Goal: Task Accomplishment & Management: Complete application form

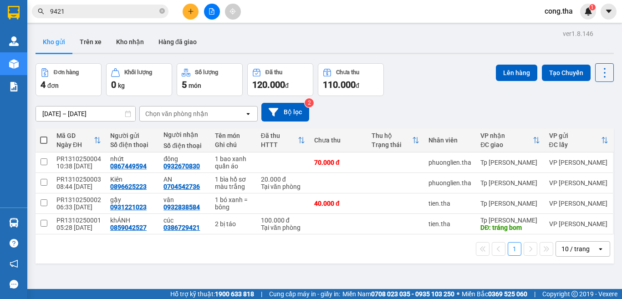
scroll to position [42, 0]
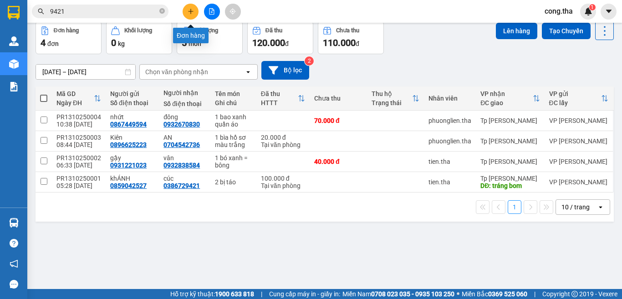
click at [189, 13] on icon "plus" at bounding box center [191, 11] width 6 height 6
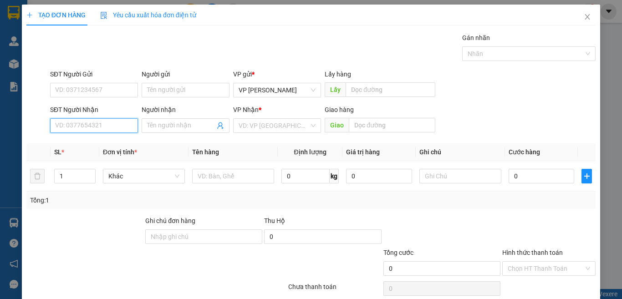
click at [112, 129] on input "SĐT Người Nhận" at bounding box center [94, 125] width 88 height 15
click at [116, 144] on div "0933455693 - Hằng" at bounding box center [93, 144] width 76 height 10
type input "0933455693"
type input "Hằng"
type input "0933455693"
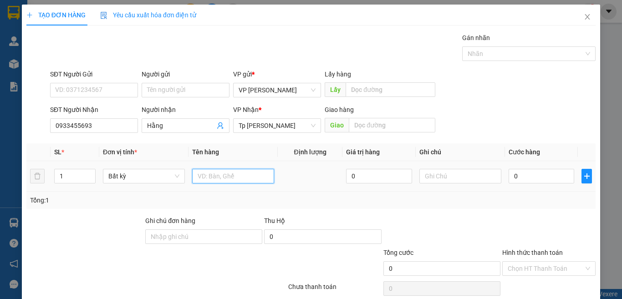
click at [228, 178] on input "text" at bounding box center [233, 176] width 82 height 15
paste input "ú"
click at [208, 182] on input "1 b i bún" at bounding box center [233, 176] width 82 height 15
type input "1 bi bún"
click at [530, 179] on input "0" at bounding box center [541, 176] width 66 height 15
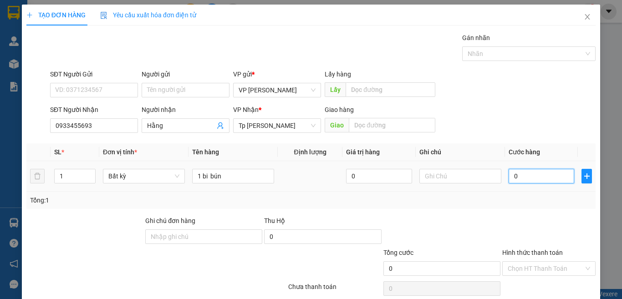
type input "3"
type input "30"
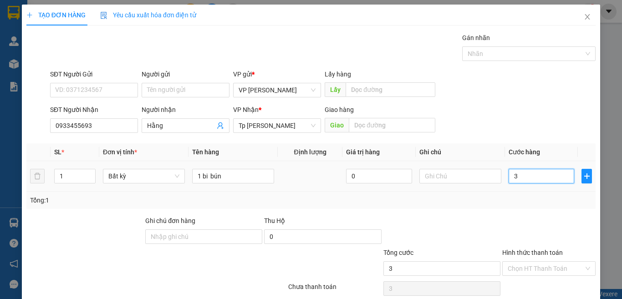
type input "30"
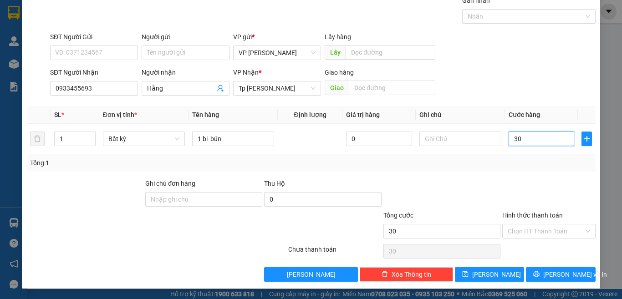
scroll to position [38, 0]
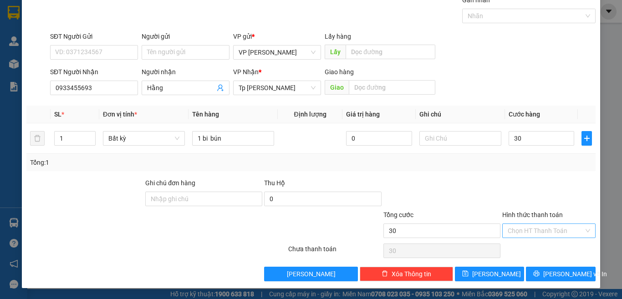
type input "30.000"
click at [530, 230] on input "Hình thức thanh toán" at bounding box center [546, 231] width 76 height 14
click at [543, 191] on div at bounding box center [548, 194] width 95 height 32
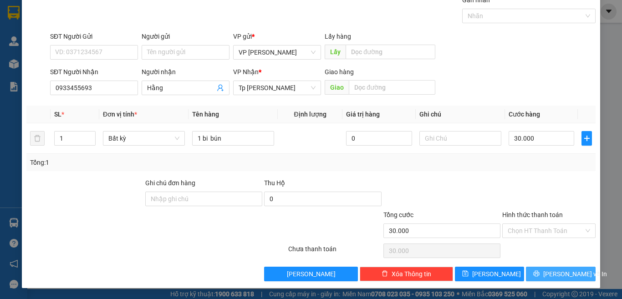
click at [561, 274] on span "[PERSON_NAME] và In" at bounding box center [575, 274] width 64 height 10
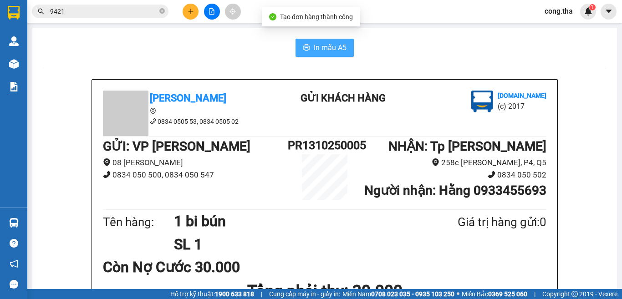
click at [333, 50] on span "In mẫu A5" at bounding box center [330, 47] width 33 height 11
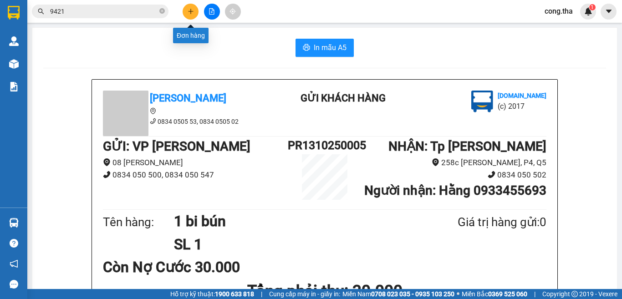
click at [194, 14] on button at bounding box center [191, 12] width 16 height 16
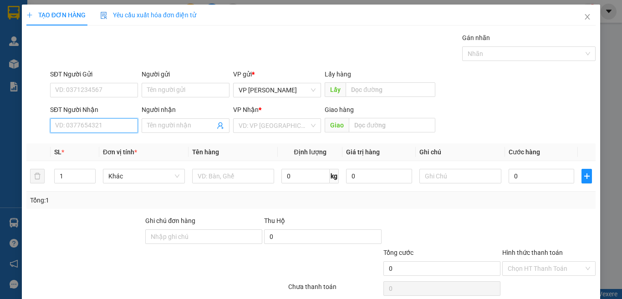
click at [124, 127] on input "SĐT Người Nhận" at bounding box center [94, 125] width 88 height 15
type input "0919038021"
click at [116, 147] on div "0919038021 - Phương" at bounding box center [93, 144] width 76 height 10
type input "Phương"
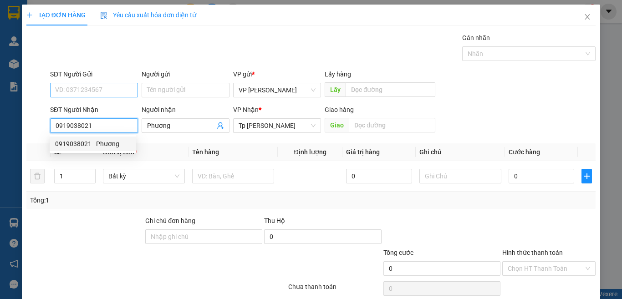
type input "0919038021"
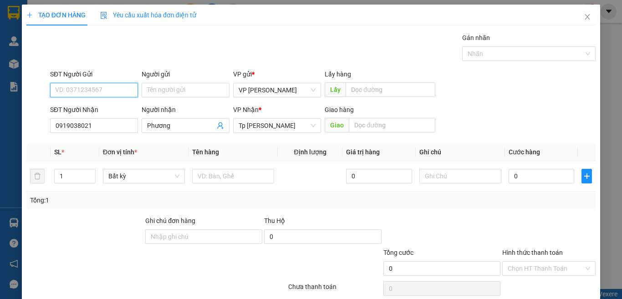
click at [109, 86] on input "SĐT Người Gửi" at bounding box center [94, 90] width 88 height 15
click at [104, 108] on div "0968667470" at bounding box center [93, 108] width 76 height 10
type input "0968667470"
click at [185, 90] on input "Người gửi" at bounding box center [186, 90] width 88 height 15
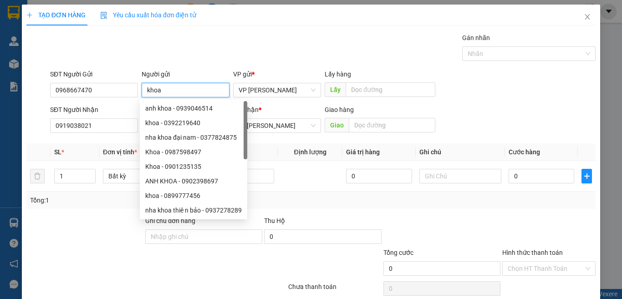
type input "khoa"
click at [519, 84] on div "SĐT Người Gửi 0968667470 Người gửi khoa VP gửi * VP Phan Rang Lấy hàng Lấy" at bounding box center [322, 85] width 549 height 32
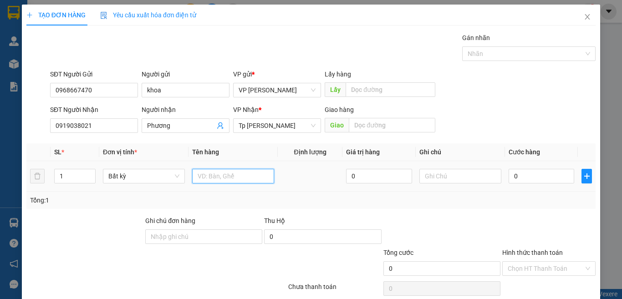
click at [240, 174] on input "text" at bounding box center [233, 176] width 82 height 15
paste input "ô"
paste input "ồ"
paste input "ơ"
paste input "ư"
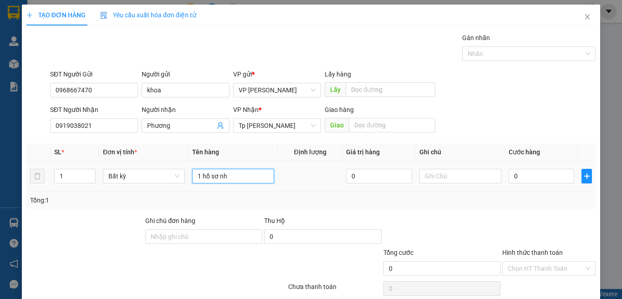
paste input "ự"
paste input "á"
paste input "à"
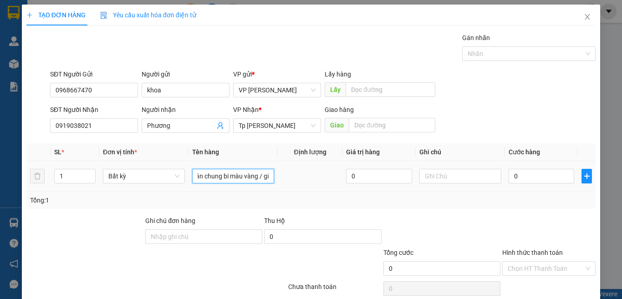
paste input "â"
paste input "ấ"
paste input "ơ"
paste input "ờ"
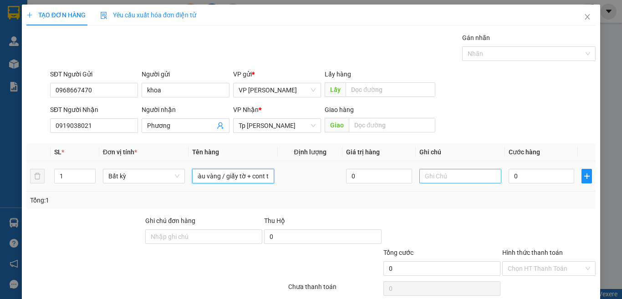
paste input "ă"
paste input "ắ"
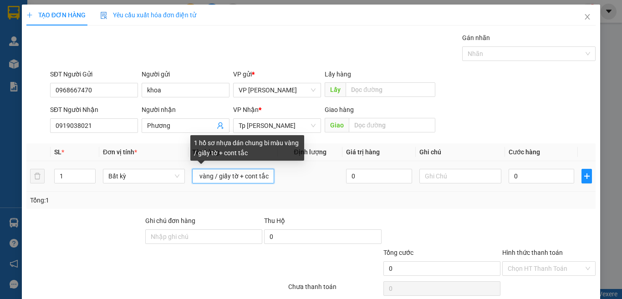
click at [251, 178] on input "1 hồ sơ nhựa dán chung bi màu vàng / giấy tờ + cont tắc" at bounding box center [233, 176] width 82 height 15
click at [265, 176] on input "1 hồ sơ nhựa dán chung bi màu vàng / giấy tờ + cong tắc" at bounding box center [233, 176] width 82 height 15
paste input "đ"
paste input "ê"
paste input "ệ"
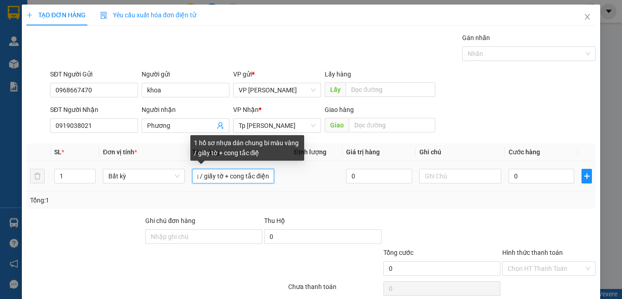
scroll to position [0, 109]
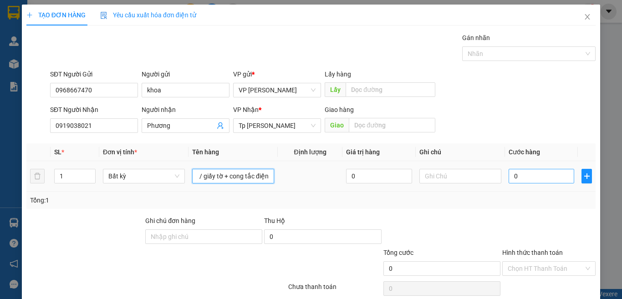
type input "1 hồ sơ nhựa dán chung bi màu vàng / giấy tờ + cong tắc điện"
click at [513, 175] on input "0" at bounding box center [541, 176] width 66 height 15
type input "2"
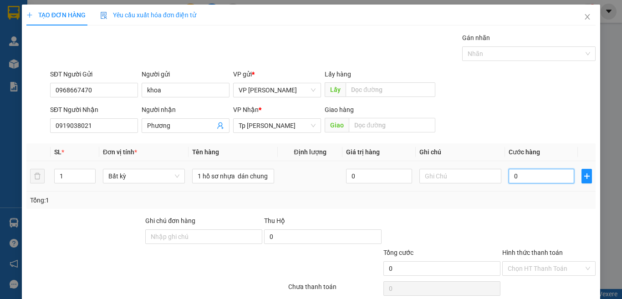
type input "2"
type input "20"
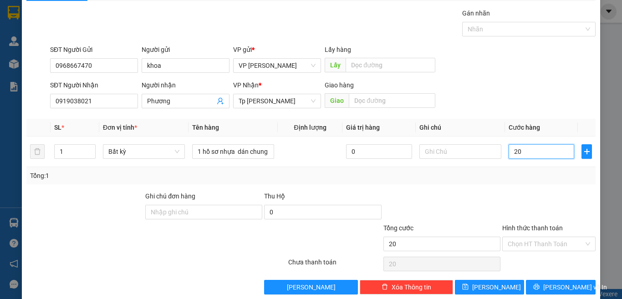
scroll to position [38, 0]
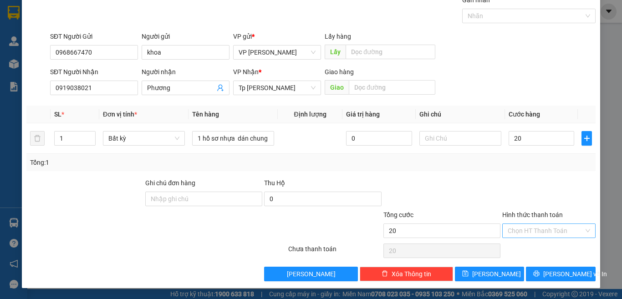
type input "20.000"
click at [547, 229] on input "Hình thức thanh toán" at bounding box center [546, 231] width 76 height 14
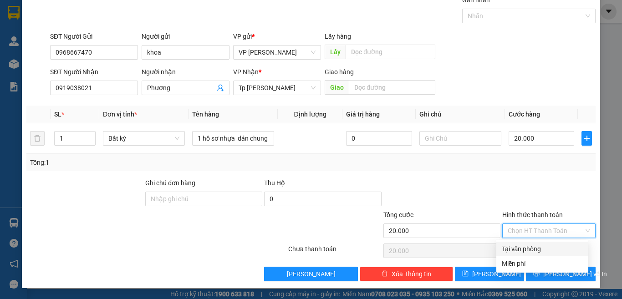
click at [526, 252] on div "Tại văn phòng" at bounding box center [542, 249] width 81 height 10
type input "0"
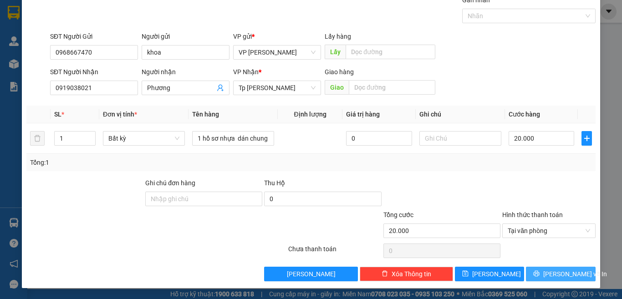
click at [562, 273] on span "[PERSON_NAME] và In" at bounding box center [575, 274] width 64 height 10
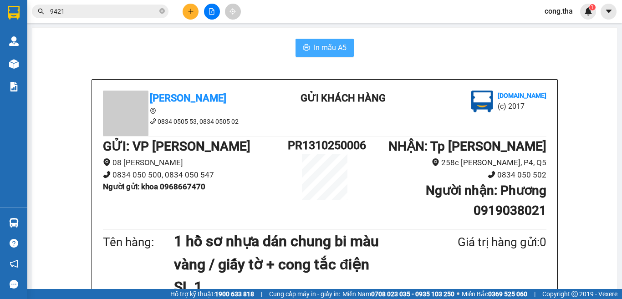
click at [317, 46] on span "In mẫu A5" at bounding box center [330, 47] width 33 height 11
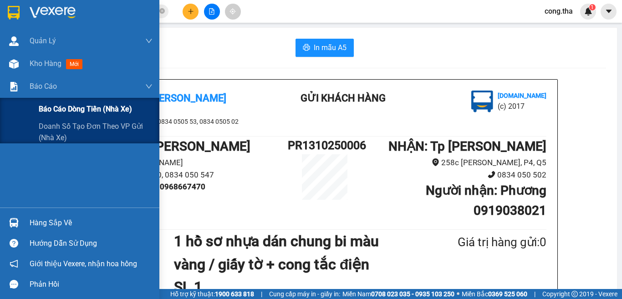
click at [76, 110] on span "Báo cáo dòng tiền (nhà xe)" at bounding box center [85, 108] width 93 height 11
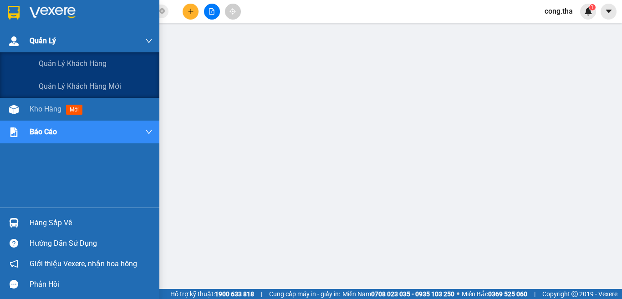
click at [0, 30] on div "Quản Lý" at bounding box center [79, 41] width 159 height 23
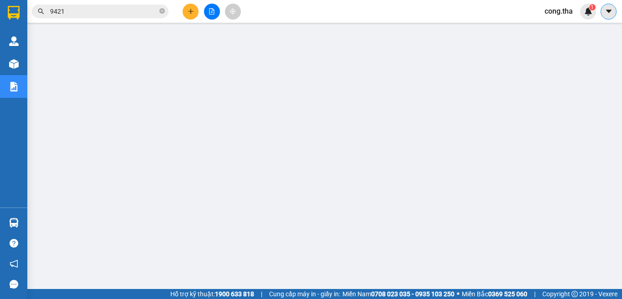
click at [615, 14] on button at bounding box center [608, 12] width 16 height 16
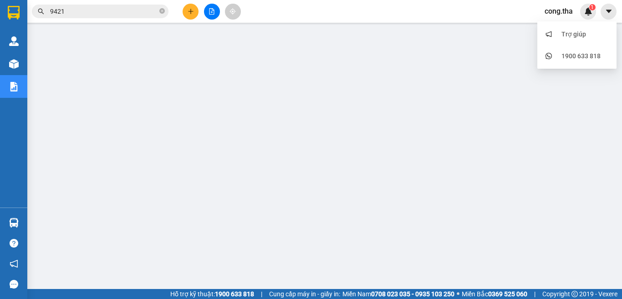
click at [569, 6] on span "cong.tha" at bounding box center [558, 10] width 43 height 11
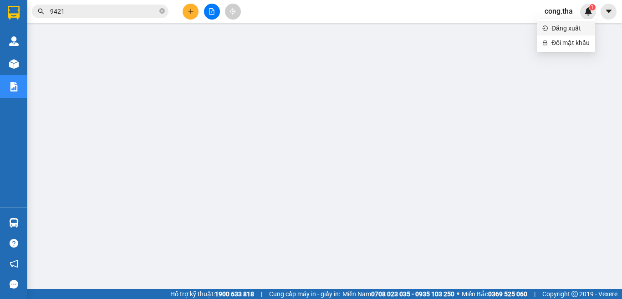
click at [557, 24] on span "Đăng xuất" at bounding box center [570, 28] width 38 height 10
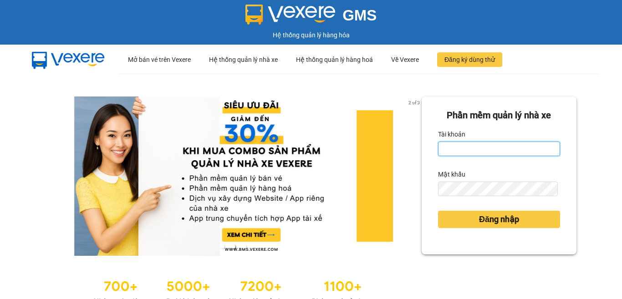
click at [487, 142] on input "Tài khoản" at bounding box center [499, 149] width 122 height 15
type input "phuong.tha"
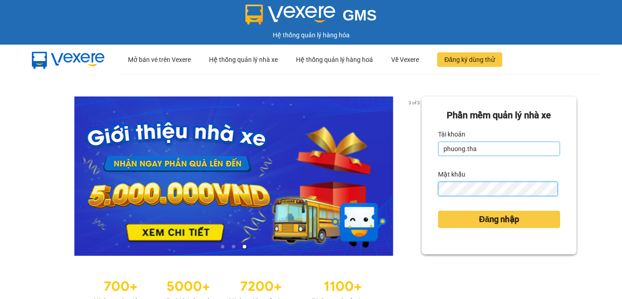
click at [438, 211] on button "Đăng nhập" at bounding box center [499, 219] width 122 height 17
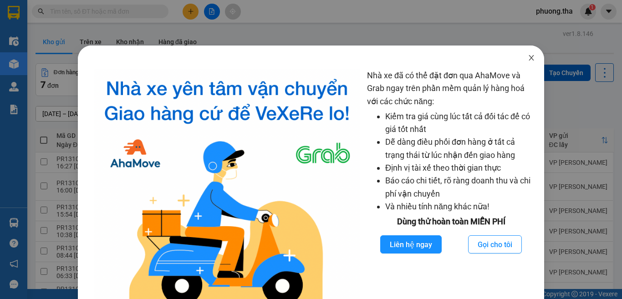
click at [528, 56] on icon "close" at bounding box center [531, 57] width 7 height 7
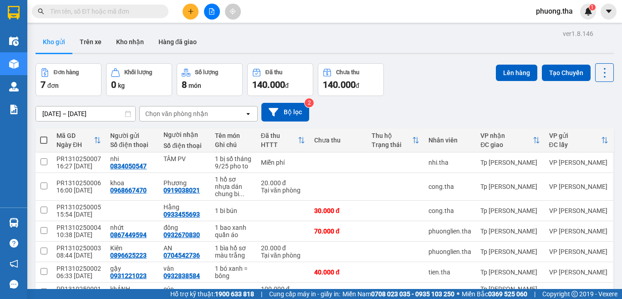
click at [186, 10] on button at bounding box center [191, 12] width 16 height 16
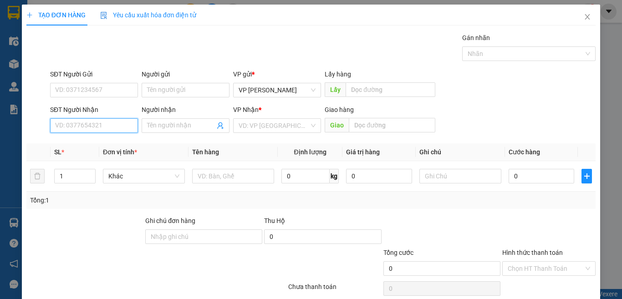
click at [108, 122] on input "SĐT Người Nhận" at bounding box center [94, 125] width 88 height 15
click at [111, 122] on input "919" at bounding box center [94, 125] width 88 height 15
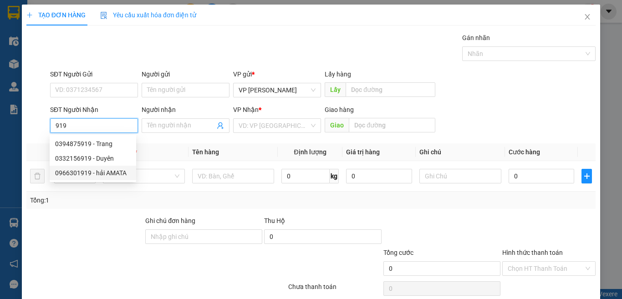
click at [116, 170] on div "0966301919 - hải AMATA" at bounding box center [93, 173] width 76 height 10
type input "0966301919"
type input "hải AMATA"
type input "HẢi Amata"
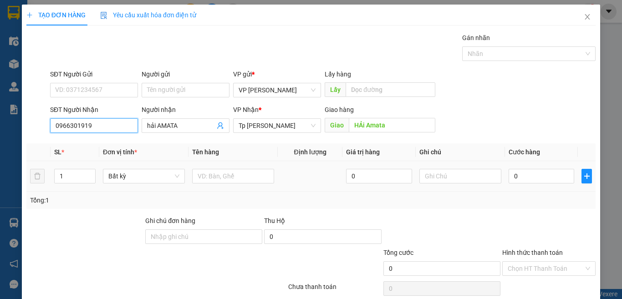
type input "0966301919"
click at [208, 183] on div at bounding box center [233, 176] width 82 height 18
click at [208, 176] on input "text" at bounding box center [233, 176] width 82 height 15
paste input "ám"
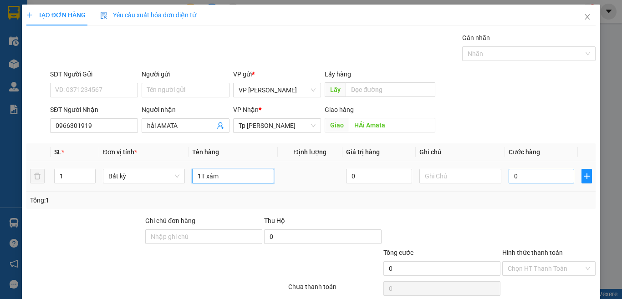
type input "1T xám"
click at [530, 174] on input "0" at bounding box center [541, 176] width 66 height 15
type input "4"
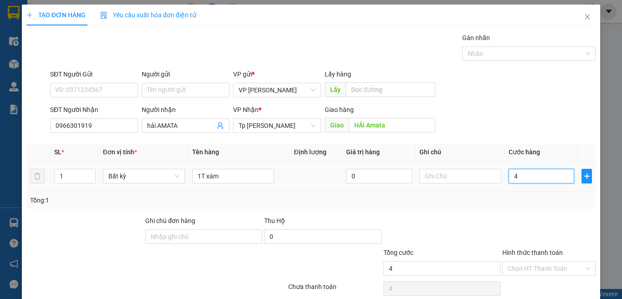
type input "40"
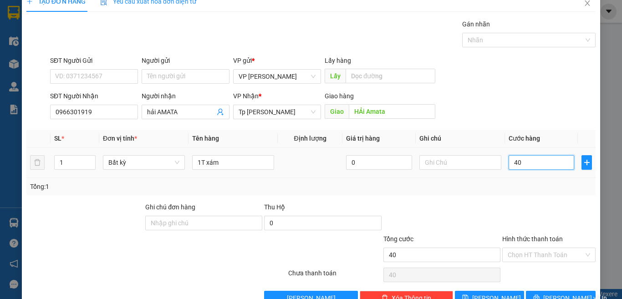
scroll to position [38, 0]
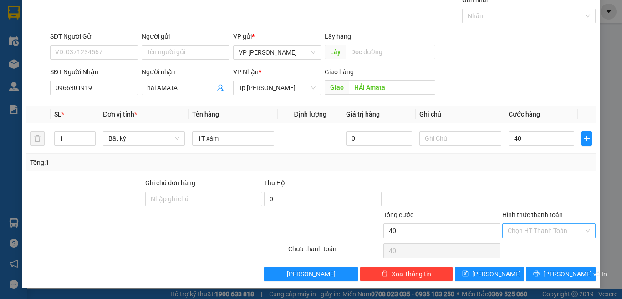
type input "40.000"
click at [527, 228] on input "Hình thức thanh toán" at bounding box center [546, 231] width 76 height 14
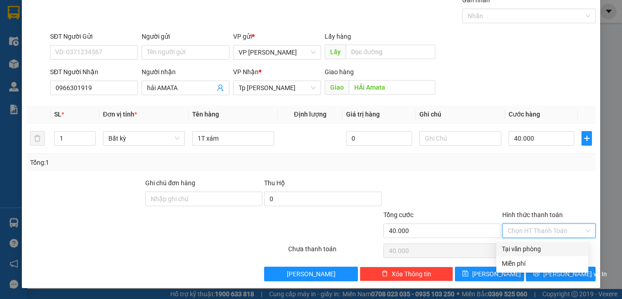
drag, startPoint x: 524, startPoint y: 241, endPoint x: 526, endPoint y: 252, distance: 10.6
click at [524, 242] on div "Transit Pickup Surcharge Ids Transit Deliver Surcharge Ids Transit Deliver Surc…" at bounding box center [310, 138] width 569 height 286
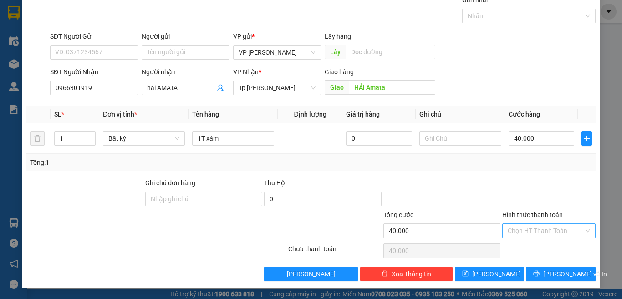
drag, startPoint x: 533, startPoint y: 249, endPoint x: 534, endPoint y: 233, distance: 15.9
click at [533, 238] on div "Transit Pickup Surcharge Ids Transit Deliver Surcharge Ids Transit Deliver Surc…" at bounding box center [310, 138] width 569 height 286
click at [534, 231] on input "Hình thức thanh toán" at bounding box center [546, 231] width 76 height 14
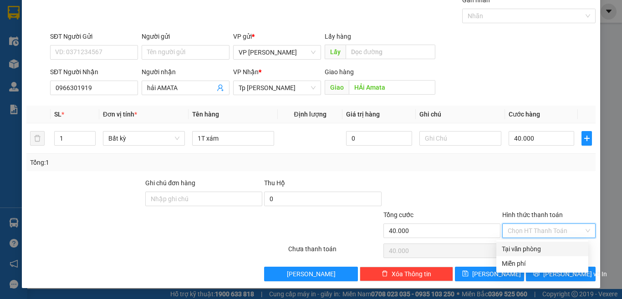
click at [525, 248] on div "Tại văn phòng" at bounding box center [542, 249] width 81 height 10
type input "0"
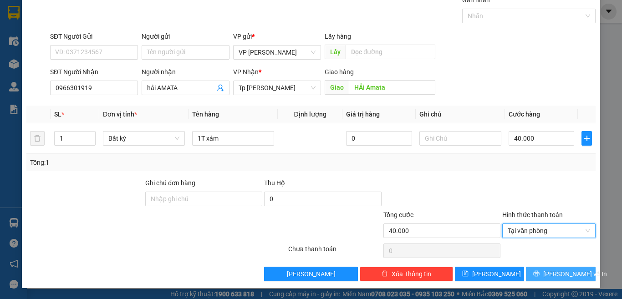
click at [543, 274] on button "[PERSON_NAME] và In" at bounding box center [561, 274] width 70 height 15
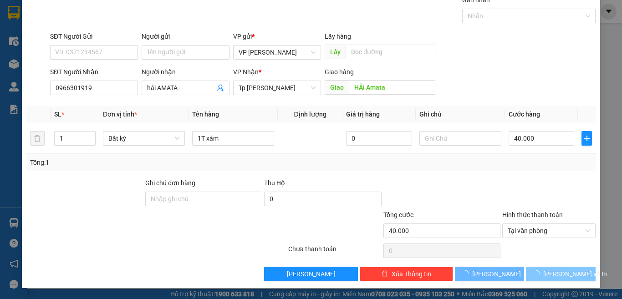
scroll to position [13, 0]
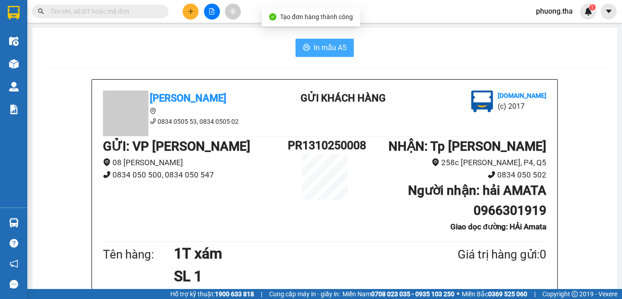
click at [309, 50] on button "In mẫu A5" at bounding box center [324, 48] width 58 height 18
click at [405, 215] on h1 "Người nhận : hải AMATA 0966301919" at bounding box center [453, 201] width 185 height 40
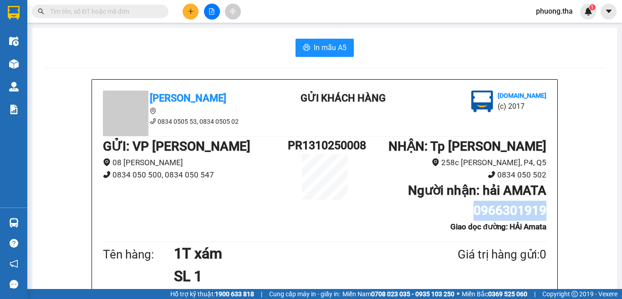
drag, startPoint x: 470, startPoint y: 209, endPoint x: 559, endPoint y: 210, distance: 88.3
copy b "0966301919"
click at [117, 14] on input "text" at bounding box center [103, 11] width 107 height 10
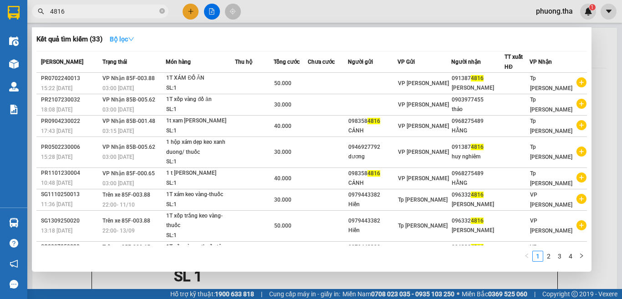
type input "4816"
click at [123, 42] on strong "Bộ lọc" at bounding box center [122, 39] width 25 height 7
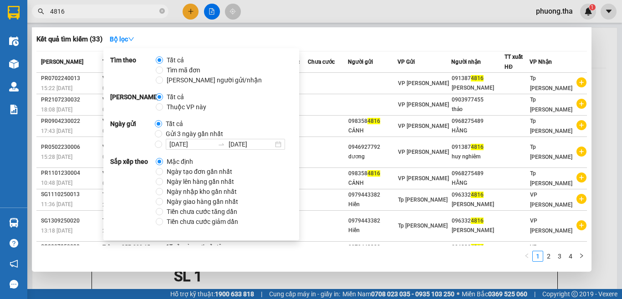
click at [188, 172] on span "Ngày tạo đơn gần nhất" at bounding box center [199, 172] width 73 height 10
click at [163, 172] on input "Ngày tạo đơn gần nhất" at bounding box center [159, 171] width 7 height 7
radio input "true"
radio input "false"
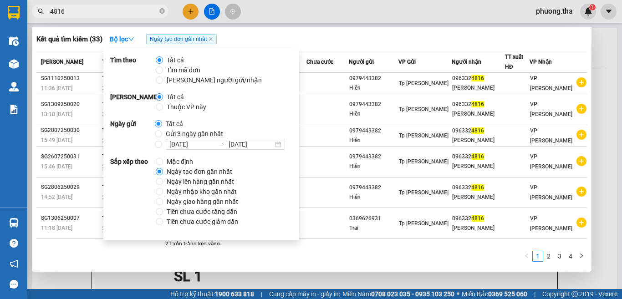
click at [322, 6] on div at bounding box center [311, 149] width 622 height 299
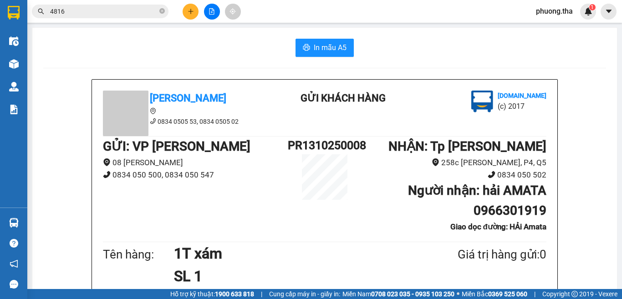
click at [128, 14] on input "4816" at bounding box center [103, 11] width 107 height 10
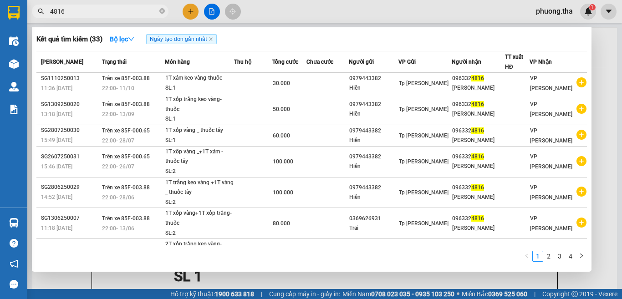
click at [187, 7] on div at bounding box center [311, 149] width 622 height 299
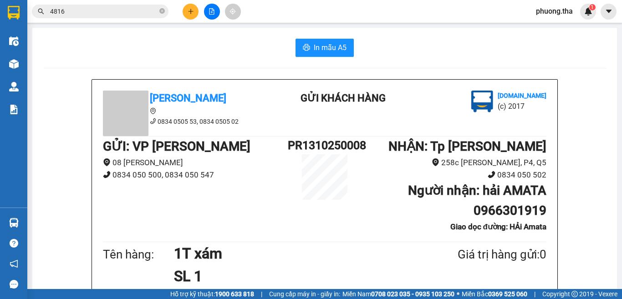
click at [187, 7] on button at bounding box center [191, 12] width 16 height 16
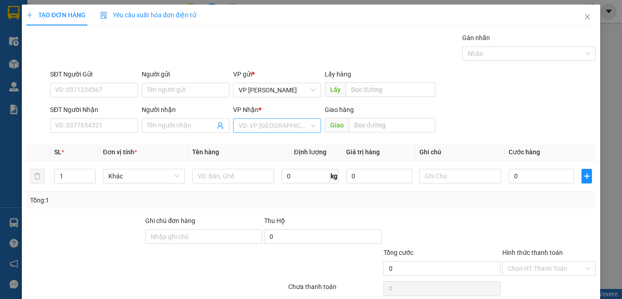
click at [251, 120] on input "search" at bounding box center [274, 126] width 71 height 14
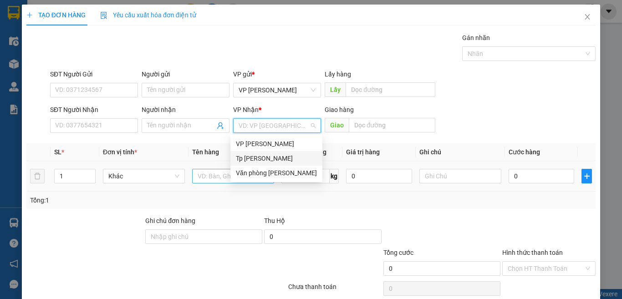
click at [250, 160] on div "Tp [PERSON_NAME]" at bounding box center [276, 158] width 81 height 10
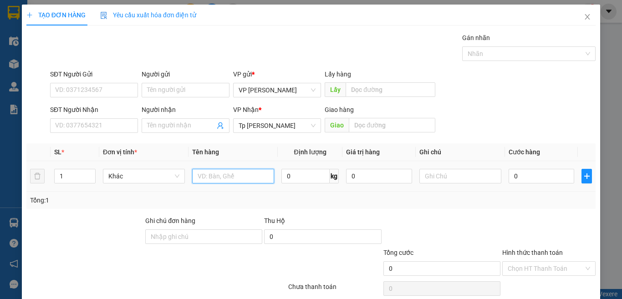
click at [207, 180] on input "text" at bounding box center [233, 176] width 82 height 15
paste input "óp"
paste input "ốp"
paste input "ỏ"
paste input "ục"
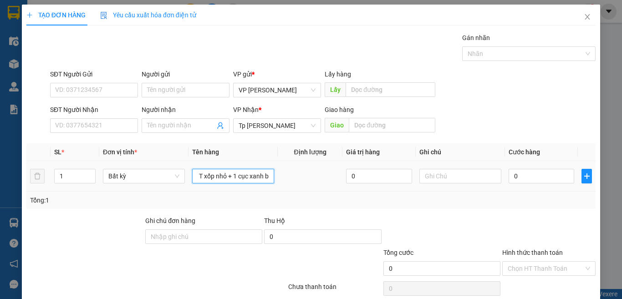
paste input "ỏ"
paste input "án"
paste input "ắng"
type input "1T xốp nhỏ + 1 cục xanh bỏ chung bi trắng"
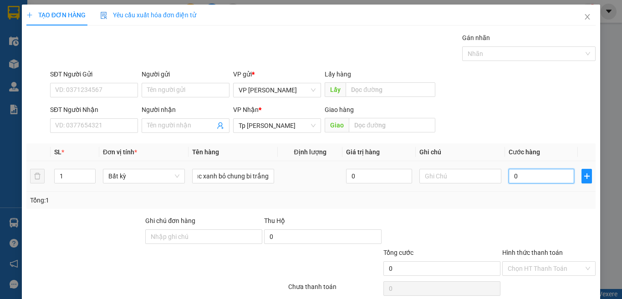
click at [542, 176] on input "0" at bounding box center [541, 176] width 66 height 15
type input "3"
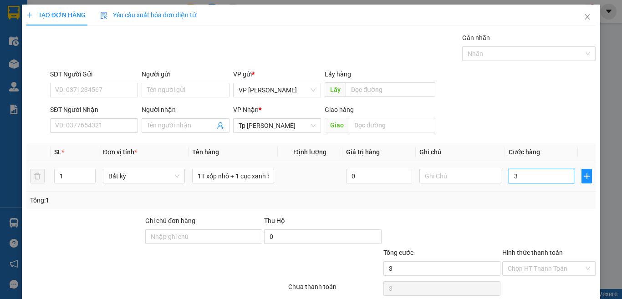
type input "30"
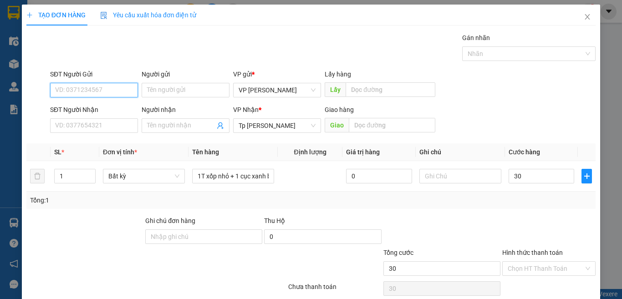
type input "30.000"
click at [113, 85] on input "SĐT Người Gửi" at bounding box center [94, 90] width 88 height 15
type input "0908372534"
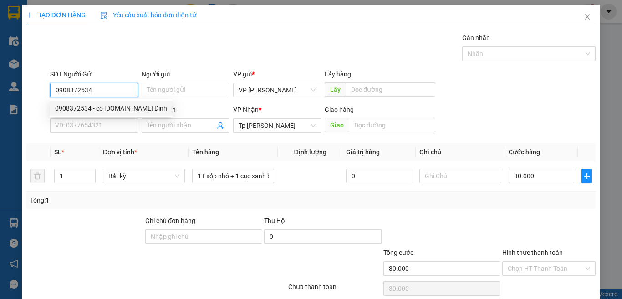
click at [106, 88] on input "0908372534" at bounding box center [94, 90] width 88 height 15
click at [109, 109] on div "0908372534 - cô [DOMAIN_NAME] Dinh" at bounding box center [111, 108] width 112 height 10
type input "cô [DOMAIN_NAME] Dinh"
type input "0908372534"
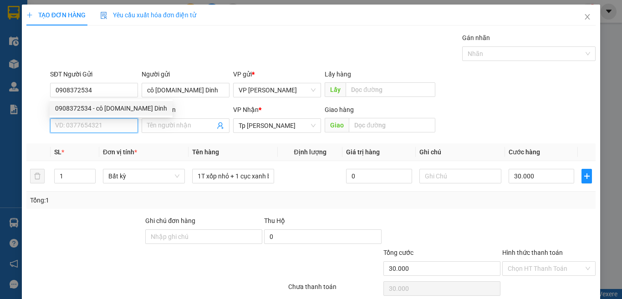
click at [113, 127] on input "SĐT Người Nhận" at bounding box center [94, 125] width 88 height 15
type input "0938983238"
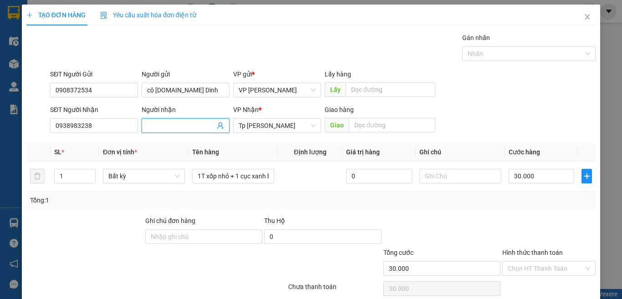
click at [165, 123] on input "Người nhận" at bounding box center [181, 126] width 68 height 10
paste input "ây"
paste input "ầy"
paste input "ạch"
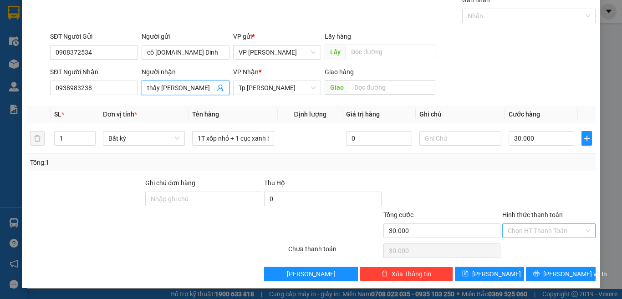
type input "thầy [PERSON_NAME]"
click at [555, 232] on input "Hình thức thanh toán" at bounding box center [546, 231] width 76 height 14
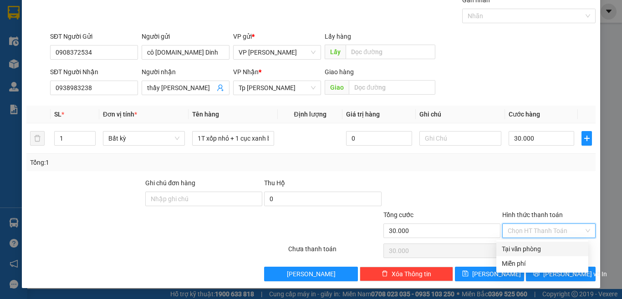
click at [543, 248] on div "Tại văn phòng" at bounding box center [542, 249] width 81 height 10
type input "0"
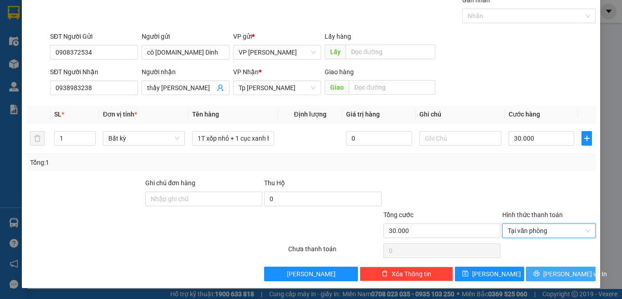
click at [539, 268] on button "[PERSON_NAME] và In" at bounding box center [561, 274] width 70 height 15
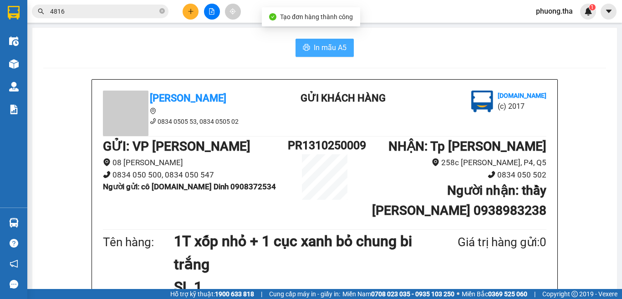
click at [327, 39] on button "In mẫu A5" at bounding box center [324, 48] width 58 height 18
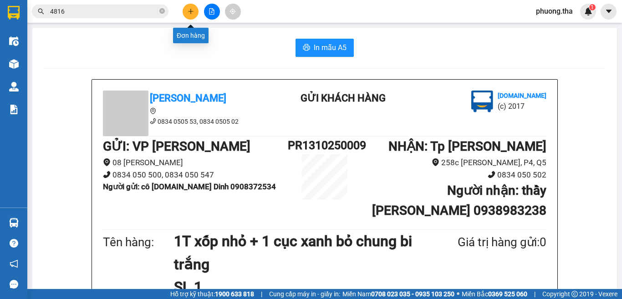
click at [184, 9] on button at bounding box center [191, 12] width 16 height 16
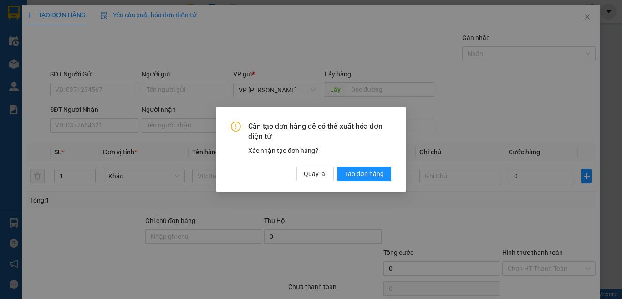
click at [253, 123] on span "Cần tạo đơn hàng để có thể xuất hóa đơn điện tử" at bounding box center [319, 132] width 143 height 20
click at [315, 183] on div "Cần tạo đơn hàng để có thể xuất hóa đơn điện tử Xác nhận tạo đơn hàng? Quay lại…" at bounding box center [310, 149] width 189 height 85
click at [313, 174] on span "Quay lại" at bounding box center [315, 174] width 23 height 10
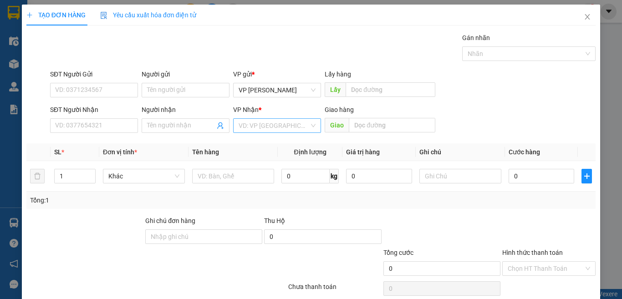
click at [275, 124] on input "search" at bounding box center [274, 126] width 71 height 14
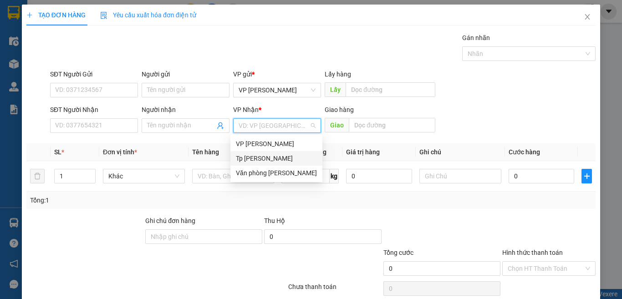
click at [262, 155] on div "Tp [PERSON_NAME]" at bounding box center [276, 158] width 81 height 10
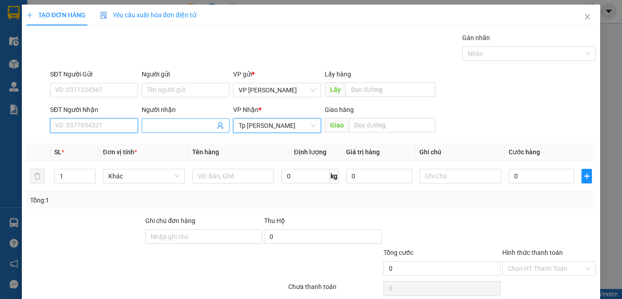
click at [106, 127] on input "SĐT Người Nhận" at bounding box center [94, 125] width 88 height 15
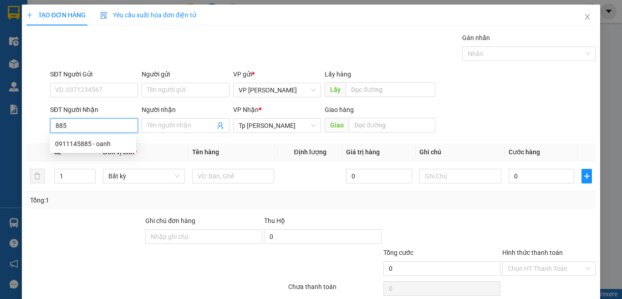
click at [85, 128] on input "885" at bounding box center [94, 125] width 88 height 15
click at [98, 144] on div "0911145885 - oanh" at bounding box center [93, 144] width 76 height 10
type input "0911145885"
type input "oanh"
type input "0911145885"
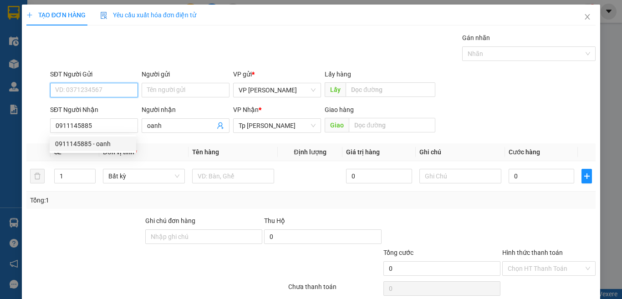
click at [108, 93] on input "SĐT Người Gửi" at bounding box center [94, 90] width 88 height 15
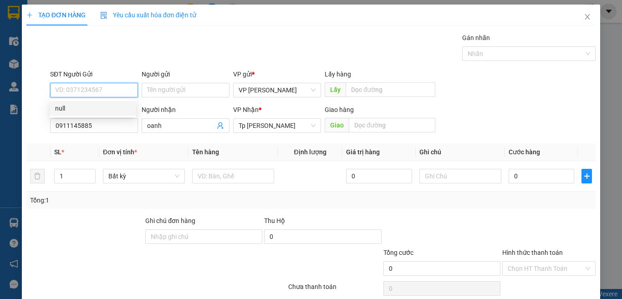
click at [122, 88] on input "SĐT Người Gửi" at bounding box center [94, 90] width 88 height 15
click at [169, 93] on input "Người gửi" at bounding box center [186, 90] width 88 height 15
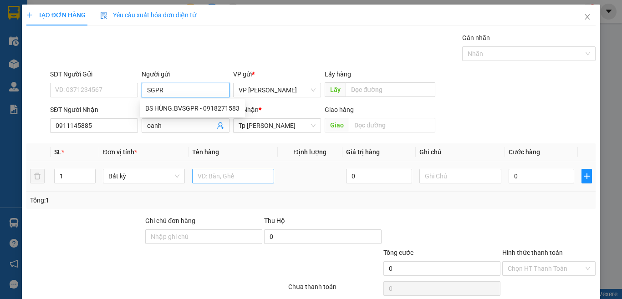
type input "SGPR"
click at [239, 174] on input "text" at bounding box center [233, 176] width 82 height 15
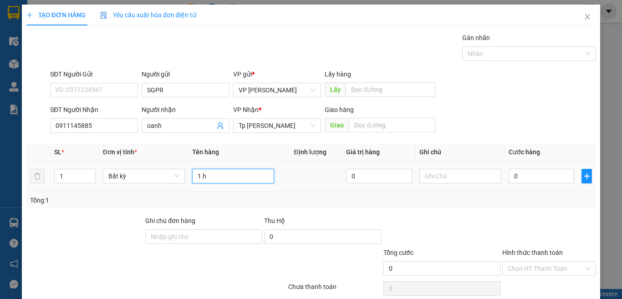
paste input "ôp"
paste input "ộp"
type input "1 hộp xanh"
click at [541, 177] on input "0" at bounding box center [541, 176] width 66 height 15
type input "2"
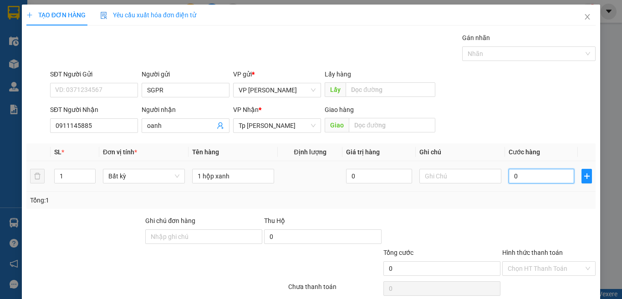
type input "2"
type input "20"
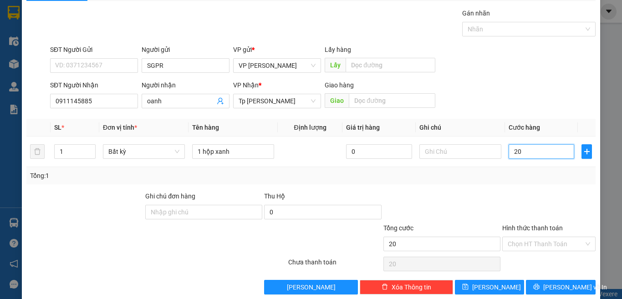
scroll to position [38, 0]
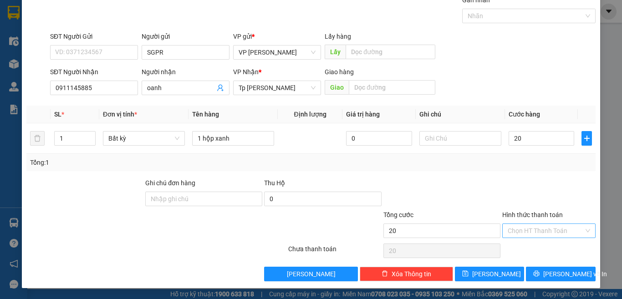
type input "20.000"
click at [521, 230] on input "Hình thức thanh toán" at bounding box center [546, 231] width 76 height 14
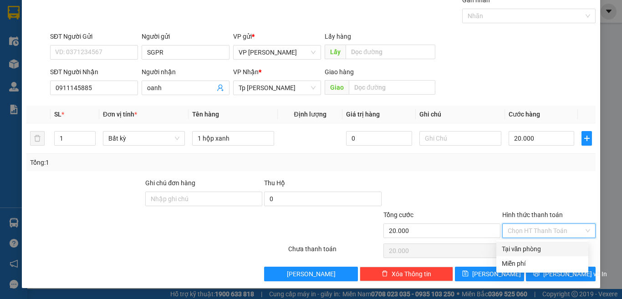
click at [516, 251] on div "Tại văn phòng" at bounding box center [542, 249] width 81 height 10
type input "0"
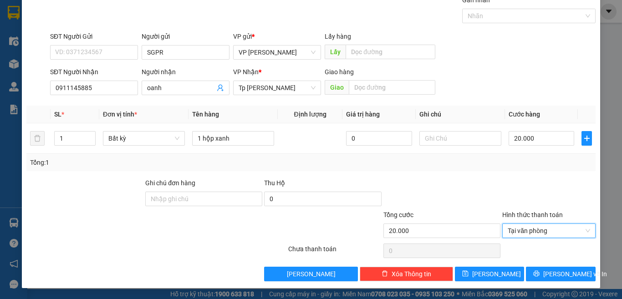
click at [530, 266] on div "Transit Pickup Surcharge Ids Transit Deliver Surcharge Ids Transit Deliver Surc…" at bounding box center [310, 138] width 569 height 286
click at [529, 270] on button "[PERSON_NAME] và In" at bounding box center [561, 274] width 70 height 15
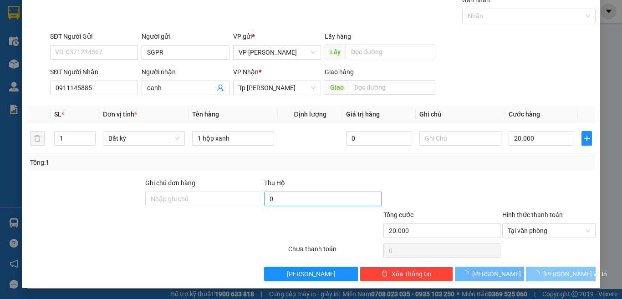
scroll to position [4, 0]
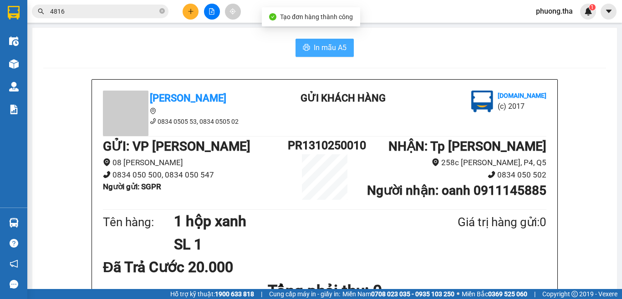
click at [303, 47] on icon "printer" at bounding box center [306, 47] width 7 height 6
click at [191, 11] on icon "plus" at bounding box center [190, 11] width 5 height 0
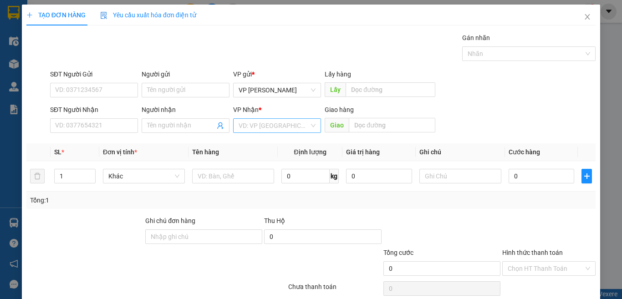
click at [266, 122] on input "search" at bounding box center [274, 126] width 71 height 14
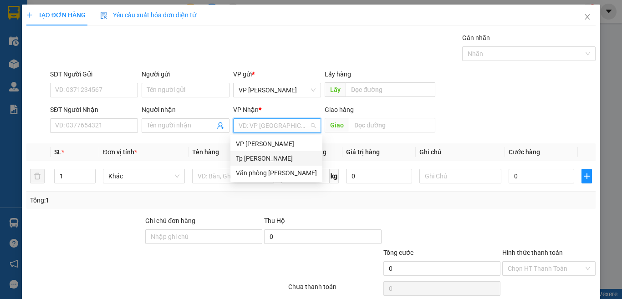
click at [264, 162] on div "Tp [PERSON_NAME]" at bounding box center [276, 158] width 81 height 10
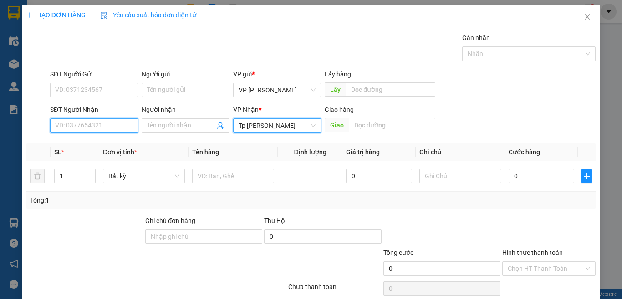
click at [127, 122] on input "SĐT Người Nhận" at bounding box center [94, 125] width 88 height 15
click at [66, 130] on input "023" at bounding box center [94, 125] width 88 height 15
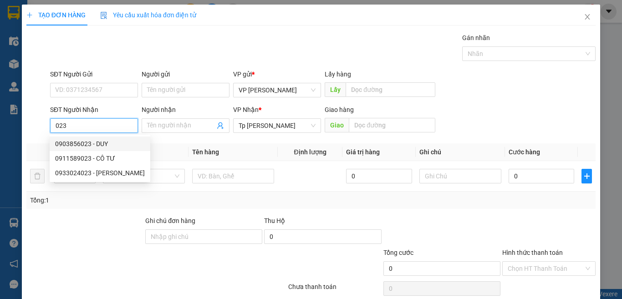
click at [100, 144] on div "0903856023 - DUY" at bounding box center [100, 144] width 90 height 10
type input "0903856023"
type input "DUY"
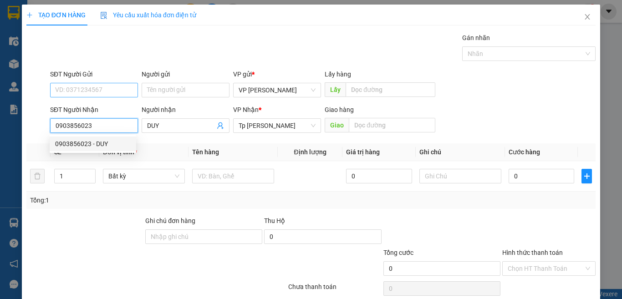
type input "0903856023"
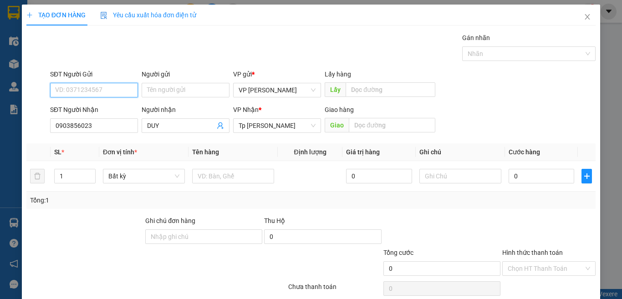
click at [103, 84] on input "SĐT Người Gửi" at bounding box center [94, 90] width 88 height 15
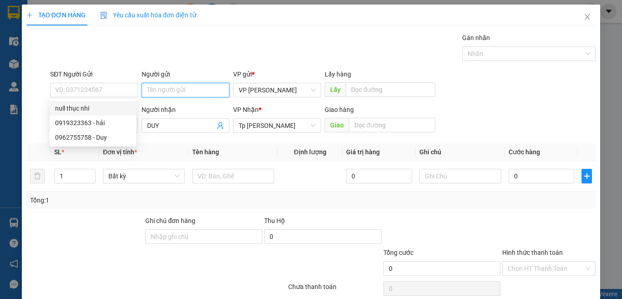
click at [168, 82] on div "Người gửi Tên người gửi" at bounding box center [186, 85] width 88 height 32
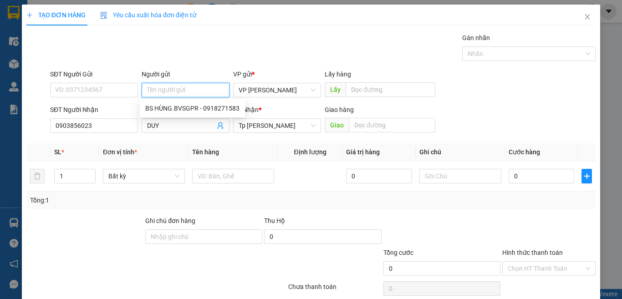
type input "S"
click at [169, 109] on div "BS HÙNG.BVSGPR - 0918271583" at bounding box center [192, 108] width 94 height 10
type input "0918271583"
type input "BS HÙNG.BVSGPR"
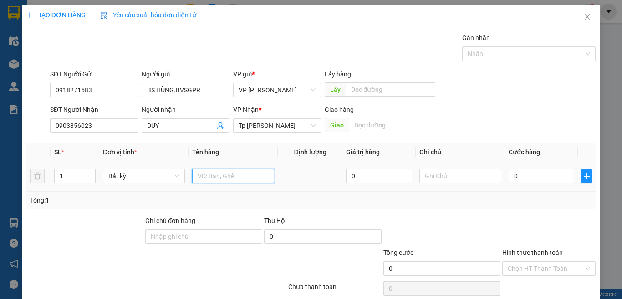
click at [213, 171] on input "text" at bounding box center [233, 176] width 82 height 15
paste input "óp"
paste input "ốp"
paste input "án"
paste input "ắng"
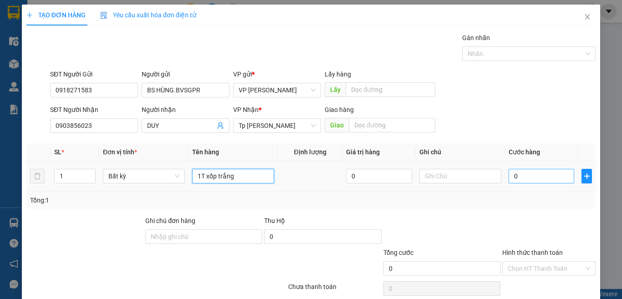
type input "1T xốp trắng"
type input "2"
type input "20"
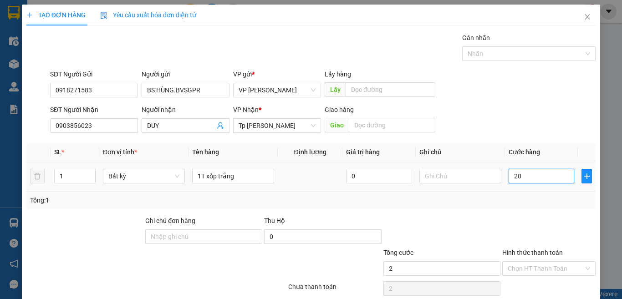
type input "20"
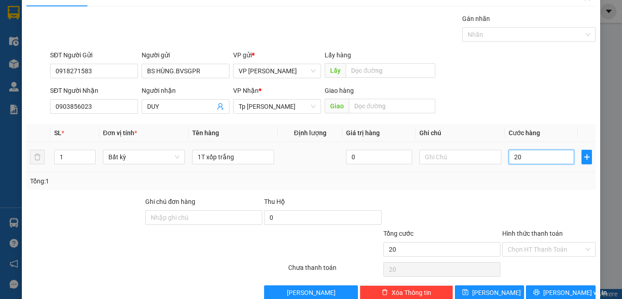
scroll to position [38, 0]
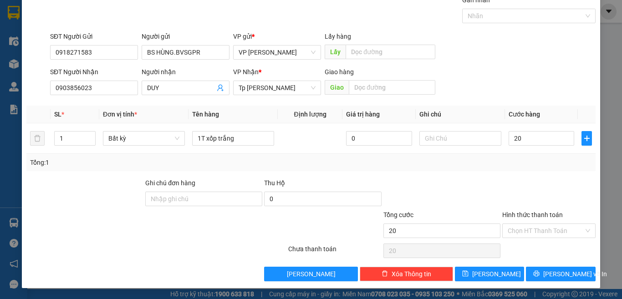
type input "20.000"
click at [521, 231] on input "Hình thức thanh toán" at bounding box center [546, 231] width 76 height 14
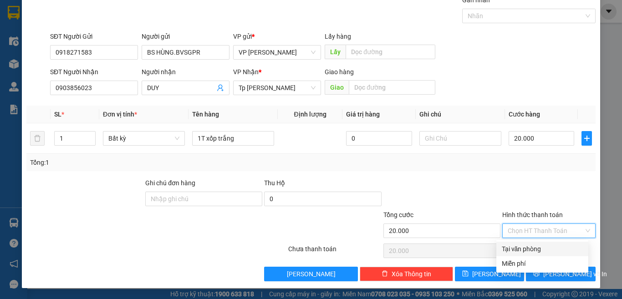
click at [522, 248] on div "Tại văn phòng" at bounding box center [542, 249] width 81 height 10
type input "0"
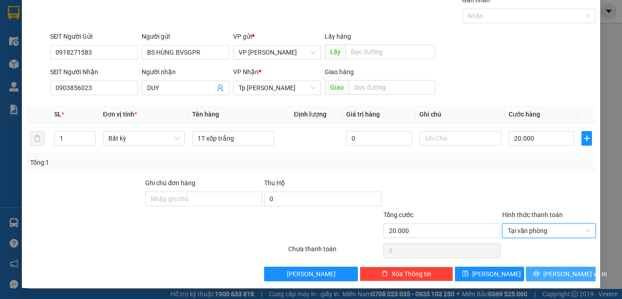
click at [543, 270] on button "[PERSON_NAME] và In" at bounding box center [561, 274] width 70 height 15
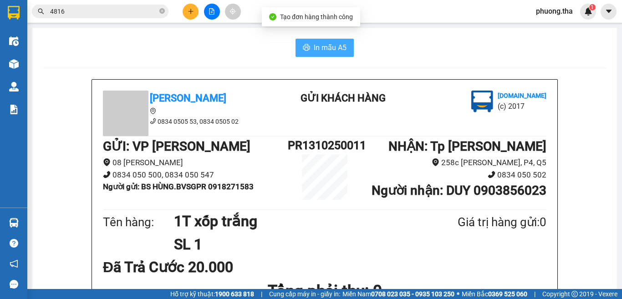
click at [297, 51] on button "In mẫu A5" at bounding box center [324, 48] width 58 height 18
click at [191, 12] on icon "plus" at bounding box center [191, 11] width 6 height 6
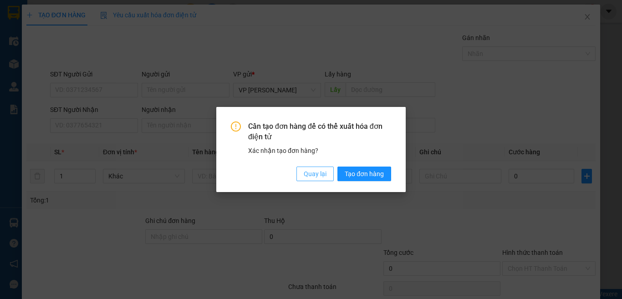
click at [304, 173] on span "Quay lại" at bounding box center [315, 174] width 23 height 10
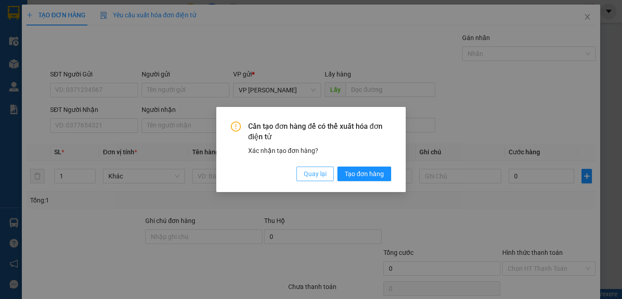
click at [313, 178] on span "Quay lại" at bounding box center [315, 174] width 23 height 10
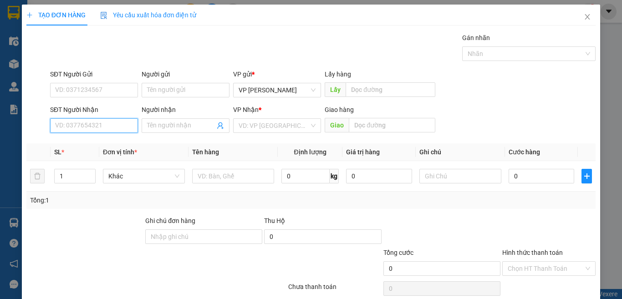
click at [122, 124] on input "SĐT Người Nhận" at bounding box center [94, 125] width 88 height 15
click at [117, 125] on input "0932223875" at bounding box center [94, 125] width 88 height 15
type input "0932223875"
click at [188, 126] on input "Người nhận" at bounding box center [181, 126] width 68 height 10
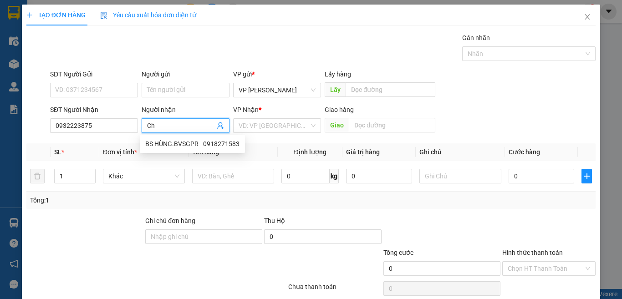
paste input "âu"
type input "Châu"
click at [281, 122] on input "search" at bounding box center [274, 126] width 71 height 14
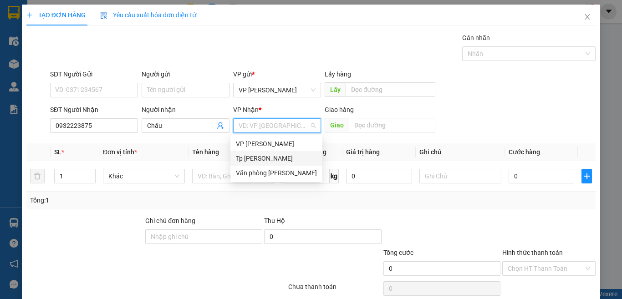
click at [269, 154] on div "Tp [PERSON_NAME]" at bounding box center [276, 158] width 81 height 10
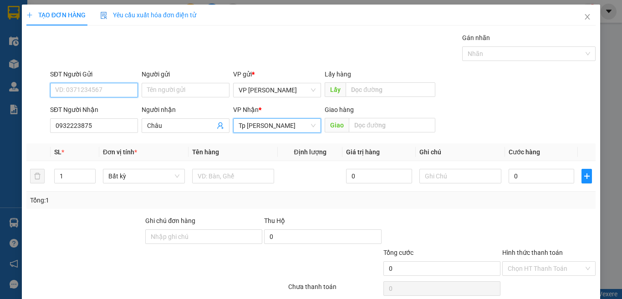
click at [98, 91] on input "SĐT Người Gửi" at bounding box center [94, 90] width 88 height 15
type input "0973938319"
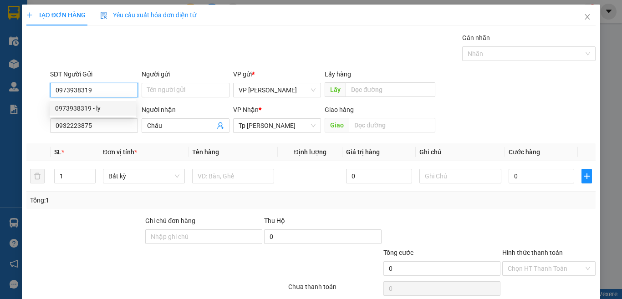
click at [102, 111] on div "0973938319 - ly" at bounding box center [93, 108] width 76 height 10
type input "ly"
type input "0973938319"
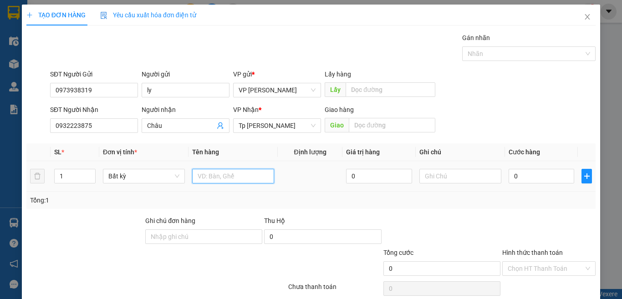
click at [198, 170] on input "text" at bounding box center [233, 176] width 82 height 15
click at [207, 178] on input "1 bap xanh" at bounding box center [233, 176] width 82 height 15
type input "1 bao xanh"
click at [529, 178] on input "0" at bounding box center [541, 176] width 66 height 15
type input "8"
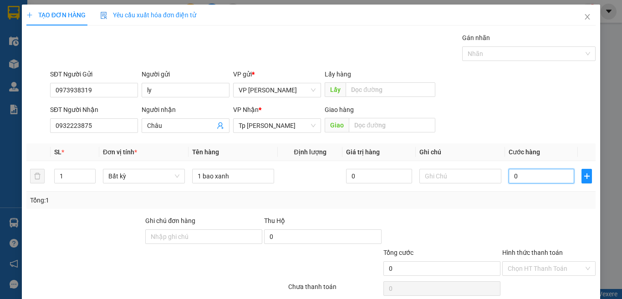
type input "8"
type input "80"
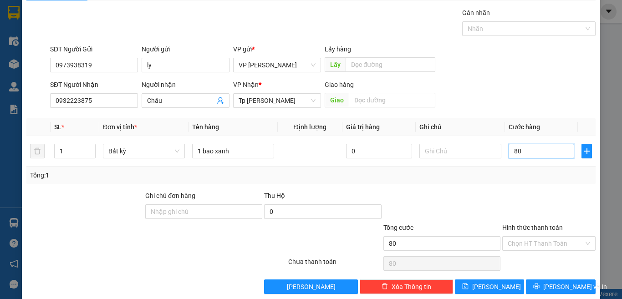
scroll to position [38, 0]
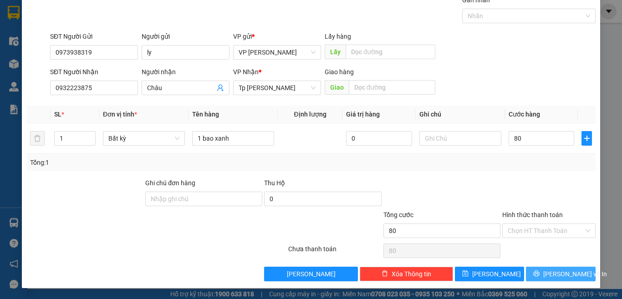
type input "80.000"
click at [539, 276] on icon "printer" at bounding box center [536, 274] width 6 height 6
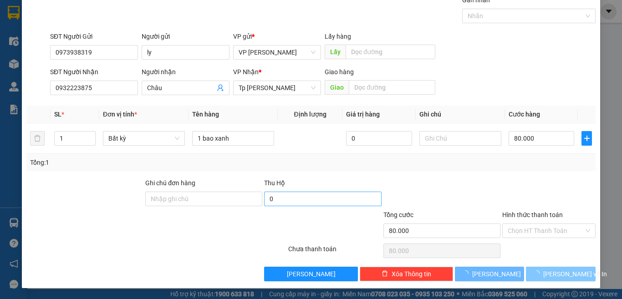
scroll to position [0, 0]
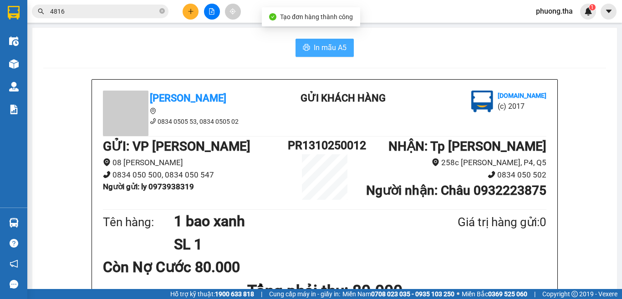
click at [314, 45] on span "In mẫu A5" at bounding box center [330, 47] width 33 height 11
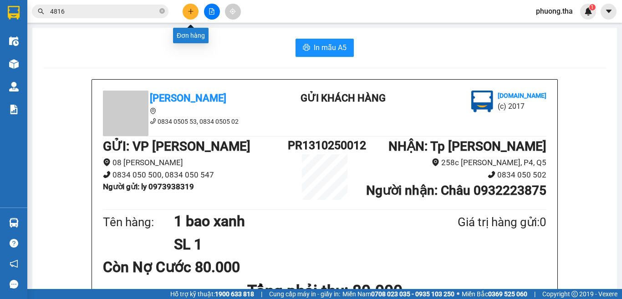
click at [197, 11] on button at bounding box center [191, 12] width 16 height 16
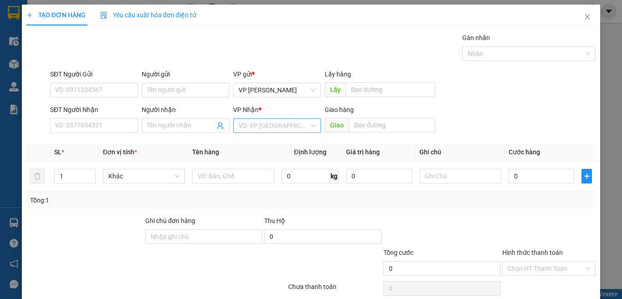
click at [273, 133] on div "VP Nhận * VD: VP [GEOGRAPHIC_DATA]" at bounding box center [277, 121] width 88 height 32
click at [271, 130] on input "search" at bounding box center [274, 126] width 71 height 14
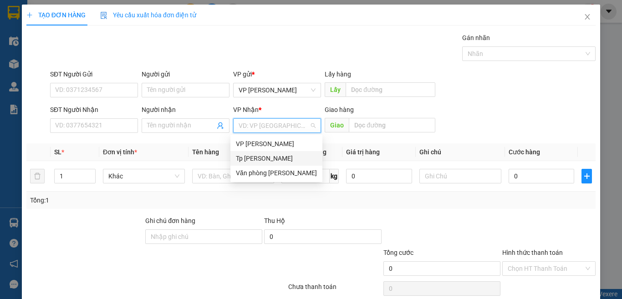
click at [258, 158] on div "Tp [PERSON_NAME]" at bounding box center [276, 158] width 81 height 10
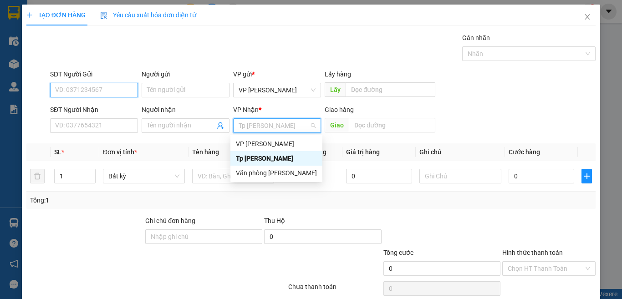
click at [102, 91] on input "SĐT Người Gửi" at bounding box center [94, 90] width 88 height 15
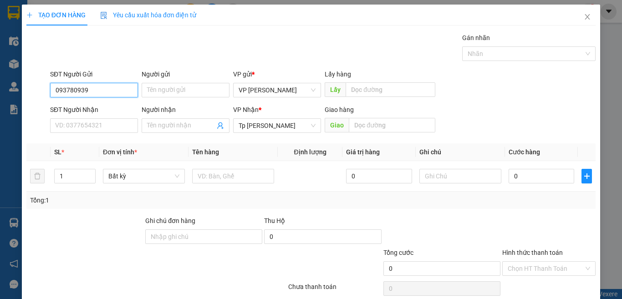
type input "0937809396"
click at [102, 91] on input "0937809396" at bounding box center [94, 90] width 88 height 15
click at [100, 107] on div "0937809396 - Hương" at bounding box center [93, 108] width 76 height 10
type input "Hương"
type input "0937809396"
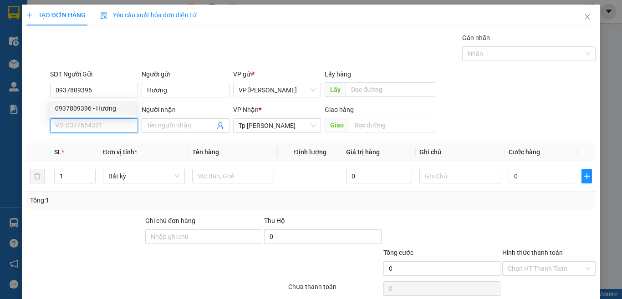
click at [112, 124] on input "SĐT Người Nhận" at bounding box center [94, 125] width 88 height 15
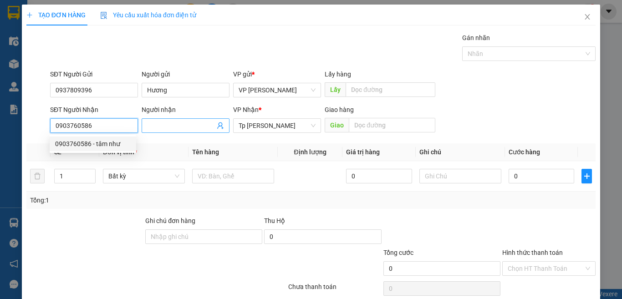
type input "0903760586"
click at [147, 127] on input "Người nhận" at bounding box center [181, 126] width 68 height 10
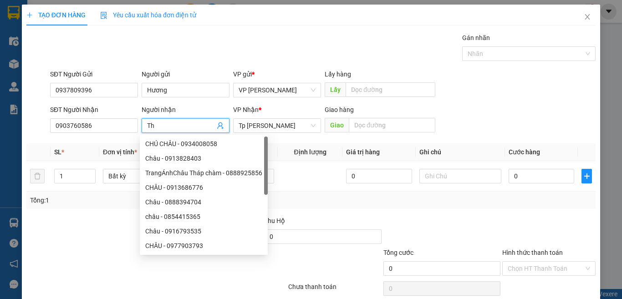
paste input "ành"
type input "Thành"
click at [325, 205] on div "Tổng: 1" at bounding box center [311, 200] width 562 height 10
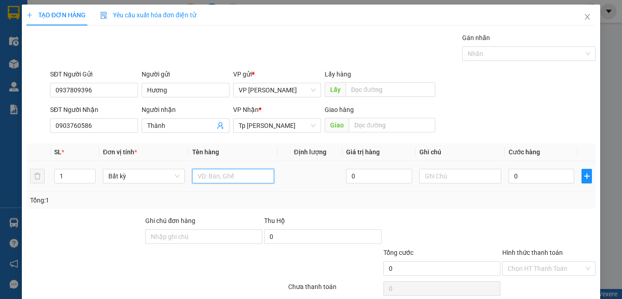
click at [260, 175] on input "text" at bounding box center [233, 176] width 82 height 15
paste input "óp"
paste input "ốp"
paste input "àn"
paste input "ê"
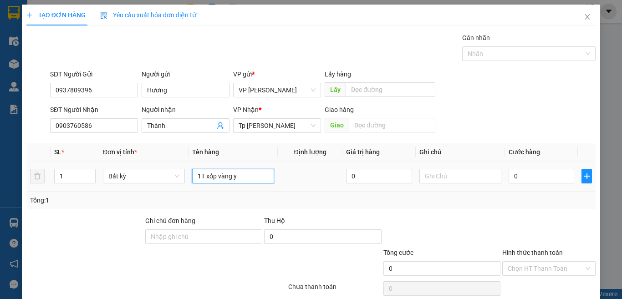
paste input "ế"
paste input "ư"
paste input "ự"
paste input "ê"
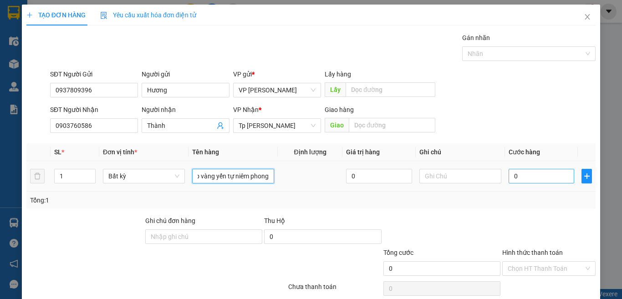
type input "1T xốp vàng yến tự niêm phong"
click at [532, 180] on input "0" at bounding box center [541, 176] width 66 height 15
type input "8"
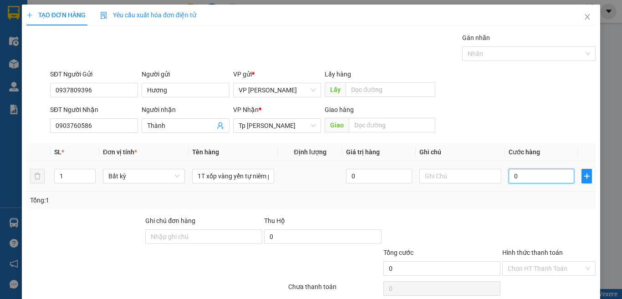
type input "8"
type input "80"
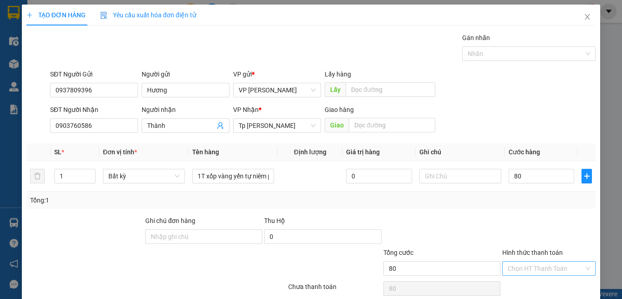
type input "80.000"
click at [533, 264] on input "Hình thức thanh toán" at bounding box center [546, 269] width 76 height 14
click at [529, 234] on div "Tại văn phòng" at bounding box center [542, 236] width 81 height 10
type input "0"
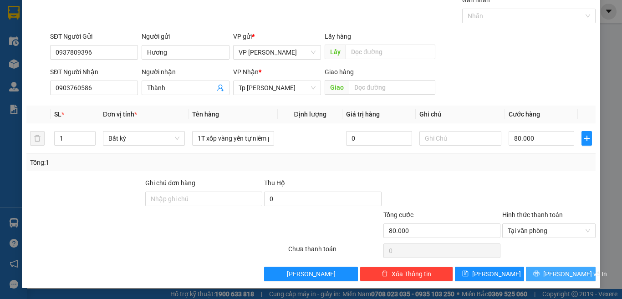
click at [545, 270] on button "[PERSON_NAME] và In" at bounding box center [561, 274] width 70 height 15
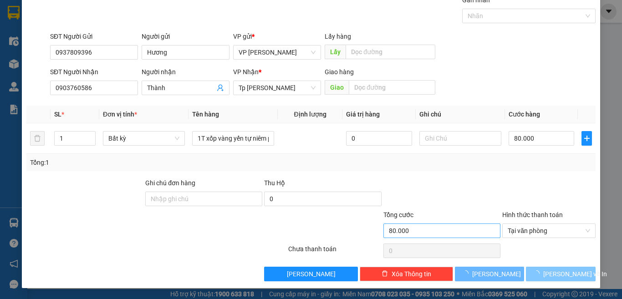
scroll to position [13, 0]
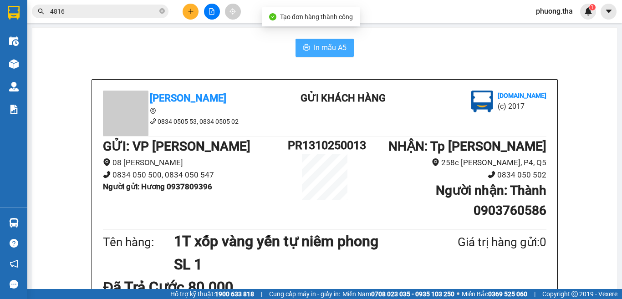
click at [314, 49] on span "In mẫu A5" at bounding box center [330, 47] width 33 height 11
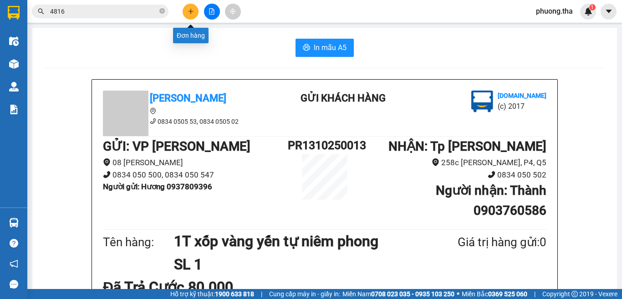
click at [189, 10] on icon "plus" at bounding box center [191, 11] width 6 height 6
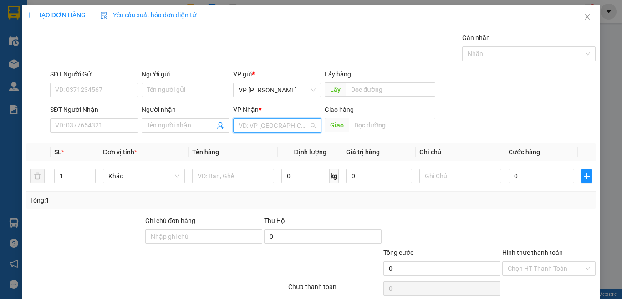
click at [278, 126] on input "search" at bounding box center [274, 126] width 71 height 14
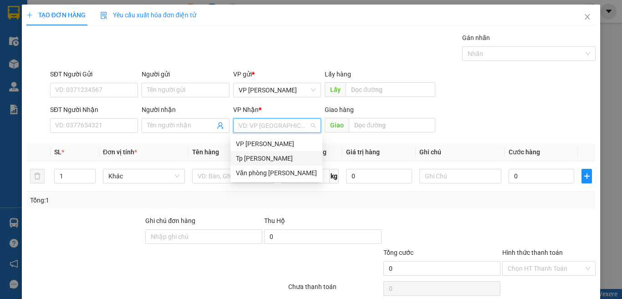
click at [255, 159] on div "Tp [PERSON_NAME]" at bounding box center [276, 158] width 81 height 10
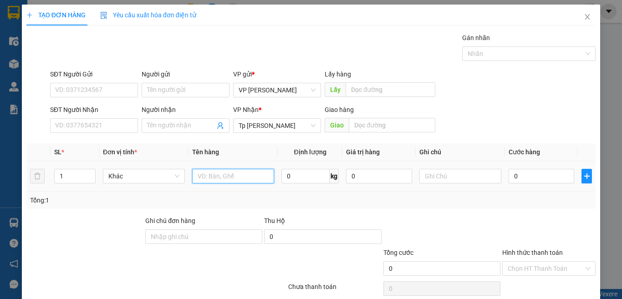
click at [227, 176] on input "text" at bounding box center [233, 176] width 82 height 15
paste input "á"
type input "1T xám"
click at [558, 177] on input "0" at bounding box center [541, 176] width 66 height 15
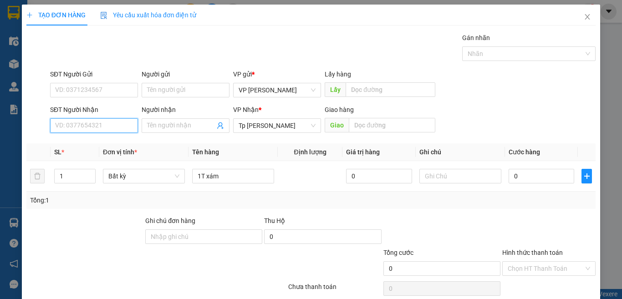
click at [97, 122] on input "SĐT Người Nhận" at bounding box center [94, 125] width 88 height 15
type input "0902569783"
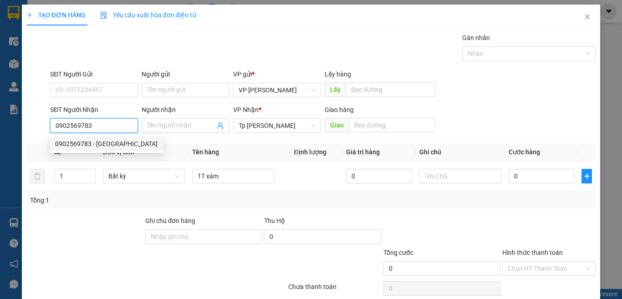
click at [105, 140] on div "0902569783 - [GEOGRAPHIC_DATA]" at bounding box center [106, 144] width 102 height 10
type input "LE Huy"
type input "0902569783"
click at [120, 82] on div "SĐT Người Gửi" at bounding box center [94, 76] width 88 height 14
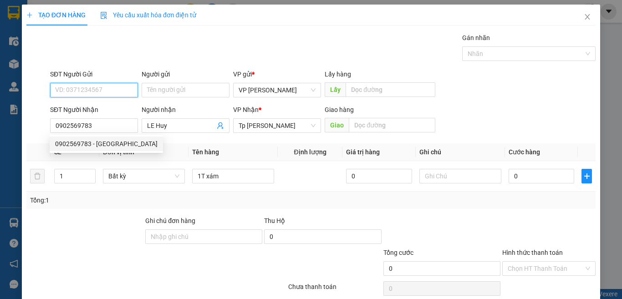
click at [115, 88] on input "SĐT Người Gửi" at bounding box center [94, 90] width 88 height 15
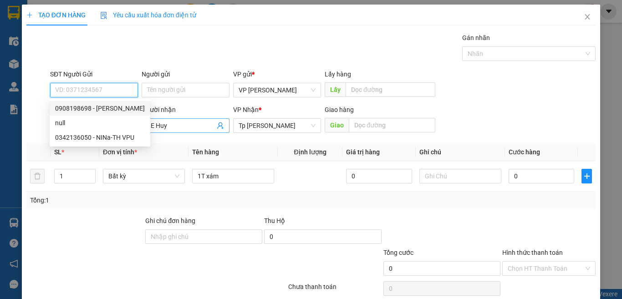
click at [119, 109] on div "0908198698 - [PERSON_NAME]" at bounding box center [100, 108] width 90 height 10
type input "0908198698"
type input "[PERSON_NAME]"
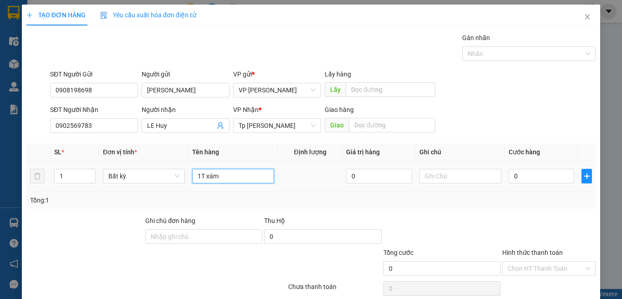
click at [230, 174] on input "1T xám" at bounding box center [233, 176] width 82 height 15
paste input "àn"
paste input "ì"
type input "1T xám / màn hình"
click at [535, 175] on input "0" at bounding box center [541, 176] width 66 height 15
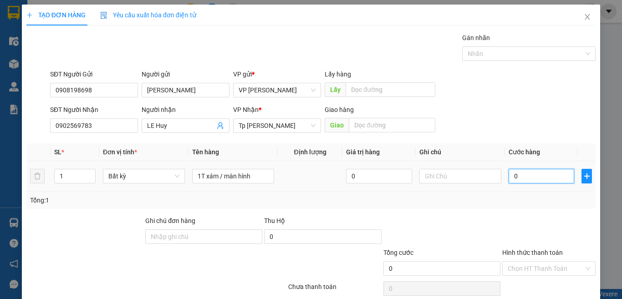
type input "4"
type input "40"
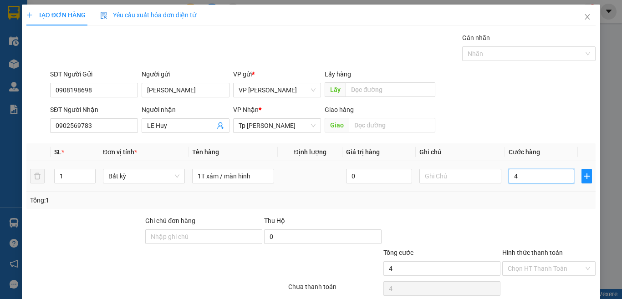
type input "40"
type input "40.000"
click at [518, 207] on div "Tổng: 1" at bounding box center [310, 200] width 569 height 17
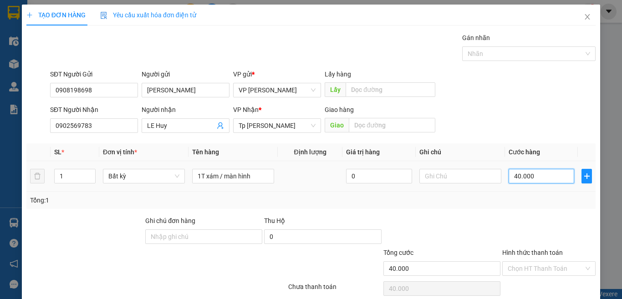
click at [538, 178] on input "40.000" at bounding box center [541, 176] width 66 height 15
type input "3"
type input "30"
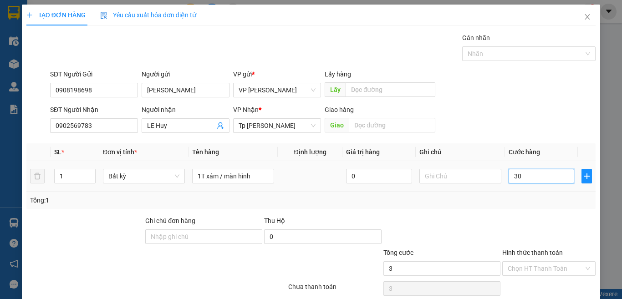
type input "30"
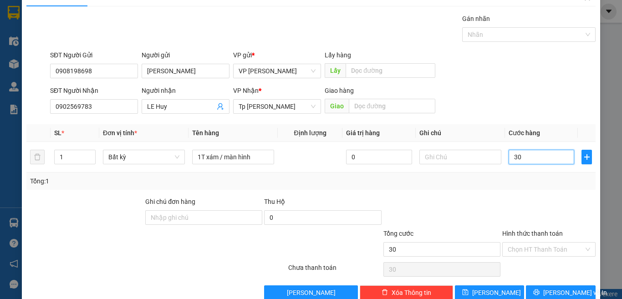
scroll to position [38, 0]
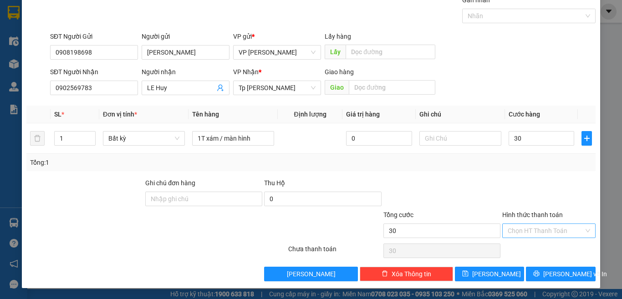
click at [539, 227] on input "Hình thức thanh toán" at bounding box center [546, 231] width 76 height 14
type input "30.000"
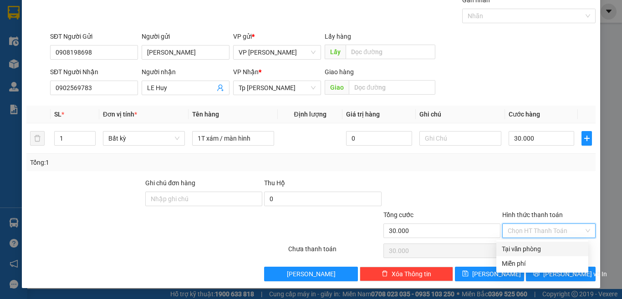
click at [535, 250] on div "Tại văn phòng" at bounding box center [542, 249] width 81 height 10
type input "0"
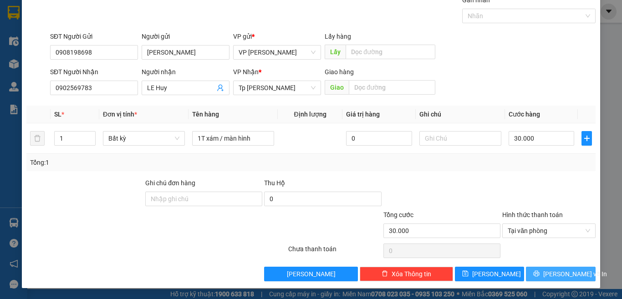
click at [547, 278] on span "[PERSON_NAME] và In" at bounding box center [575, 274] width 64 height 10
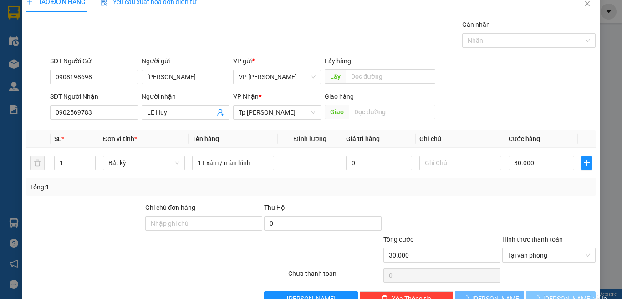
scroll to position [0, 0]
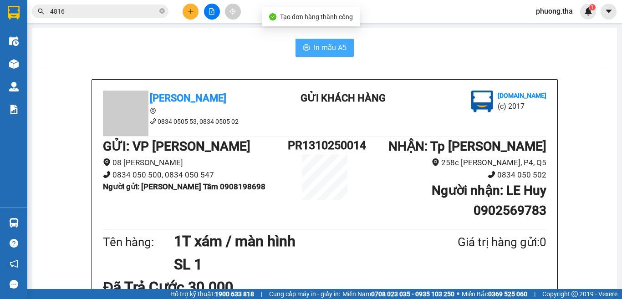
click at [309, 55] on button "In mẫu A5" at bounding box center [324, 48] width 58 height 18
drag, startPoint x: 309, startPoint y: 55, endPoint x: 188, endPoint y: 9, distance: 129.2
click at [188, 9] on icon "plus" at bounding box center [191, 11] width 6 height 6
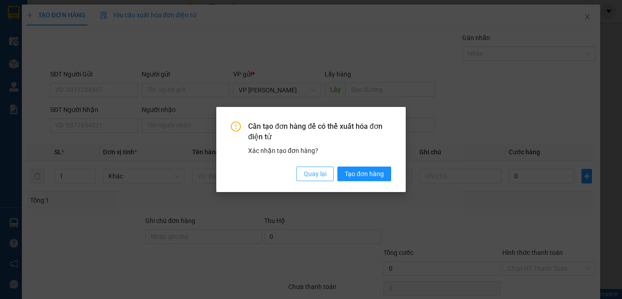
click at [304, 172] on span "Quay lại" at bounding box center [315, 174] width 23 height 10
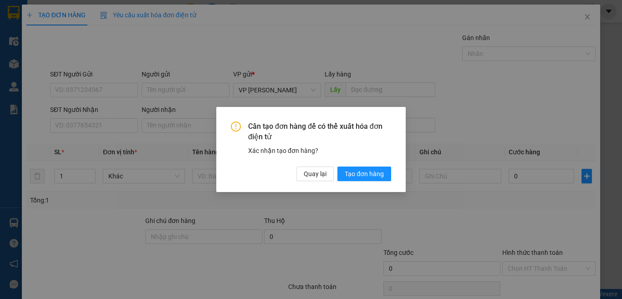
click at [123, 126] on div "Cần tạo đơn hàng để có thể xuất hóa đơn điện tử Xác nhận tạo đơn hàng? Quay lại…" at bounding box center [311, 149] width 622 height 299
click at [310, 177] on span "Quay lại" at bounding box center [315, 174] width 23 height 10
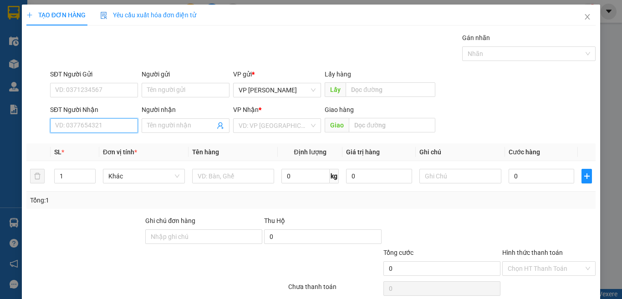
click at [116, 128] on input "SĐT Người Nhận" at bounding box center [94, 125] width 88 height 15
type input "0909492272"
click at [116, 128] on input "0909492272" at bounding box center [94, 125] width 88 height 15
click at [108, 144] on div "0909492272 - LATOP TH" at bounding box center [93, 144] width 76 height 10
type input "LATOP TH"
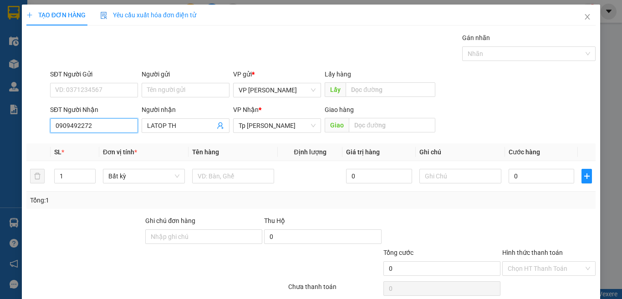
type input "0909492272"
click at [124, 98] on div "SĐT Người Gửi VD: 0371234567" at bounding box center [94, 85] width 88 height 32
click at [117, 87] on input "SĐT Người Gửi" at bounding box center [94, 90] width 88 height 15
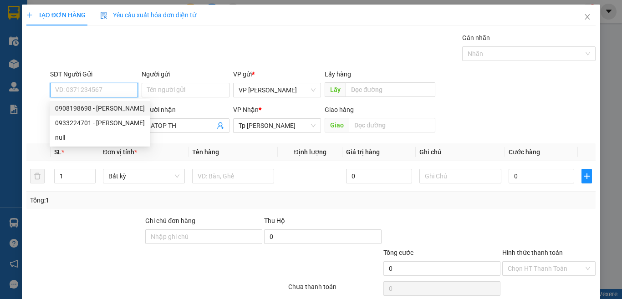
click at [120, 107] on div "0908198698 - [PERSON_NAME]" at bounding box center [100, 108] width 90 height 10
type input "0908198698"
type input "[PERSON_NAME]"
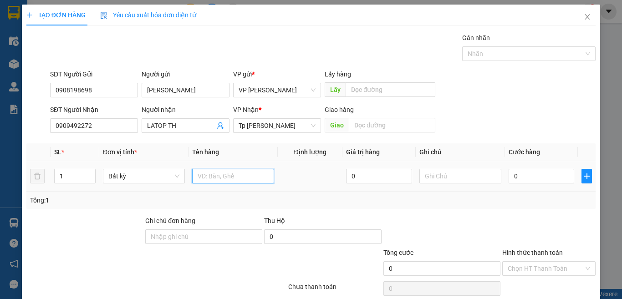
click at [206, 176] on input "text" at bounding box center [233, 176] width 82 height 15
paste input "ôp"
paste input "ộp"
paste input "ám"
type input "1 hộp xám"
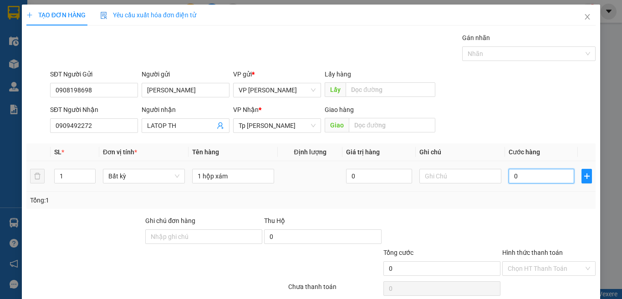
click at [534, 181] on input "0" at bounding box center [541, 176] width 66 height 15
type input "2"
type input "20"
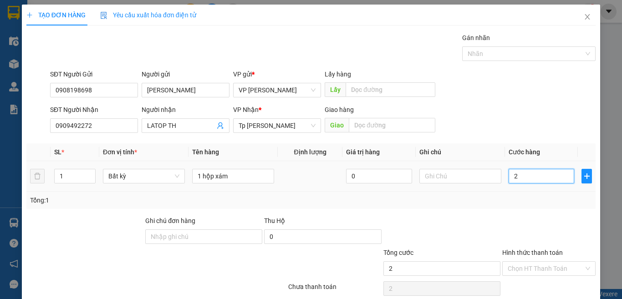
type input "20"
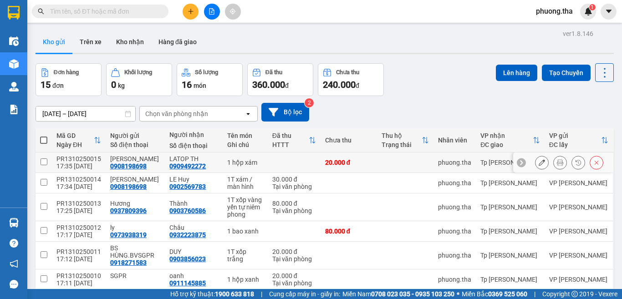
click at [553, 165] on button at bounding box center [559, 163] width 13 height 16
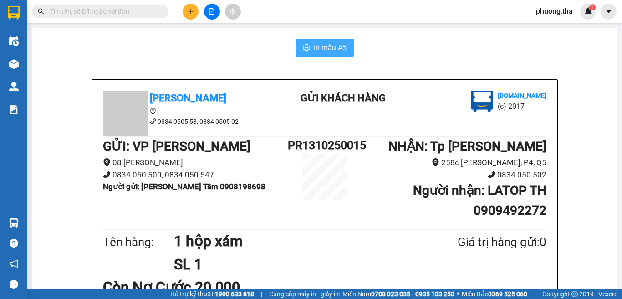
click at [320, 53] on span "In mẫu A5" at bounding box center [330, 47] width 33 height 11
click at [188, 14] on icon "plus" at bounding box center [191, 11] width 6 height 6
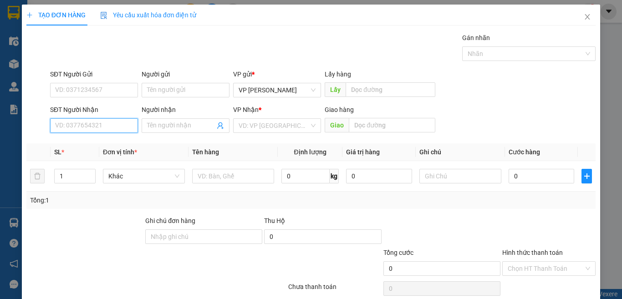
click at [111, 120] on input "SĐT Người Nhận" at bounding box center [94, 125] width 88 height 15
type input "0394875919"
click at [109, 143] on div "0394875919 - Trang" at bounding box center [93, 144] width 76 height 10
type input "Trang"
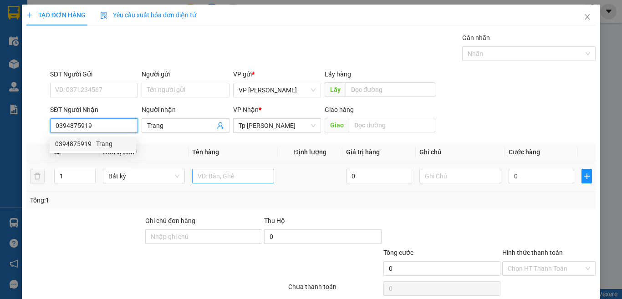
type input "0394875919"
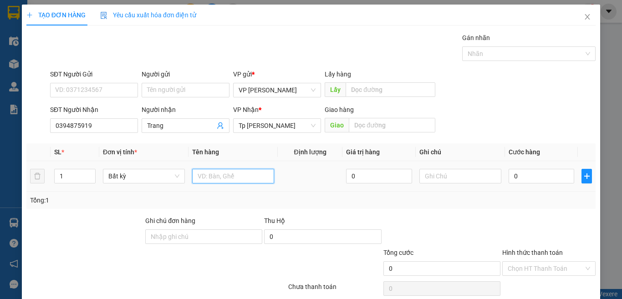
click at [198, 172] on input "text" at bounding box center [233, 176] width 82 height 15
paste input "óp"
paste input "ốp"
paste input "án"
paste input "ắng"
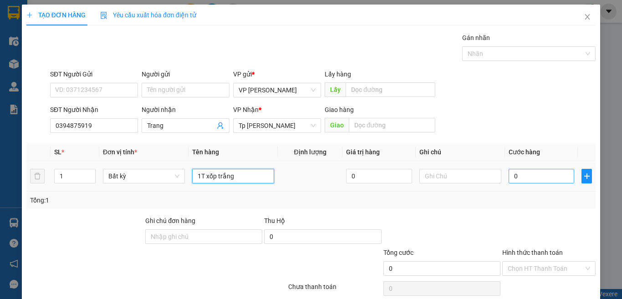
type input "1T xốp trắng"
click at [525, 178] on input "0" at bounding box center [541, 176] width 66 height 15
type input "5"
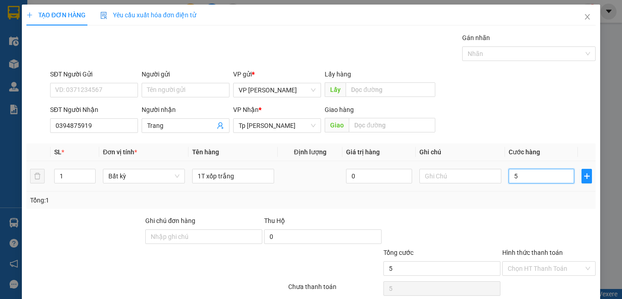
type input "50"
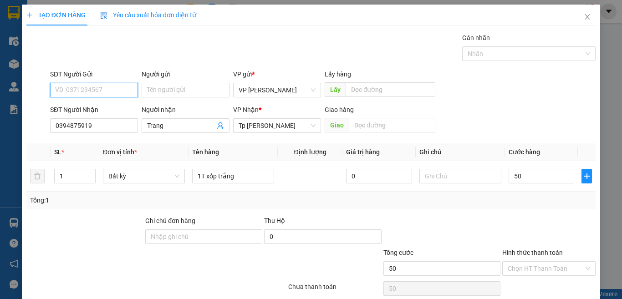
type input "50.000"
click at [115, 88] on input "SĐT Người Gửi" at bounding box center [94, 90] width 88 height 15
click at [115, 87] on input "0343521803" at bounding box center [94, 90] width 88 height 15
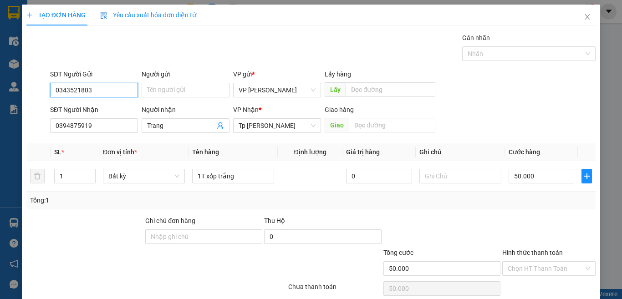
click at [113, 89] on input "0343521803" at bounding box center [94, 90] width 88 height 15
drag, startPoint x: 99, startPoint y: 93, endPoint x: 55, endPoint y: 102, distance: 45.1
click at [55, 102] on form "SĐT Người Gửi 0343521803 0343521803 Người gửi Tên người gửi VP gửi * VP Phan Ra…" at bounding box center [310, 102] width 569 height 67
click at [81, 110] on div "03435821803 - Huynh" at bounding box center [93, 108] width 76 height 10
type input "03435821803"
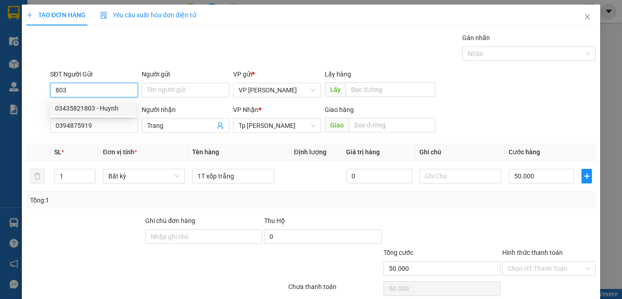
type input "Huynh"
click at [76, 88] on input "03435821803" at bounding box center [94, 90] width 88 height 15
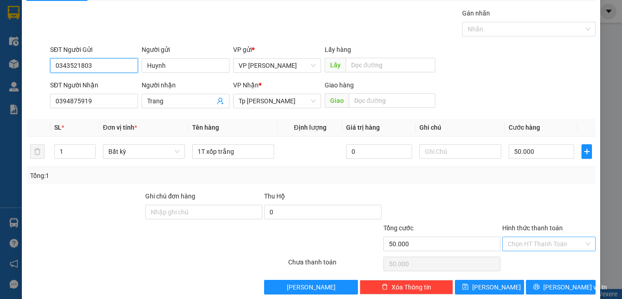
scroll to position [38, 0]
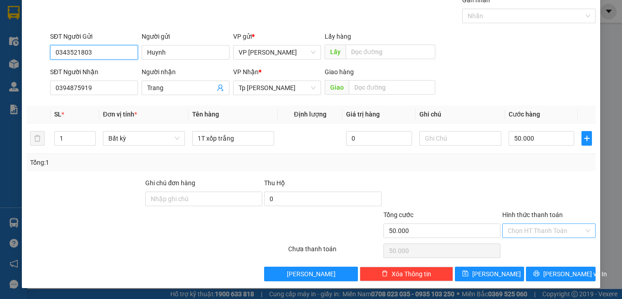
type input "0343521803"
click at [538, 229] on input "Hình thức thanh toán" at bounding box center [546, 231] width 76 height 14
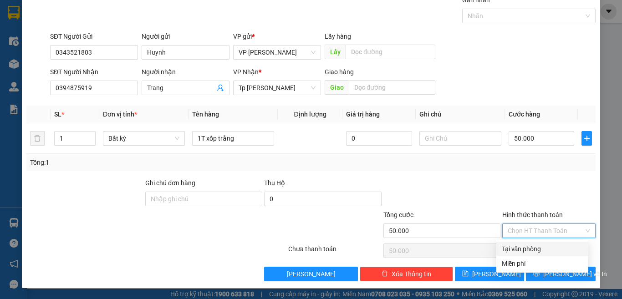
click at [543, 250] on div "Tại văn phòng" at bounding box center [542, 249] width 81 height 10
type input "0"
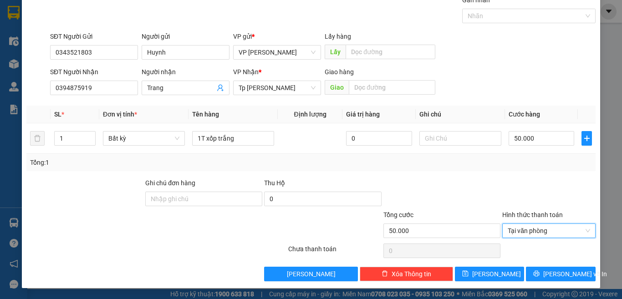
click at [535, 183] on div at bounding box center [548, 194] width 95 height 32
click at [548, 271] on span "[PERSON_NAME] và In" at bounding box center [575, 274] width 64 height 10
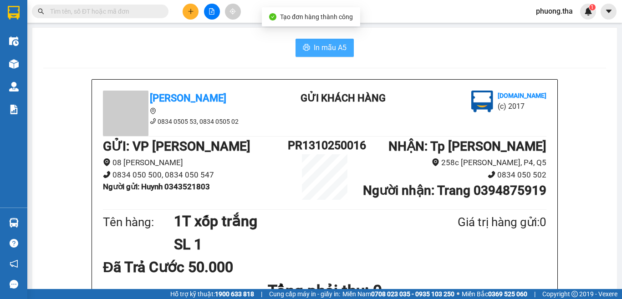
click at [333, 46] on span "In mẫu A5" at bounding box center [330, 47] width 33 height 11
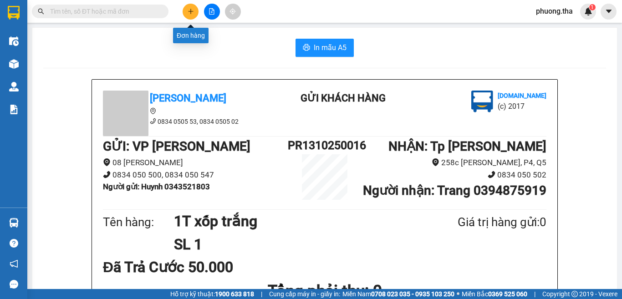
click at [189, 11] on icon "plus" at bounding box center [191, 11] width 6 height 6
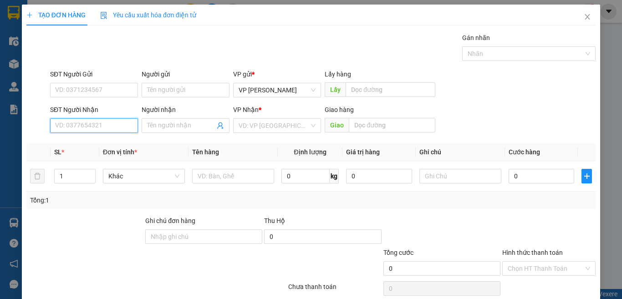
click at [117, 125] on input "SĐT Người Nhận" at bounding box center [94, 125] width 88 height 15
type input "0364533509"
click at [107, 148] on div "0364533509 - Huy" at bounding box center [93, 144] width 76 height 10
type input "Huy"
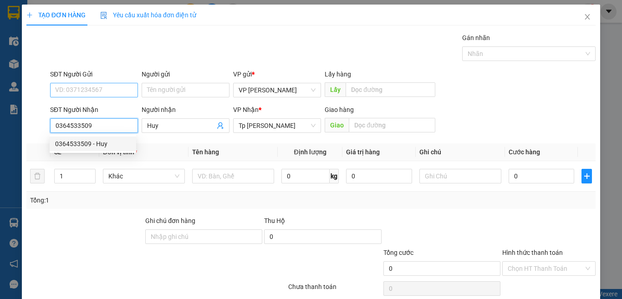
type input "0364533509"
click at [108, 84] on input "SĐT Người Gửi" at bounding box center [94, 90] width 88 height 15
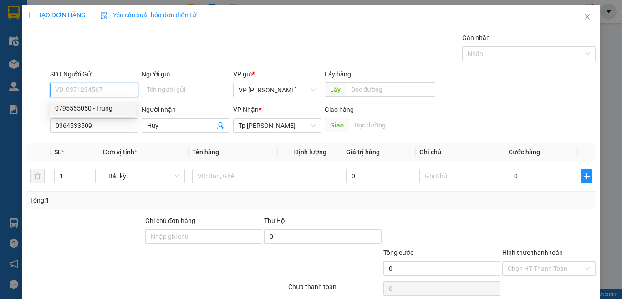
click at [108, 107] on div "0795555050 - Trung" at bounding box center [93, 108] width 76 height 10
type input "0795555050"
type input "Trung"
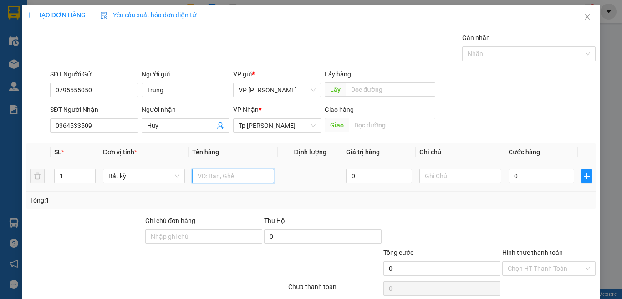
click at [221, 173] on input "text" at bounding box center [233, 176] width 82 height 15
paste input "ôp"
paste input "ộp"
paste input "ám"
type input "1 hộp xám lk"
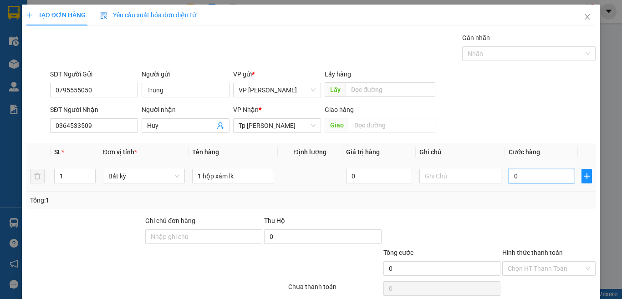
click at [539, 176] on input "0" at bounding box center [541, 176] width 66 height 15
type input "2"
type input "20"
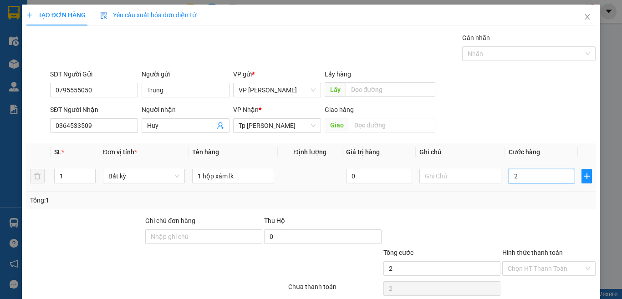
type input "20"
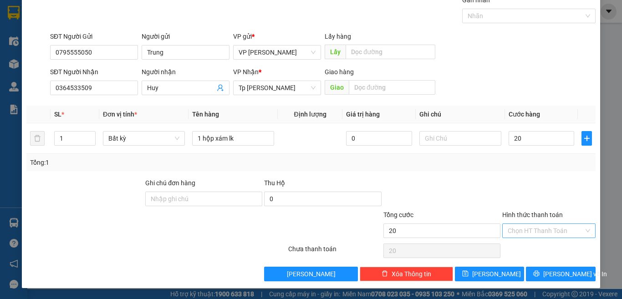
type input "20.000"
click at [537, 233] on input "Hình thức thanh toán" at bounding box center [546, 231] width 76 height 14
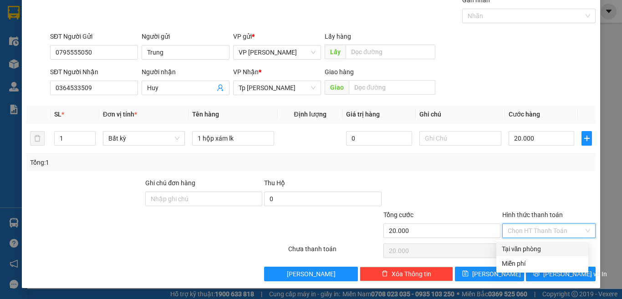
click at [534, 246] on div "Tại văn phòng" at bounding box center [542, 249] width 81 height 10
type input "0"
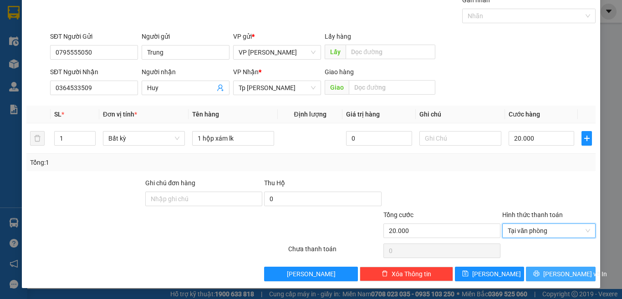
click at [535, 267] on button "[PERSON_NAME] và In" at bounding box center [561, 274] width 70 height 15
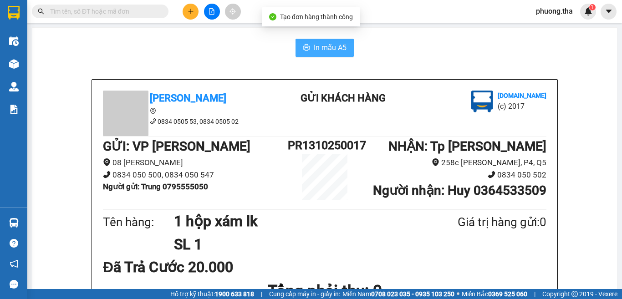
drag, startPoint x: 315, startPoint y: 57, endPoint x: 315, endPoint y: 50, distance: 7.3
click at [315, 50] on span "In mẫu A5" at bounding box center [330, 47] width 33 height 11
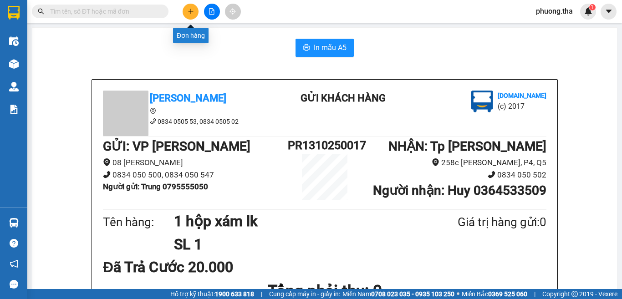
click at [190, 14] on icon "plus" at bounding box center [191, 11] width 6 height 6
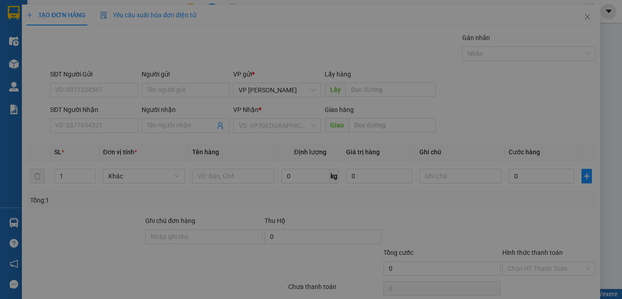
click at [190, 14] on div "Cần tạo đơn hàng để có thể xuất hóa đơn điện tử Xác nhận tạo đơn hàng? Quay lại…" at bounding box center [311, 171] width 578 height 332
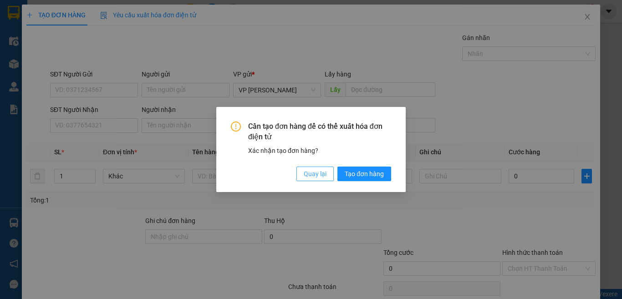
click at [323, 178] on span "Quay lại" at bounding box center [315, 174] width 23 height 10
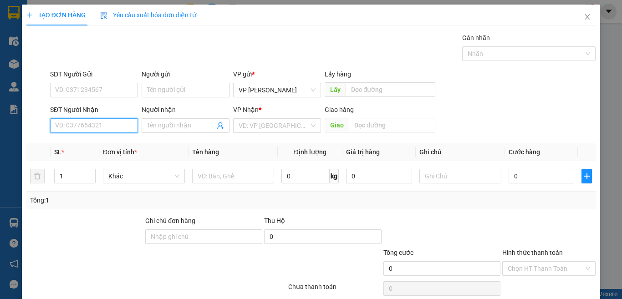
click at [96, 124] on input "SĐT Người Nhận" at bounding box center [94, 125] width 88 height 15
click at [96, 125] on input "830" at bounding box center [94, 125] width 88 height 15
click at [93, 151] on div "0932670830 - đông" at bounding box center [93, 144] width 86 height 15
type input "0932670830"
type input "đông"
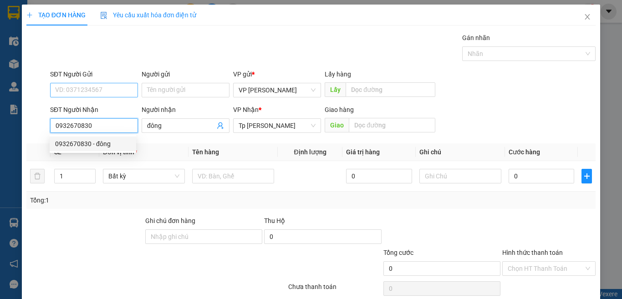
type input "0932670830"
click at [93, 97] on input "SĐT Người Gửi" at bounding box center [94, 90] width 88 height 15
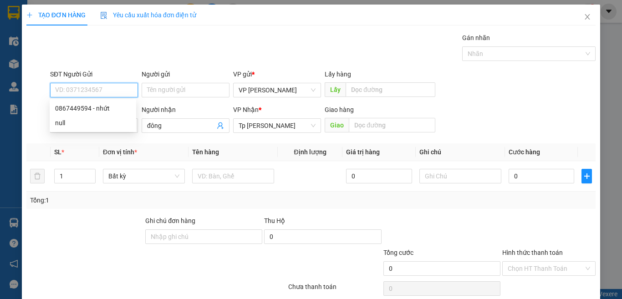
click at [93, 95] on input "SĐT Người Gửi" at bounding box center [94, 90] width 88 height 15
click at [91, 104] on div "0867449594 - nhứt" at bounding box center [93, 108] width 76 height 10
type input "0867449594"
type input "nhứt"
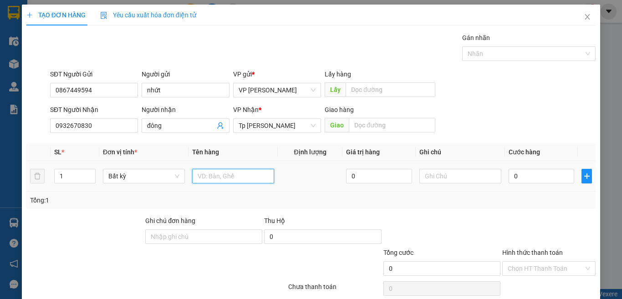
click at [221, 169] on input "text" at bounding box center [233, 176] width 82 height 15
type input "1 bao xanh"
click at [530, 176] on input "0" at bounding box center [541, 176] width 66 height 15
type input "5"
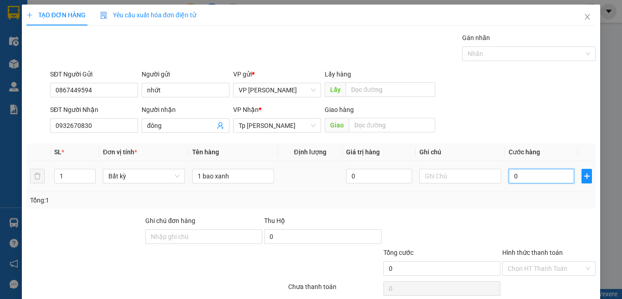
type input "5"
type input "50"
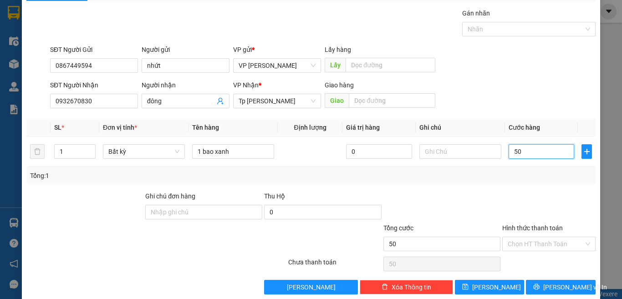
scroll to position [38, 0]
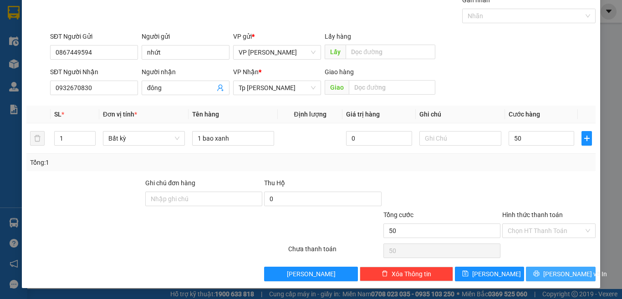
type input "50.000"
click at [543, 271] on button "[PERSON_NAME] và In" at bounding box center [561, 274] width 70 height 15
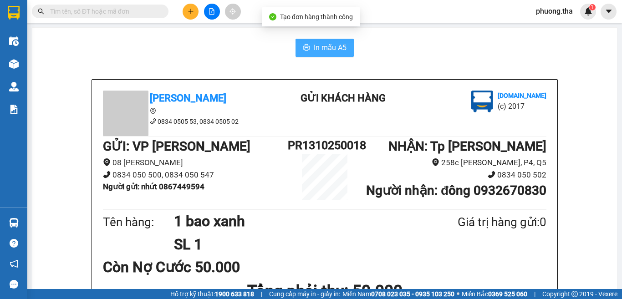
click at [320, 51] on span "In mẫu A5" at bounding box center [330, 47] width 33 height 11
click at [191, 12] on icon "plus" at bounding box center [190, 11] width 0 height 5
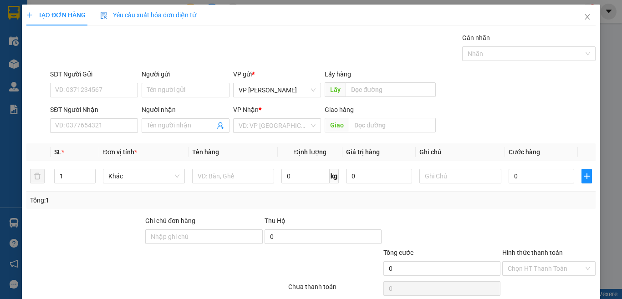
click at [191, 12] on div "TẠO ĐƠN HÀNG Yêu cầu xuất hóa đơn điện tử Transit Pickup Surcharge Ids Transit …" at bounding box center [310, 162] width 569 height 315
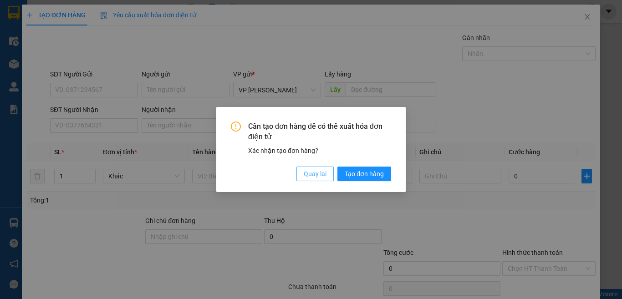
click at [320, 174] on span "Quay lại" at bounding box center [315, 174] width 23 height 10
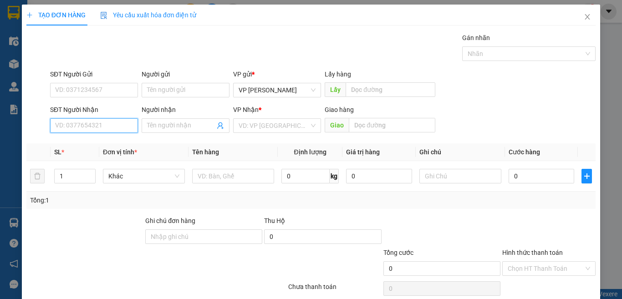
click at [113, 129] on input "SĐT Người Nhận" at bounding box center [94, 125] width 88 height 15
click at [86, 130] on input "SĐT Người Nhận" at bounding box center [94, 125] width 88 height 15
type input "0983079039"
click at [105, 128] on input "0983079039" at bounding box center [94, 125] width 88 height 15
click at [107, 146] on div "0983079039 - TUẤN" at bounding box center [93, 144] width 76 height 10
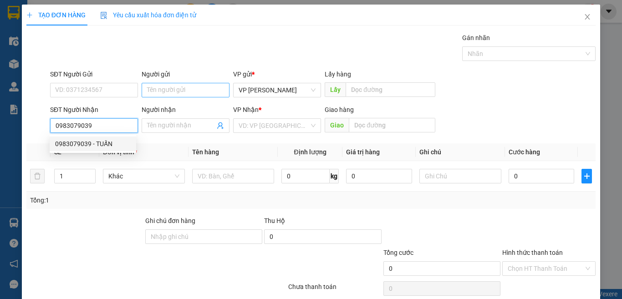
type input "TUẤN"
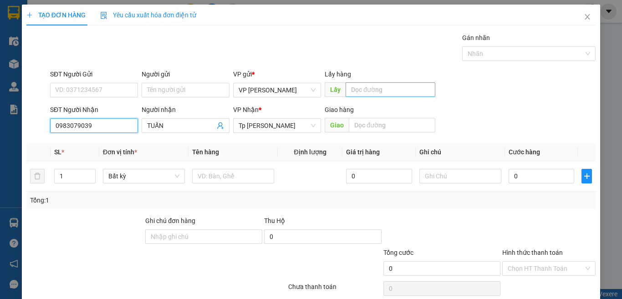
type input "0983079039"
click at [377, 87] on input "text" at bounding box center [390, 89] width 90 height 15
click at [406, 88] on input "text" at bounding box center [390, 89] width 90 height 15
paste input "ắm"
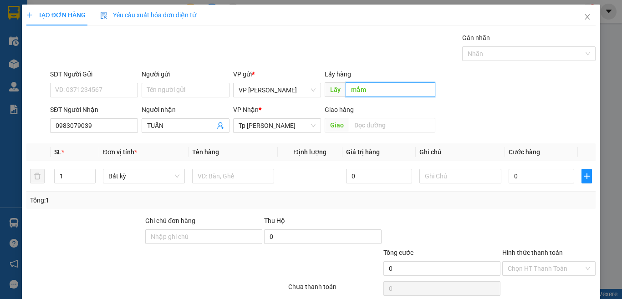
paste input "đo"
paste input "ô"
paste input "ành"
type input "mắm đông thành"
drag, startPoint x: 66, startPoint y: 176, endPoint x: 45, endPoint y: 174, distance: 21.0
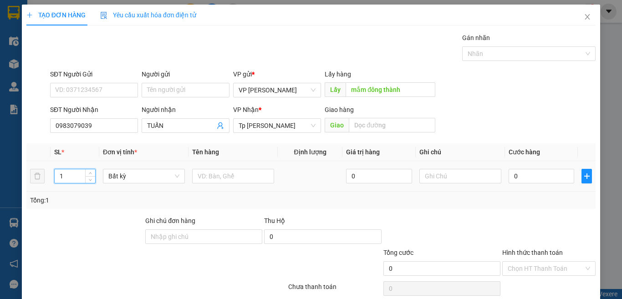
click at [45, 174] on tr "1 Bất kỳ 0 0" at bounding box center [310, 176] width 569 height 30
type input "6"
click at [202, 175] on input "text" at bounding box center [233, 176] width 82 height 15
paste input "ách"
paste input "ắm"
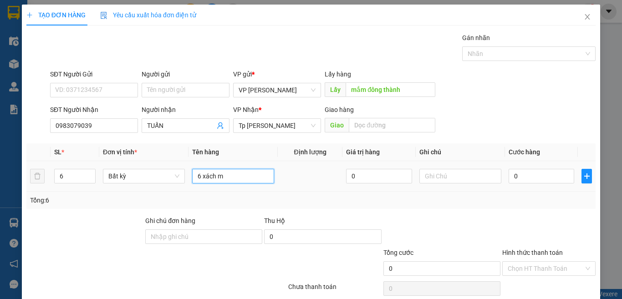
paste input "ắm"
type input "6 xách mắm"
click at [520, 170] on input "0" at bounding box center [541, 176] width 66 height 15
type input "1"
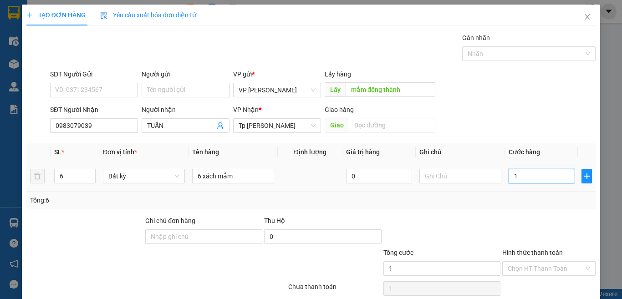
type input "1"
type input "18"
type input "180"
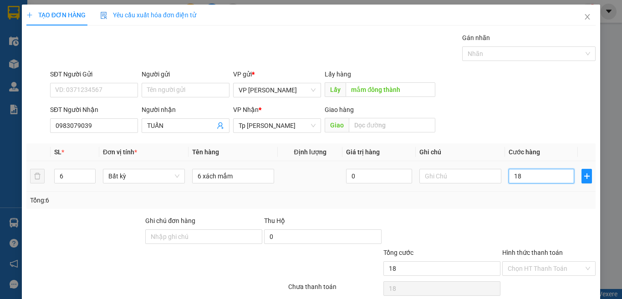
type input "180"
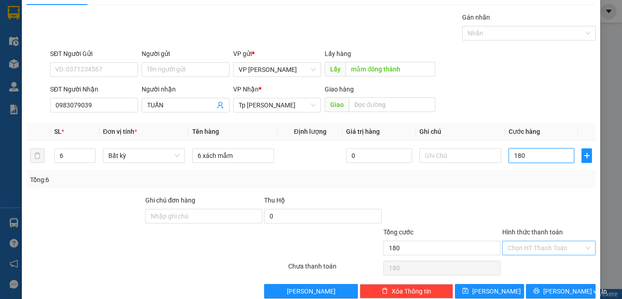
scroll to position [38, 0]
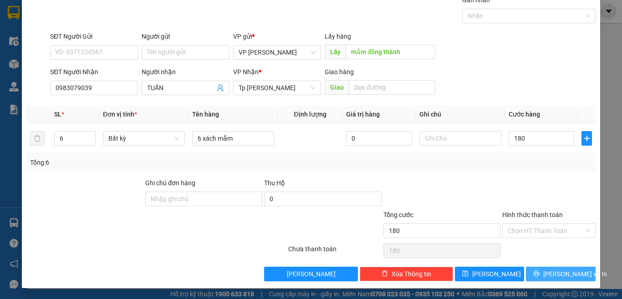
type input "180.000"
click at [535, 273] on button "[PERSON_NAME] và In" at bounding box center [561, 274] width 70 height 15
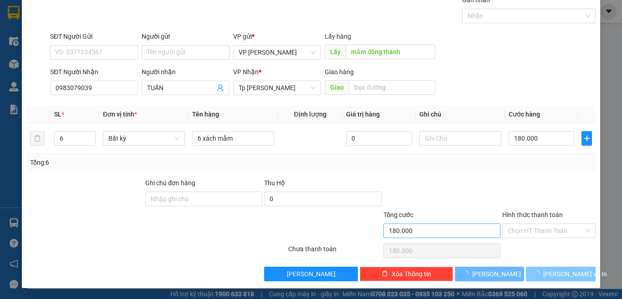
scroll to position [12, 0]
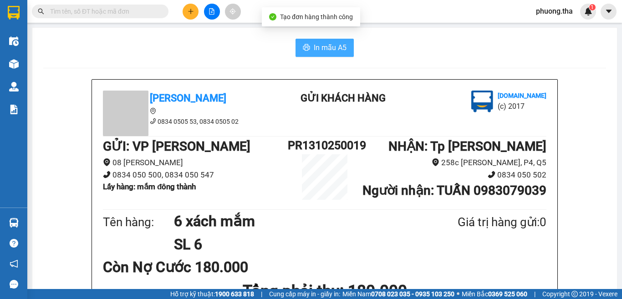
click at [314, 49] on span "In mẫu A5" at bounding box center [330, 47] width 33 height 11
click at [191, 12] on icon "plus" at bounding box center [190, 11] width 0 height 5
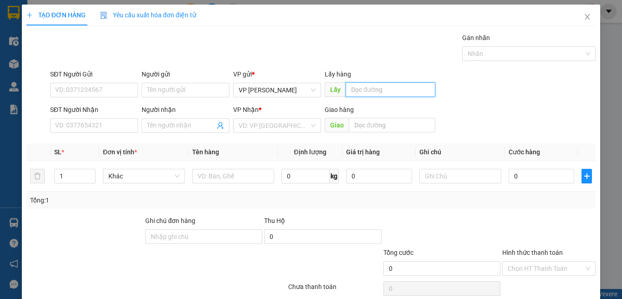
click at [354, 91] on input "text" at bounding box center [390, 89] width 90 height 15
paste input "ư"
paste input "ữ"
type input "trung nữ 1"
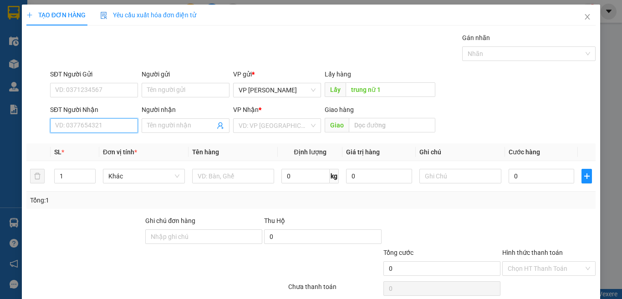
click at [114, 129] on input "SĐT Người Nhận" at bounding box center [94, 125] width 88 height 15
type input "0909109012"
click at [117, 127] on input "0909109012" at bounding box center [94, 125] width 88 height 15
click at [107, 143] on div "0909109012 - THỌ" at bounding box center [93, 144] width 76 height 10
type input "THỌ"
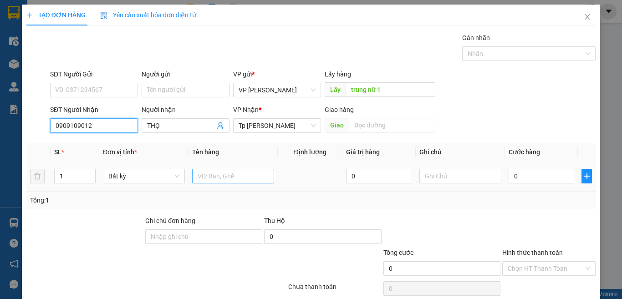
type input "0909109012"
click at [210, 181] on input "text" at bounding box center [233, 176] width 82 height 15
paste input "ác"
paste input "ám"
paste input "ắm"
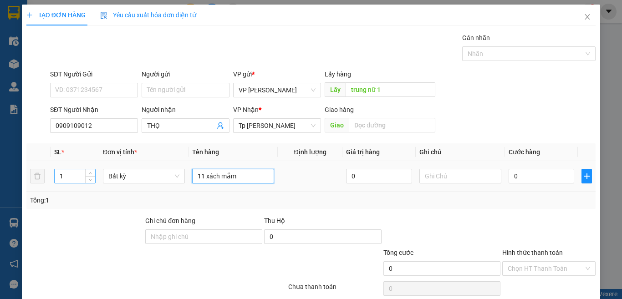
type input "11 xách mắm"
click at [73, 177] on input "1" at bounding box center [75, 176] width 41 height 14
type input "11"
click at [525, 169] on input "0" at bounding box center [541, 176] width 66 height 15
type input "2"
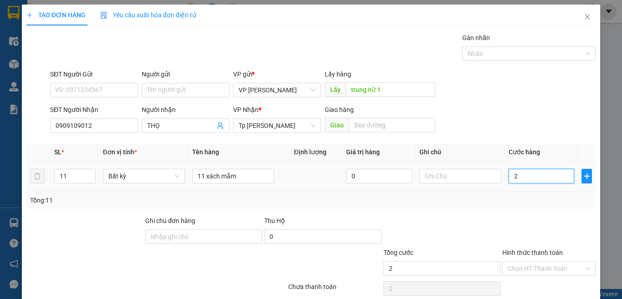
type input "2"
type input "22"
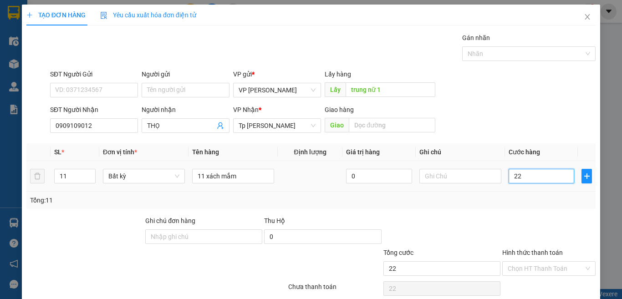
type input "220"
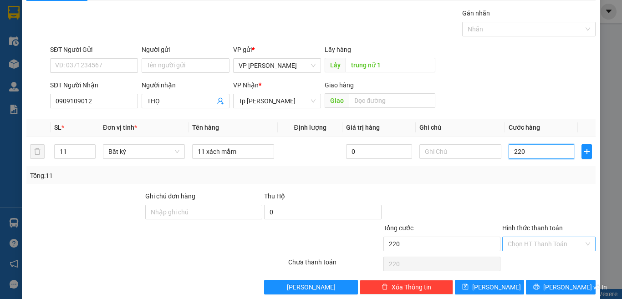
scroll to position [38, 0]
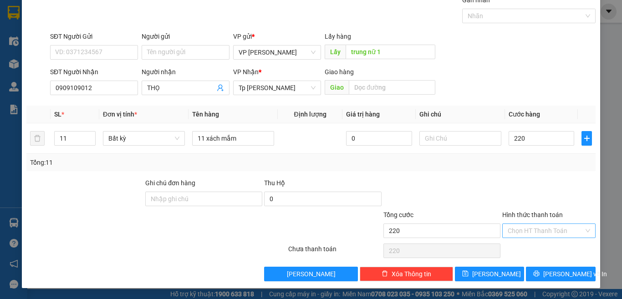
click at [538, 230] on input "Hình thức thanh toán" at bounding box center [546, 231] width 76 height 14
type input "220.000"
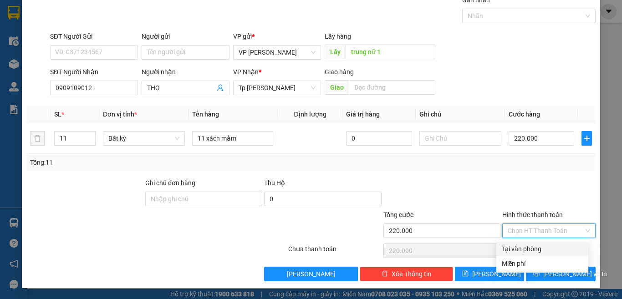
click at [534, 248] on div "Tại văn phòng" at bounding box center [542, 249] width 81 height 10
type input "0"
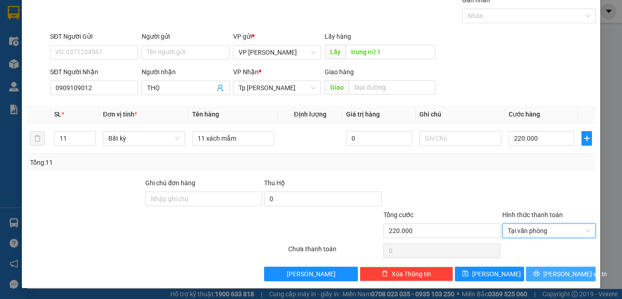
click at [539, 271] on icon "printer" at bounding box center [536, 274] width 6 height 6
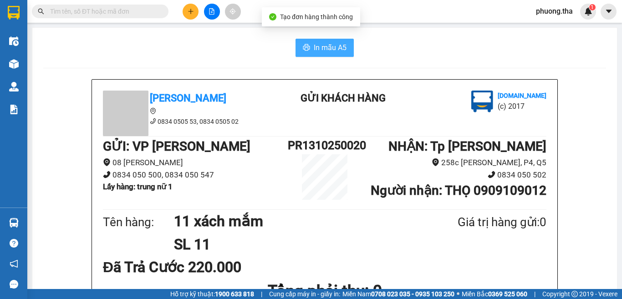
click at [304, 45] on icon "printer" at bounding box center [306, 47] width 7 height 7
click at [191, 16] on button at bounding box center [191, 12] width 16 height 16
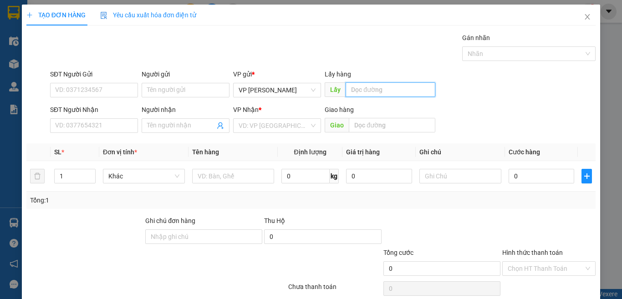
click at [406, 89] on input "text" at bounding box center [390, 89] width 90 height 15
paste input "ă"
paste input "ắ"
type input "mắm nol"
click at [266, 119] on input "search" at bounding box center [274, 126] width 71 height 14
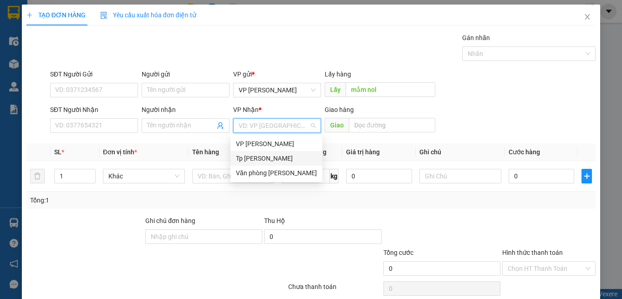
drag, startPoint x: 258, startPoint y: 160, endPoint x: 247, endPoint y: 164, distance: 11.7
click at [257, 160] on div "Tp [PERSON_NAME]" at bounding box center [276, 158] width 81 height 10
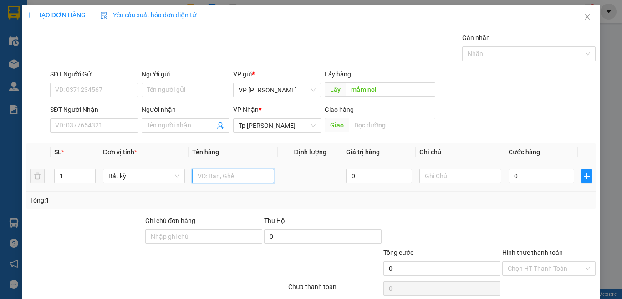
click at [219, 174] on input "text" at bounding box center [233, 176] width 82 height 15
paste input "ách"
paste input "óp"
paste input "ốp"
paste input "án"
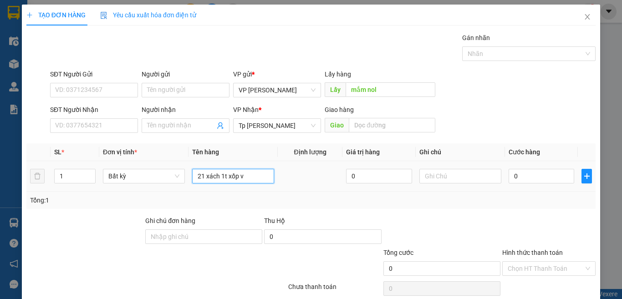
paste input "àn"
type input "21 xách 1t xốp vàng"
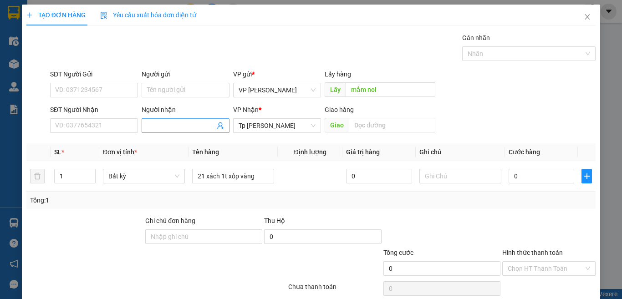
click at [174, 122] on input "Người nhận" at bounding box center [181, 126] width 68 height 10
click at [191, 122] on input "Người nhận" at bounding box center [181, 126] width 68 height 10
paste input "à"
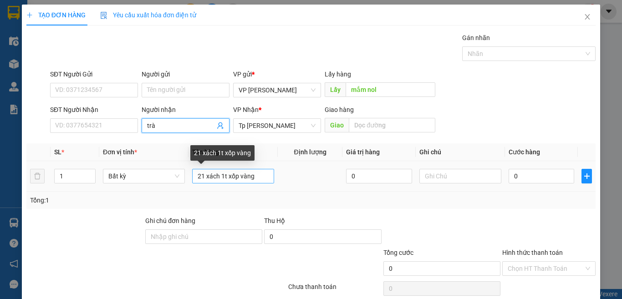
type input "trà"
click at [253, 178] on input "21 xách 1t xốp vàng" at bounding box center [233, 176] width 82 height 15
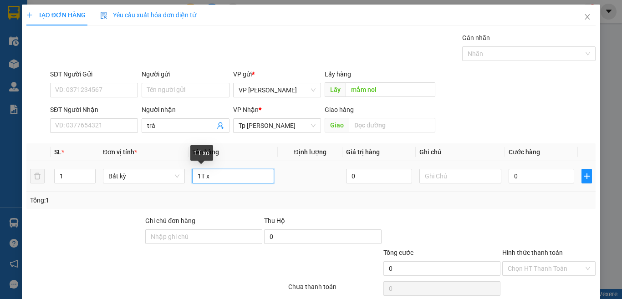
paste input "óp"
paste input "ốp"
paste input "àn"
type input "1T xốp vàng"
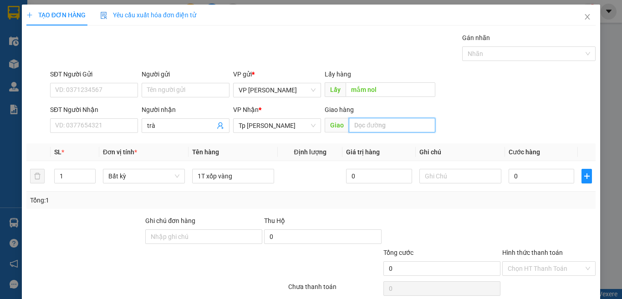
click at [358, 125] on input "text" at bounding box center [392, 125] width 86 height 15
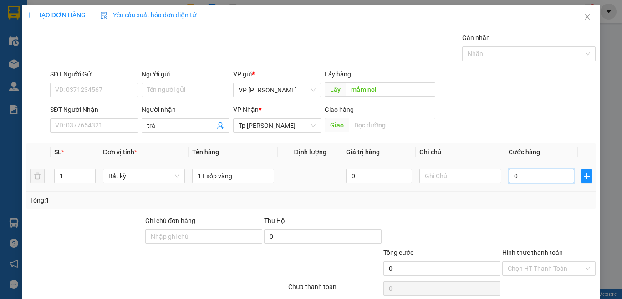
click at [516, 175] on input "0" at bounding box center [541, 176] width 66 height 15
type input "3"
type input "30"
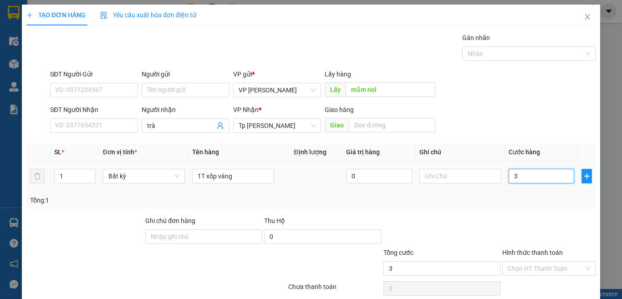
type input "30"
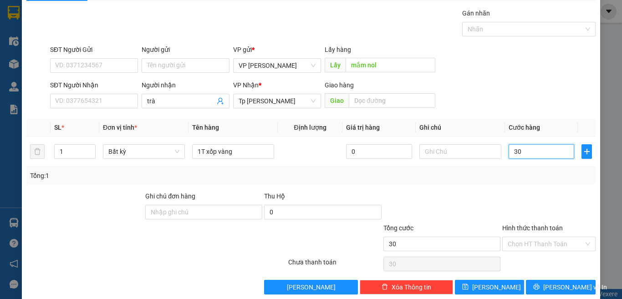
scroll to position [38, 0]
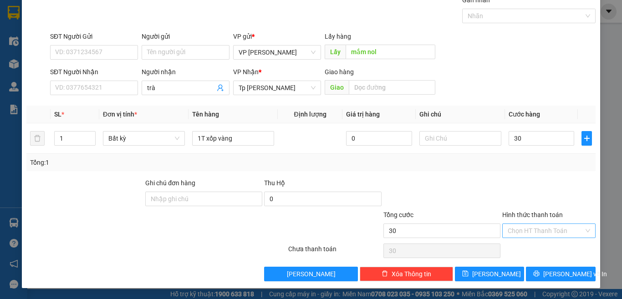
type input "30.000"
click at [529, 227] on input "Hình thức thanh toán" at bounding box center [546, 231] width 76 height 14
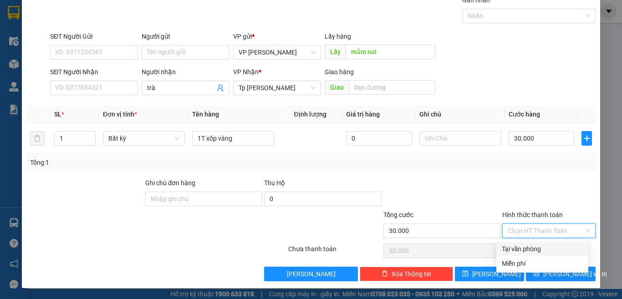
click at [531, 245] on div "Tại văn phòng" at bounding box center [542, 249] width 81 height 10
type input "0"
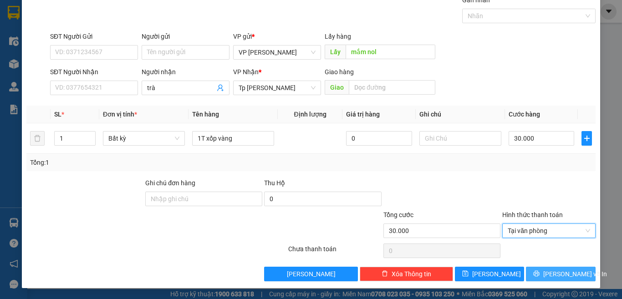
click at [538, 273] on icon "printer" at bounding box center [536, 273] width 6 height 6
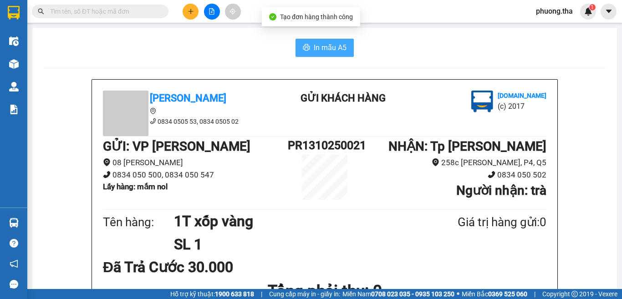
click at [314, 50] on span "In mẫu A5" at bounding box center [330, 47] width 33 height 11
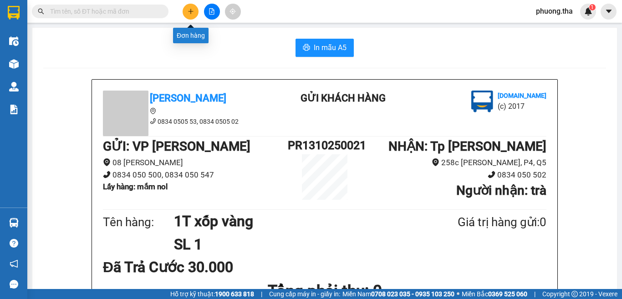
click at [193, 14] on icon "plus" at bounding box center [191, 11] width 6 height 6
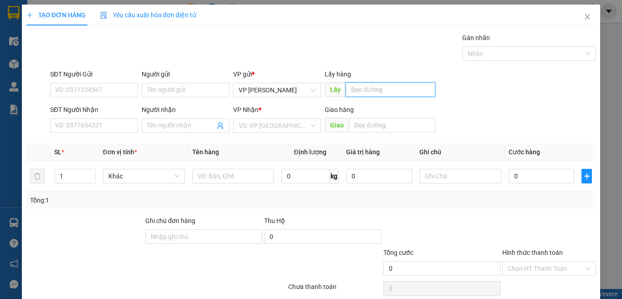
click at [345, 92] on input "text" at bounding box center [390, 89] width 90 height 15
paste input "ắm"
type input "mắm nol"
drag, startPoint x: 197, startPoint y: 130, endPoint x: 203, endPoint y: 123, distance: 9.3
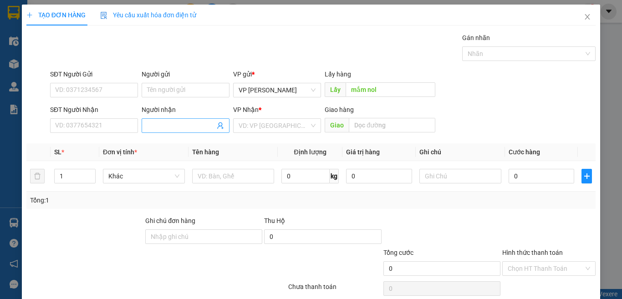
click at [202, 124] on input "Người nhận" at bounding box center [181, 126] width 68 height 10
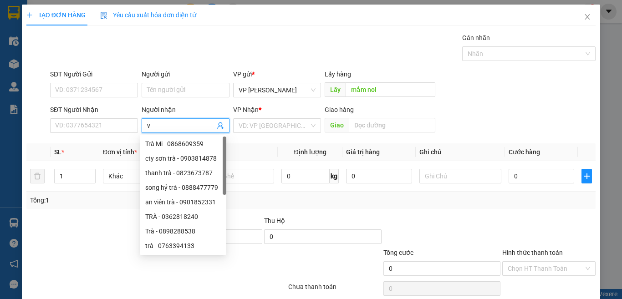
paste input "ă"
paste input "ắm"
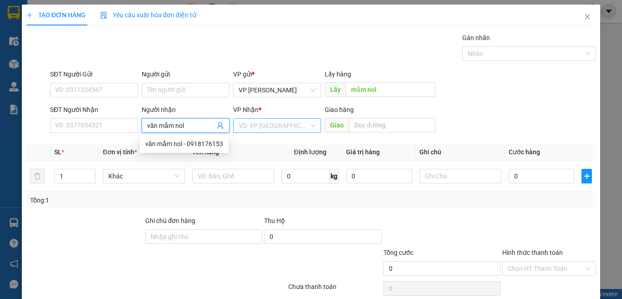
type input "văn mắm nol"
click at [245, 128] on input "search" at bounding box center [274, 126] width 71 height 14
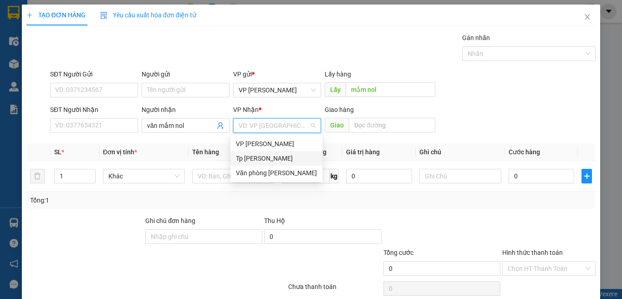
click at [245, 154] on div "Tp [PERSON_NAME]" at bounding box center [276, 158] width 81 height 10
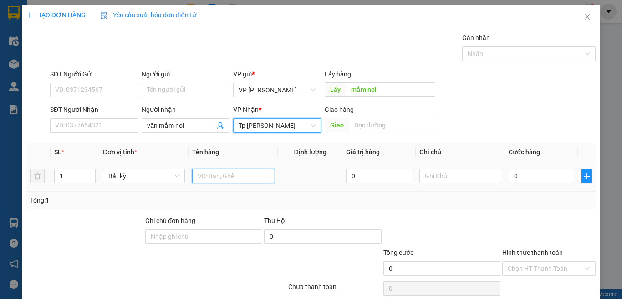
click at [217, 170] on input "text" at bounding box center [233, 176] width 82 height 15
paste input "ách"
paste input "ắm"
type input "21 xách mắm"
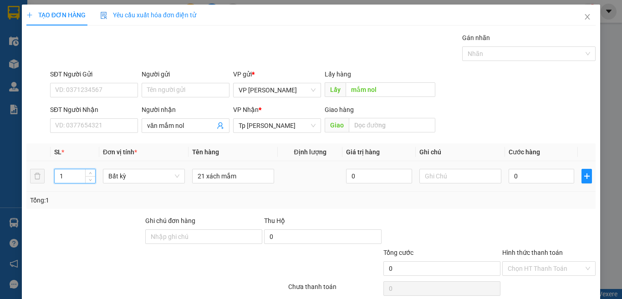
drag, startPoint x: 83, startPoint y: 181, endPoint x: 48, endPoint y: 183, distance: 34.7
click at [48, 183] on tr "1 Bất kỳ 21 xách mắm 0 0" at bounding box center [310, 176] width 569 height 30
type input "21"
click at [528, 173] on input "0" at bounding box center [541, 176] width 66 height 15
type input "27"
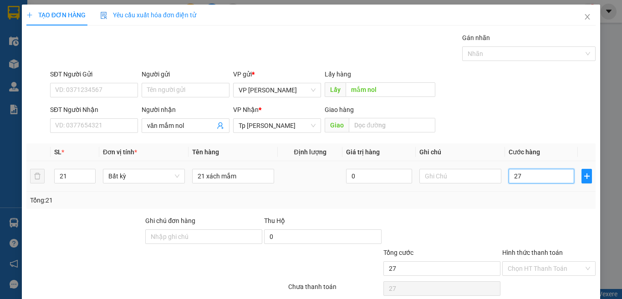
type input "27"
type input "270"
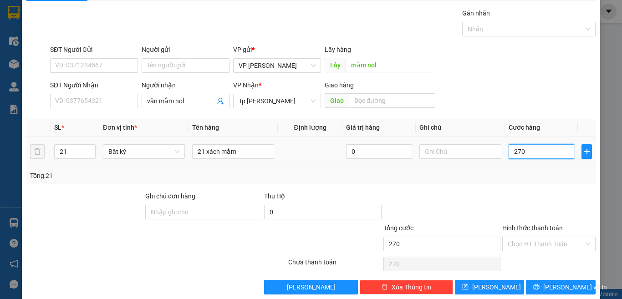
scroll to position [38, 0]
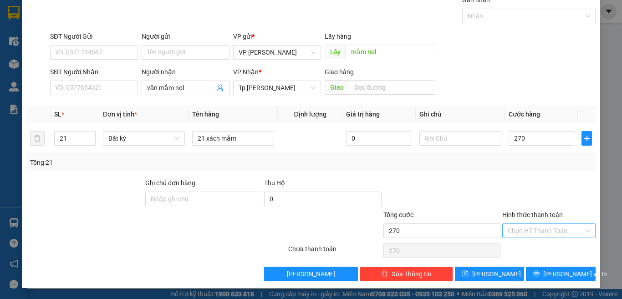
type input "270.000"
drag, startPoint x: 521, startPoint y: 225, endPoint x: 521, endPoint y: 230, distance: 5.5
click at [521, 226] on input "Hình thức thanh toán" at bounding box center [546, 231] width 76 height 14
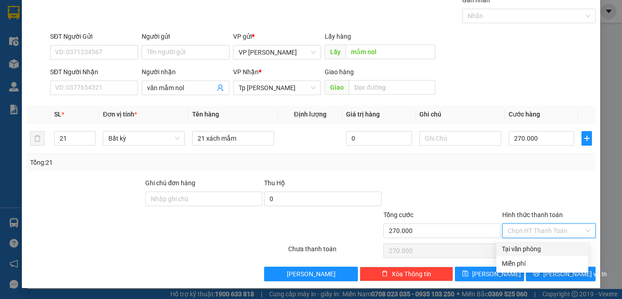
click at [521, 251] on div "Tại văn phòng" at bounding box center [542, 249] width 81 height 10
type input "0"
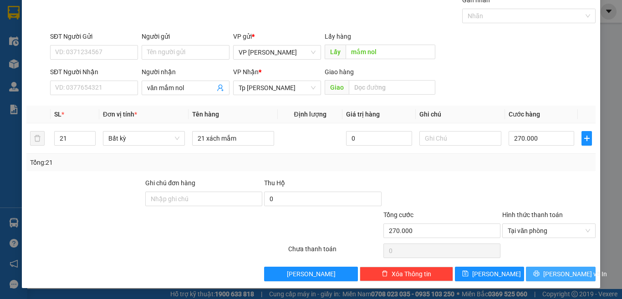
click at [534, 269] on button "[PERSON_NAME] và In" at bounding box center [561, 274] width 70 height 15
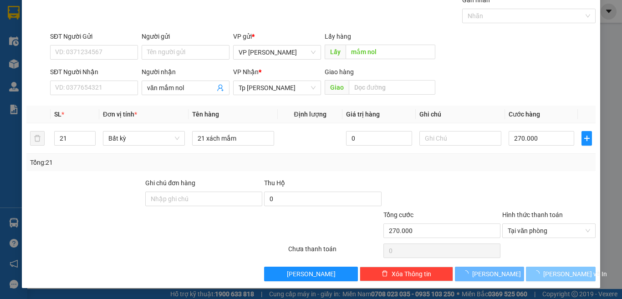
scroll to position [24, 0]
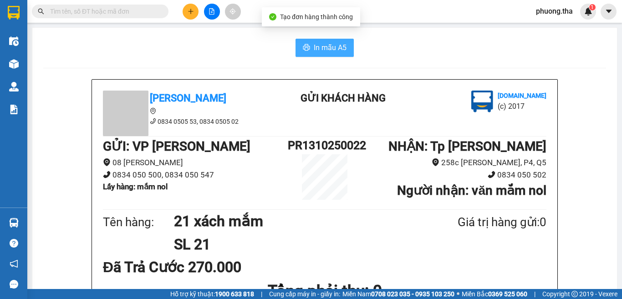
click at [306, 47] on button "In mẫu A5" at bounding box center [324, 48] width 58 height 18
click at [193, 23] on main "In mẫu A5 Tân Hoàng Anh 0834 0505 53, 0834 0505 02 Gửi khách hàng Vexere.com (c…" at bounding box center [311, 144] width 622 height 289
click at [186, 12] on button at bounding box center [191, 12] width 16 height 16
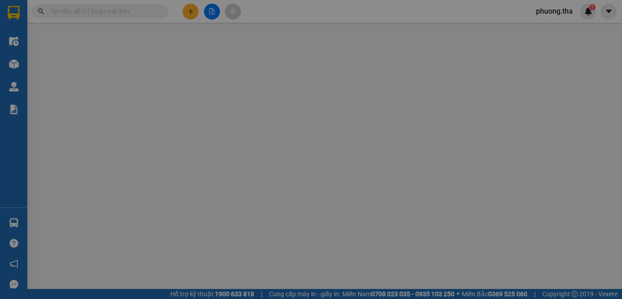
click at [186, 12] on div "TẠO ĐƠN HÀNG Yêu cầu xuất hóa đơn điện tử Transit Pickup Surcharge Ids Transit …" at bounding box center [310, 162] width 569 height 315
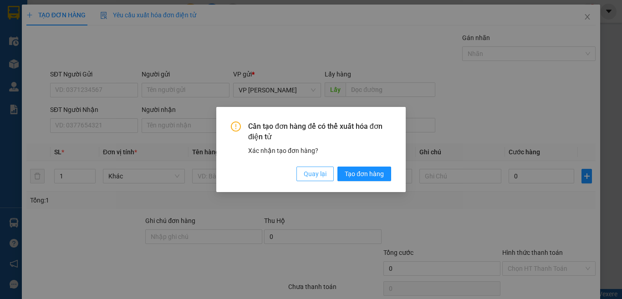
click at [301, 179] on button "Quay lại" at bounding box center [314, 174] width 37 height 15
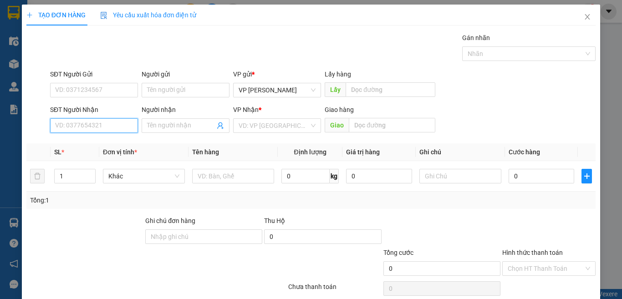
click at [98, 127] on input "SĐT Người Nhận" at bounding box center [94, 125] width 88 height 15
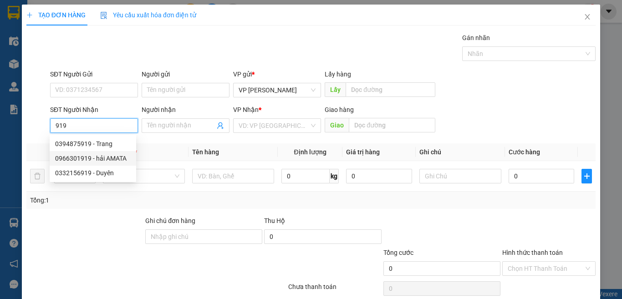
click at [94, 163] on div "0966301919 - hải AMATA" at bounding box center [93, 158] width 86 height 15
type input "0966301919"
type input "hải AMATA"
type input "HẢi Amata"
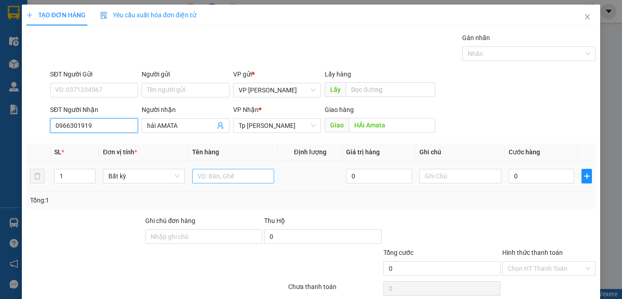
type input "0966301919"
click at [236, 178] on input "text" at bounding box center [233, 176] width 82 height 15
paste input "óp"
paste input "ốp"
paste input "án"
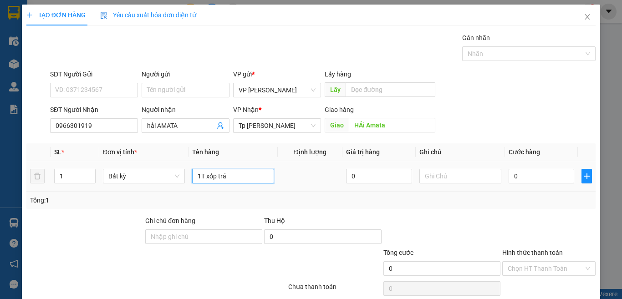
paste input "ắng"
type input "1T xốp trắng"
click at [519, 173] on input "0" at bounding box center [541, 176] width 66 height 15
type input "6"
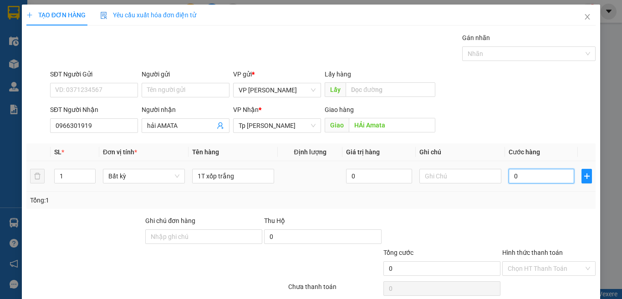
type input "6"
type input "60"
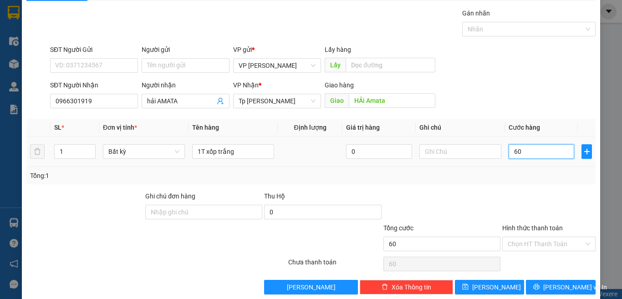
scroll to position [38, 0]
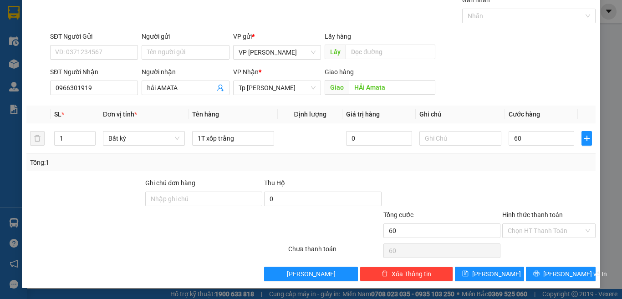
click at [547, 239] on div "Hình thức thanh toán Chọn HT Thanh Toán" at bounding box center [548, 226] width 93 height 32
type input "60.000"
click at [550, 236] on input "Hình thức thanh toán" at bounding box center [546, 231] width 76 height 14
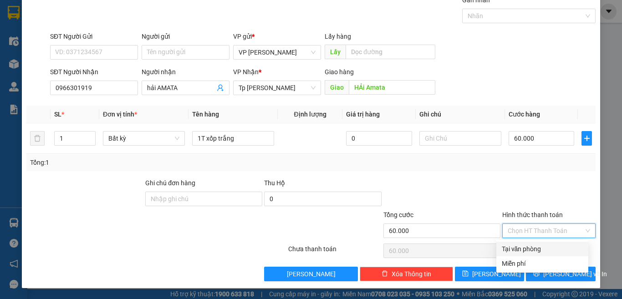
drag, startPoint x: 544, startPoint y: 247, endPoint x: 548, endPoint y: 265, distance: 19.2
click at [543, 247] on div "Tại văn phòng" at bounding box center [542, 249] width 81 height 10
type input "0"
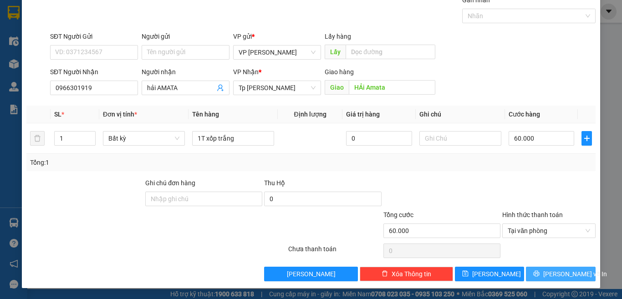
click at [550, 272] on span "[PERSON_NAME] và In" at bounding box center [575, 274] width 64 height 10
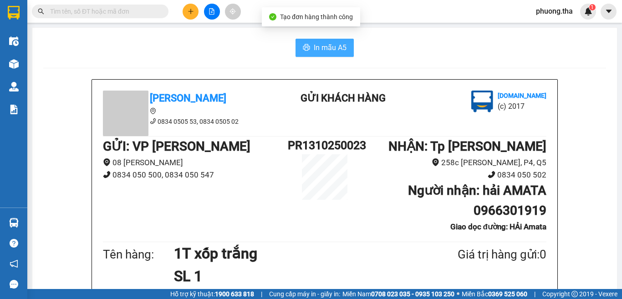
click at [322, 47] on span "In mẫu A5" at bounding box center [330, 47] width 33 height 11
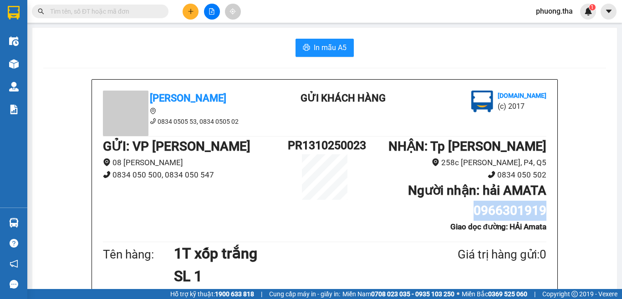
drag, startPoint x: 470, startPoint y: 209, endPoint x: 533, endPoint y: 214, distance: 62.6
copy b "0966301919"
click at [188, 12] on icon "plus" at bounding box center [191, 11] width 6 height 6
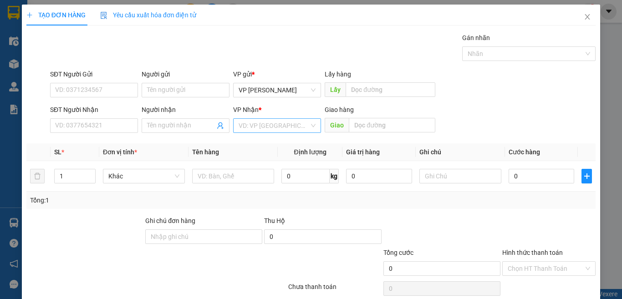
click at [258, 124] on input "search" at bounding box center [274, 126] width 71 height 14
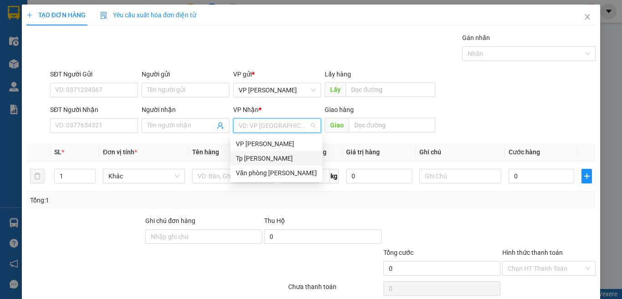
click at [267, 158] on div "Tp [PERSON_NAME]" at bounding box center [276, 158] width 81 height 10
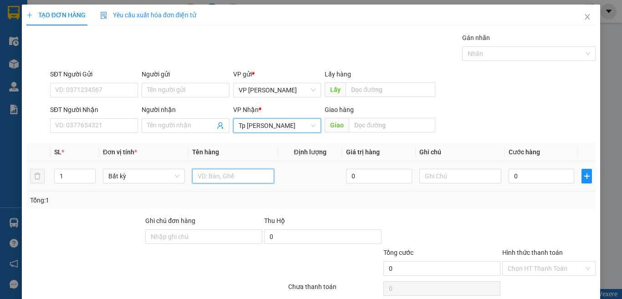
click at [231, 174] on input "text" at bounding box center [233, 176] width 82 height 15
type input "1"
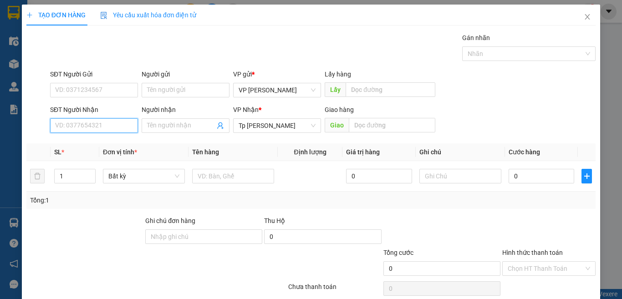
click at [81, 127] on input "SĐT Người Nhận" at bounding box center [94, 125] width 88 height 15
type input "0333911000"
click at [81, 143] on div "0333911000 - QUÂN" at bounding box center [93, 144] width 76 height 10
type input "QUÂN"
type input "0333911000"
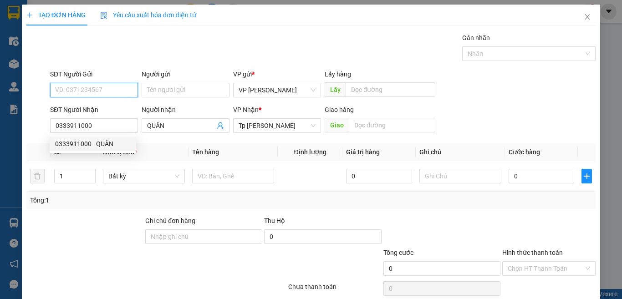
click at [95, 91] on input "SĐT Người Gửi" at bounding box center [94, 90] width 88 height 15
click at [96, 133] on div "0908770505 - BÌNH" at bounding box center [93, 137] width 76 height 10
type input "0908770505"
type input "BÌNH"
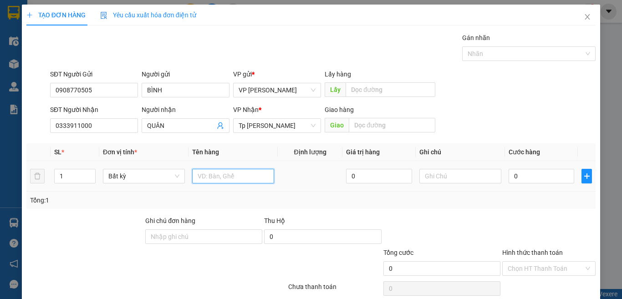
drag, startPoint x: 207, startPoint y: 178, endPoint x: 212, endPoint y: 178, distance: 5.0
click at [212, 178] on input "text" at bounding box center [233, 176] width 82 height 15
paste input "óp"
paste input "ốp"
paste input "àn"
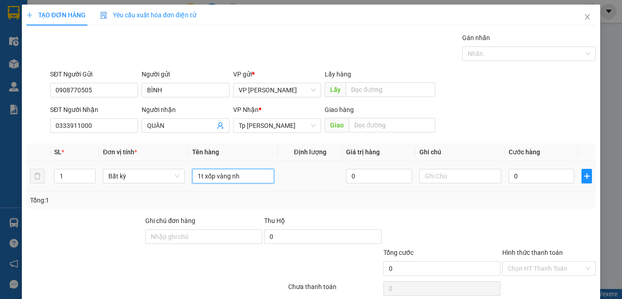
paste input "ỏ"
paste input "ục"
paste input "án"
paste input "ắng"
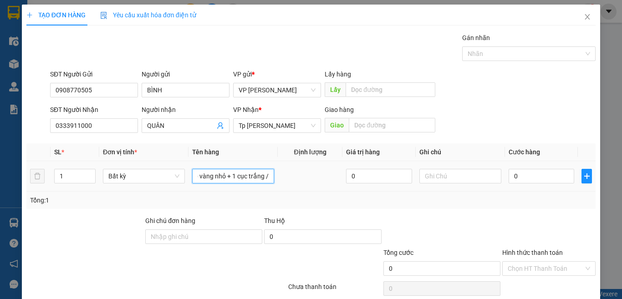
paste input "đ"
paste input "ò"
paste input "ồ"
paste input "ă"
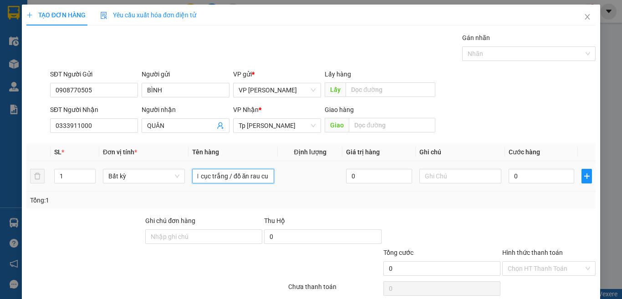
paste input "ủ"
type input "1t xốp vàng nhỏ + 1 cục trắng / đồ ăn rau củ"
click at [88, 173] on span "up" at bounding box center [90, 173] width 5 height 5
type input "2"
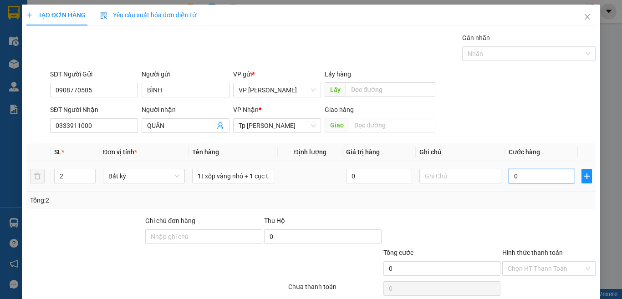
click at [512, 178] on input "0" at bounding box center [541, 176] width 66 height 15
type input "5"
type input "50"
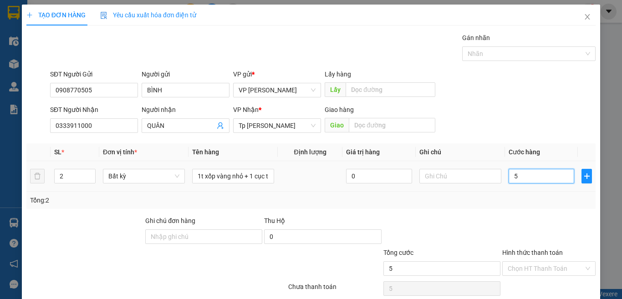
type input "50"
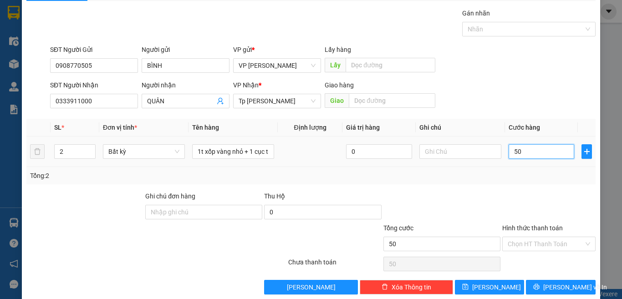
scroll to position [38, 0]
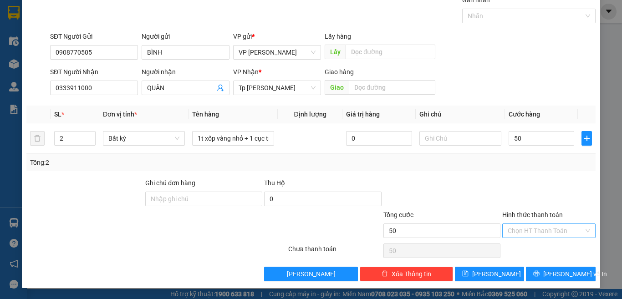
type input "50.000"
click at [547, 229] on input "Hình thức thanh toán" at bounding box center [546, 231] width 76 height 14
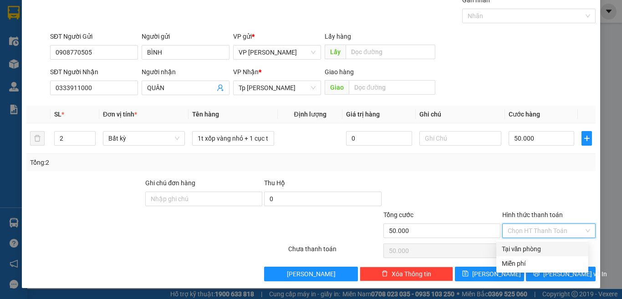
click at [533, 249] on div "Tại văn phòng" at bounding box center [542, 249] width 81 height 10
type input "0"
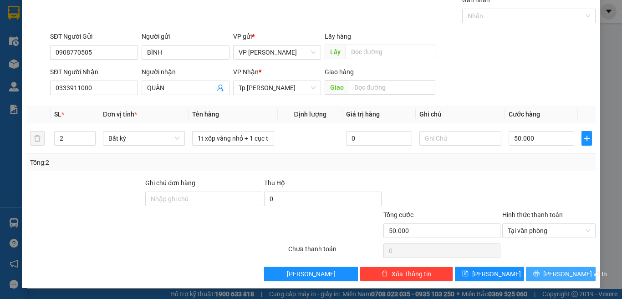
click at [545, 269] on button "[PERSON_NAME] và In" at bounding box center [561, 274] width 70 height 15
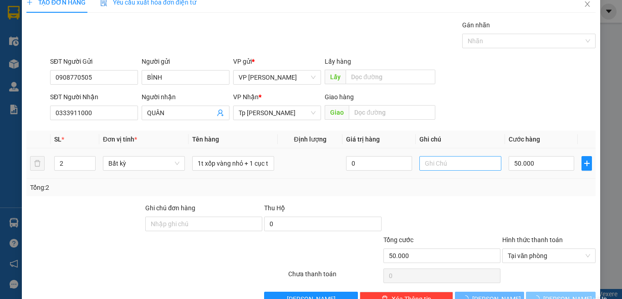
scroll to position [0, 0]
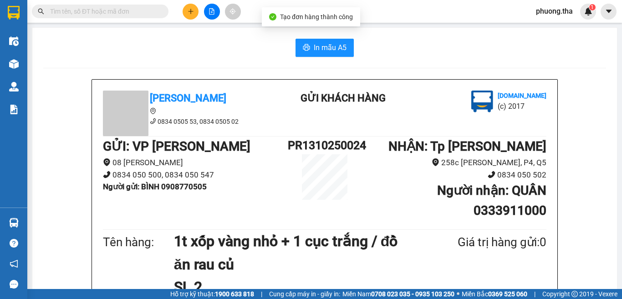
click at [331, 47] on span "In mẫu A5" at bounding box center [330, 47] width 33 height 11
click at [314, 44] on span "In mẫu A5" at bounding box center [330, 47] width 33 height 11
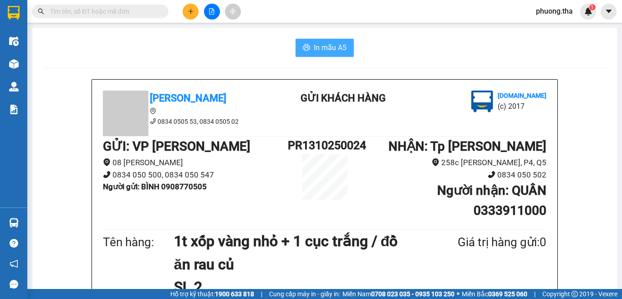
click at [335, 42] on span "In mẫu A5" at bounding box center [330, 47] width 33 height 11
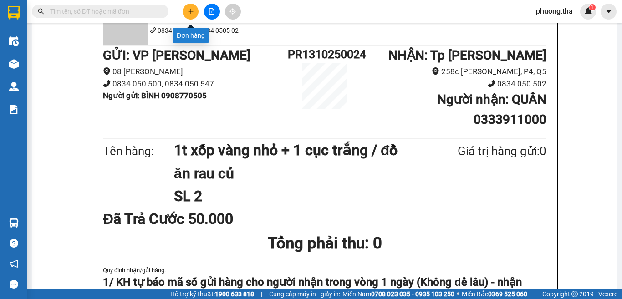
click at [194, 17] on button at bounding box center [191, 12] width 16 height 16
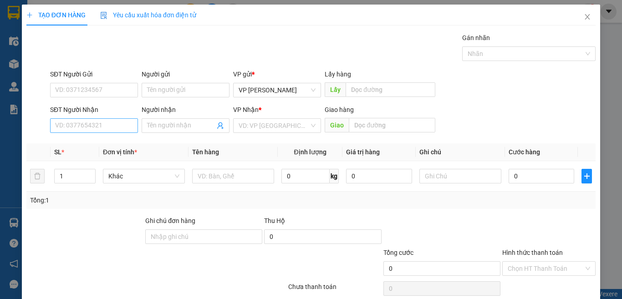
drag, startPoint x: 128, startPoint y: 115, endPoint x: 118, endPoint y: 126, distance: 15.1
click at [124, 117] on div "SĐT Người Nhận" at bounding box center [94, 112] width 88 height 14
click at [118, 126] on input "SĐT Người Nhận" at bounding box center [94, 125] width 88 height 15
click at [118, 126] on input "982" at bounding box center [94, 125] width 88 height 15
click at [104, 128] on input "982" at bounding box center [94, 125] width 88 height 15
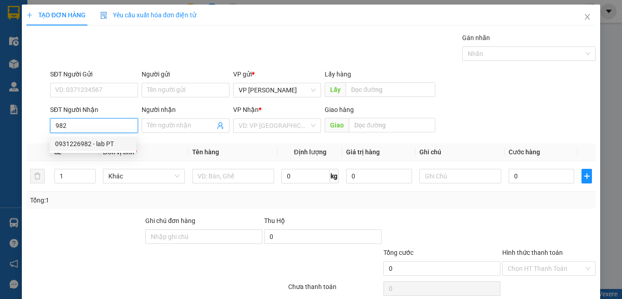
click at [102, 144] on div "0931226982 - lab PT" at bounding box center [93, 144] width 76 height 10
type input "0931226982"
type input "lab PT"
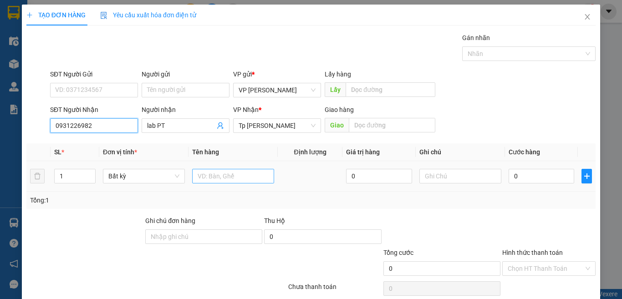
type input "0931226982"
click at [214, 176] on input "text" at bounding box center [233, 176] width 82 height 15
paste input "ôp"
paste input "ộp"
paste input "á"
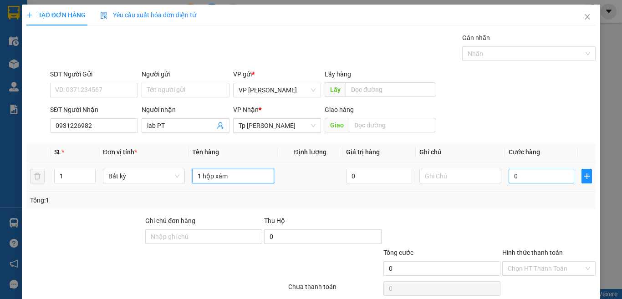
type input "1 hộp xám"
click at [511, 177] on input "0" at bounding box center [541, 176] width 66 height 15
type input "3"
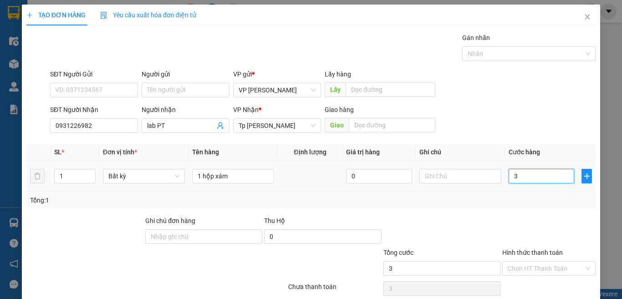
type input "30"
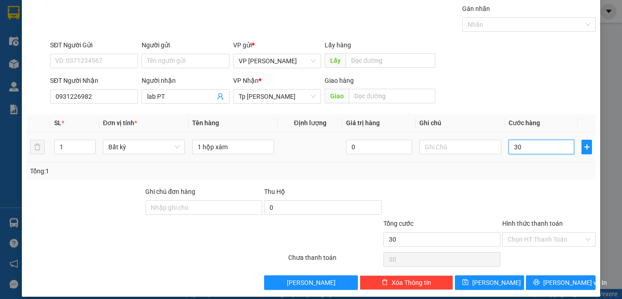
scroll to position [38, 0]
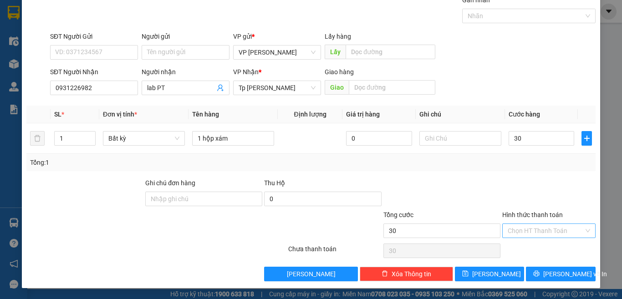
type input "30.000"
click at [570, 233] on input "Hình thức thanh toán" at bounding box center [546, 231] width 76 height 14
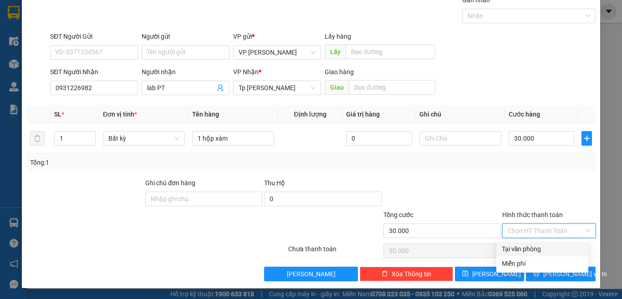
drag, startPoint x: 547, startPoint y: 248, endPoint x: 543, endPoint y: 264, distance: 16.8
click at [546, 248] on div "Tại văn phòng" at bounding box center [542, 249] width 81 height 10
type input "0"
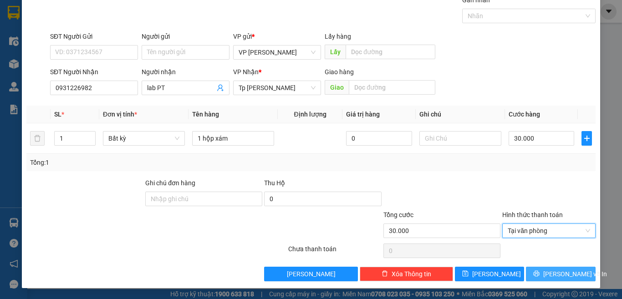
click at [543, 271] on button "[PERSON_NAME] và In" at bounding box center [561, 274] width 70 height 15
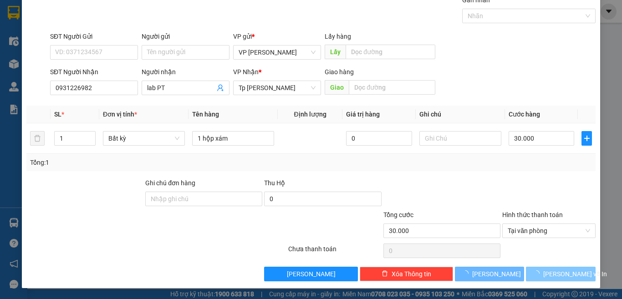
scroll to position [13, 0]
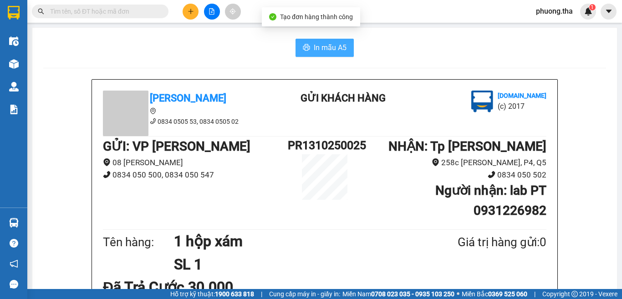
click at [298, 46] on button "In mẫu A5" at bounding box center [324, 48] width 58 height 18
click at [158, 9] on span at bounding box center [100, 12] width 137 height 14
click at [147, 14] on input "text" at bounding box center [103, 11] width 107 height 10
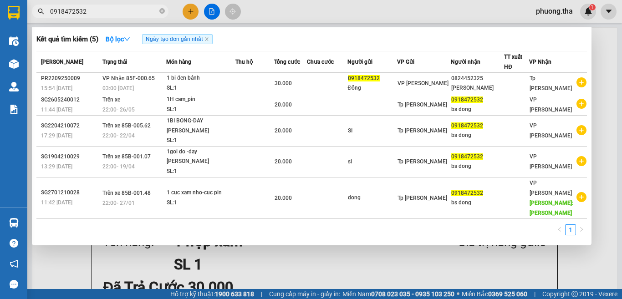
drag, startPoint x: 89, startPoint y: 13, endPoint x: 31, endPoint y: 4, distance: 58.1
click at [31, 4] on section "Kết quả tìm kiếm ( 5 ) Bộ lọc Ngày tạo đơn gần nhất Mã ĐH Trạng thái Món hàng T…" at bounding box center [311, 149] width 622 height 299
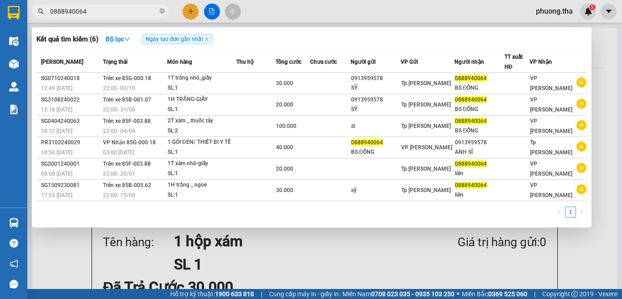
type input "0888940064"
